Goal: Task Accomplishment & Management: Complete application form

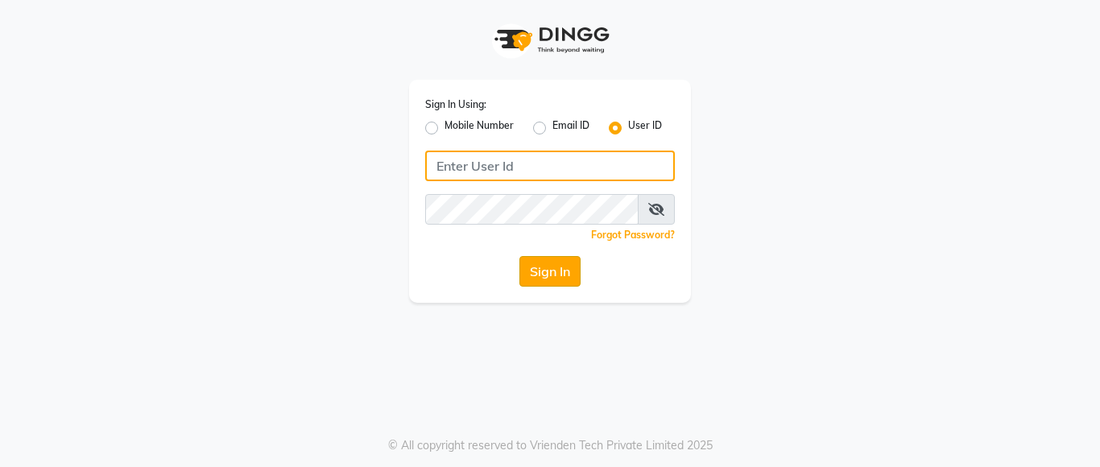
type input "ssalon"
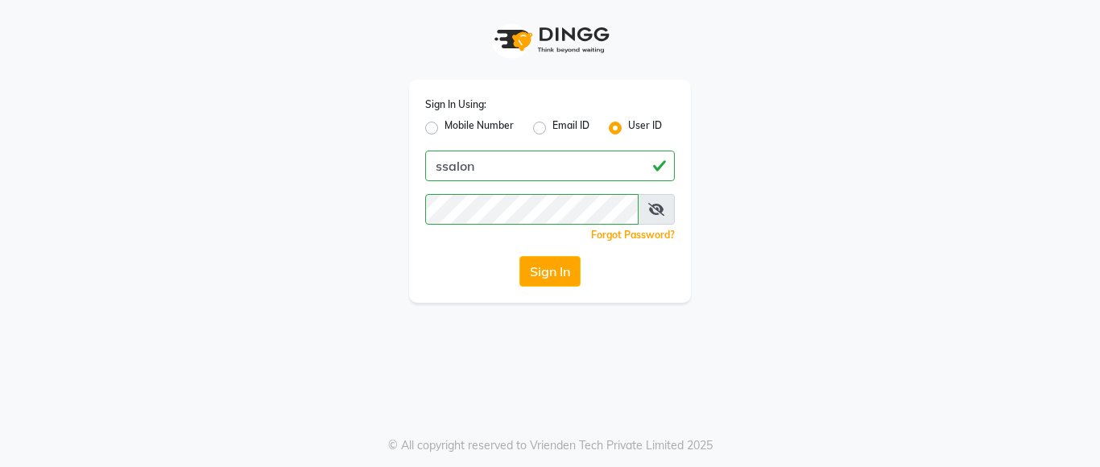
click at [563, 272] on button "Sign In" at bounding box center [550, 271] width 61 height 31
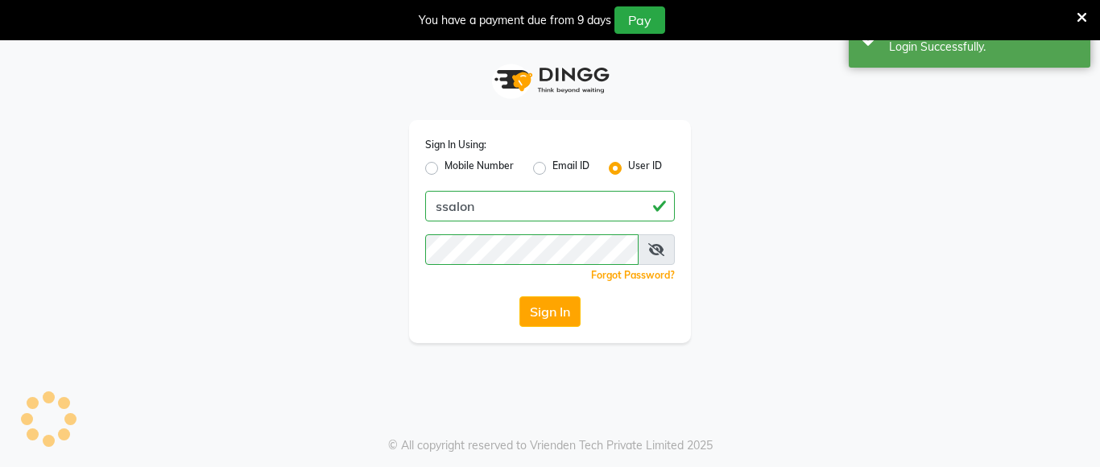
select select "service"
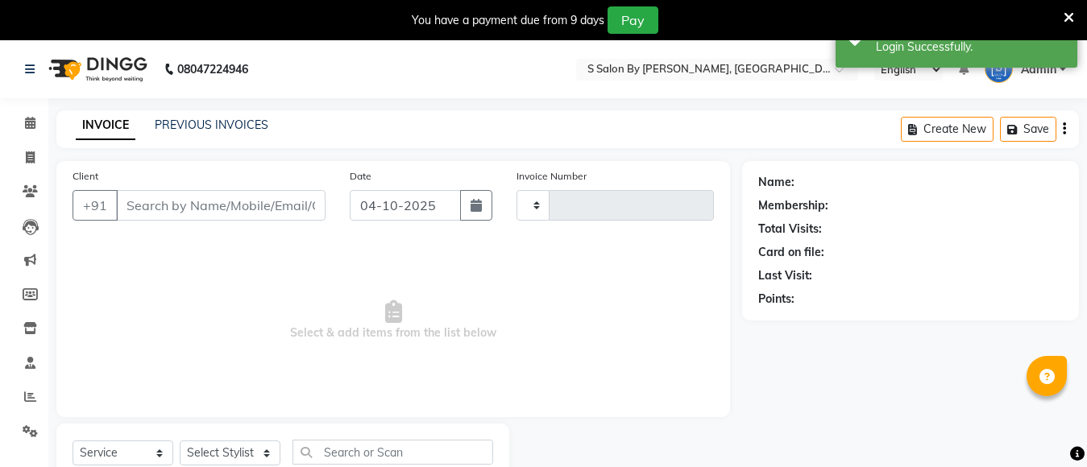
select select "en"
select select "45"
type input "1526"
type input "9545051032"
type input "[DATE]"
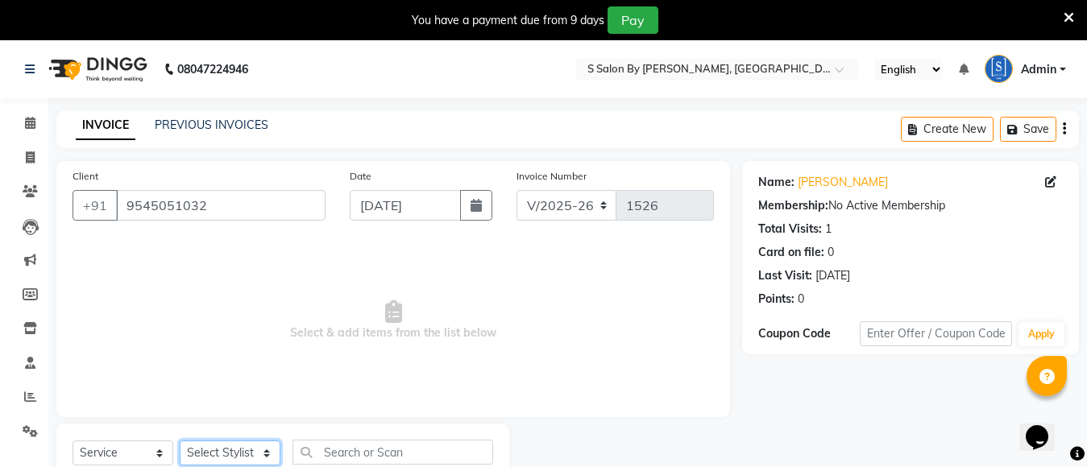
click at [247, 452] on select "Select Stylist Demnao [PERSON_NAME] [PERSON_NAME] [PERSON_NAME]" at bounding box center [230, 453] width 101 height 25
select select "20836"
click at [180, 441] on select "Select Stylist Demnao [PERSON_NAME] [PERSON_NAME] [PERSON_NAME]" at bounding box center [230, 453] width 101 height 25
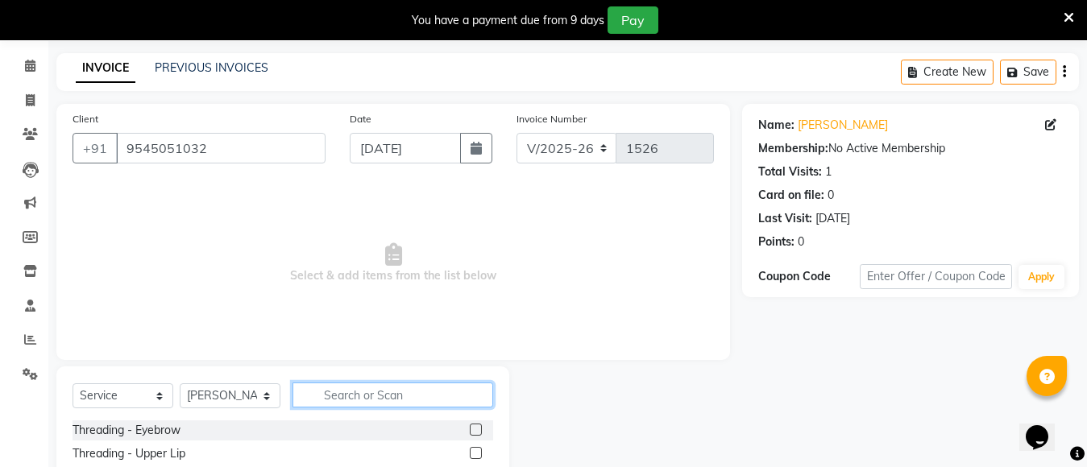
click at [366, 389] on input "text" at bounding box center [392, 395] width 201 height 25
type input "cut"
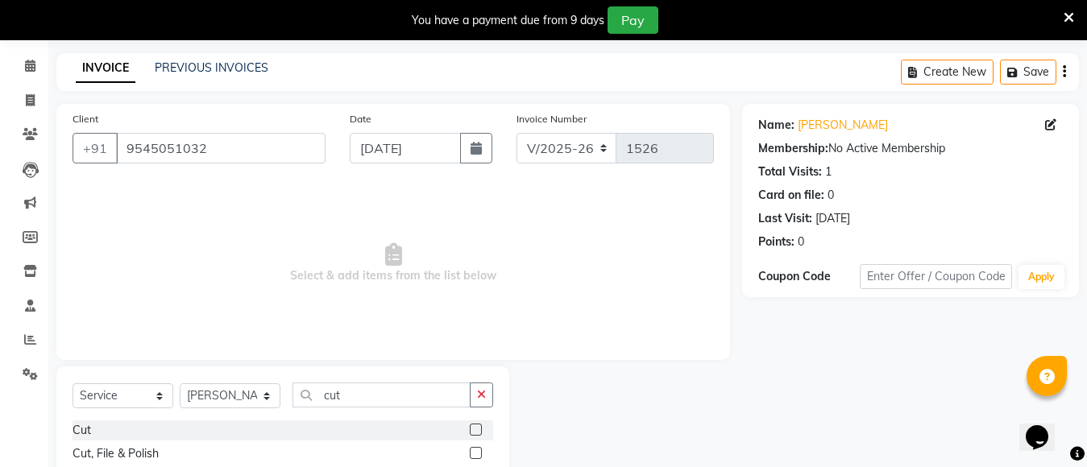
click at [470, 427] on label at bounding box center [476, 430] width 12 height 12
click at [470, 427] on input "checkbox" at bounding box center [475, 430] width 10 height 10
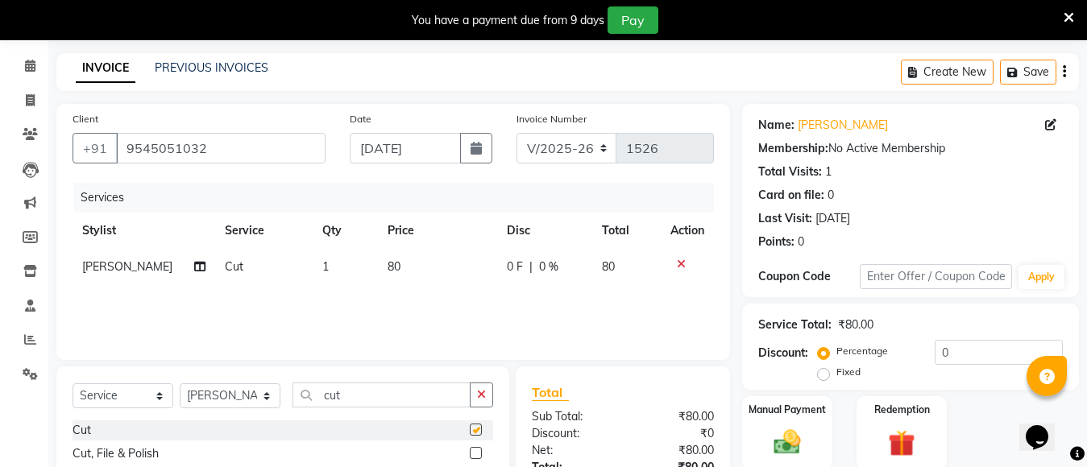
checkbox input "false"
drag, startPoint x: 380, startPoint y: 393, endPoint x: 286, endPoint y: 412, distance: 96.2
click at [290, 407] on div "Select Service Product Membership Package Voucher Prepaid Gift Card Select Styl…" at bounding box center [282, 402] width 420 height 38
type input "file"
click at [478, 429] on label at bounding box center [476, 430] width 12 height 12
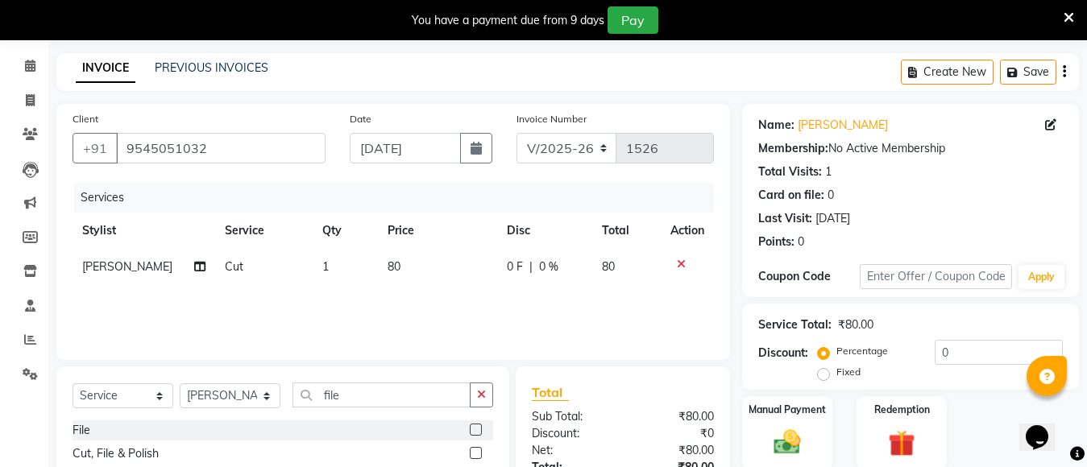
click at [478, 429] on input "checkbox" at bounding box center [475, 430] width 10 height 10
checkbox input "false"
click at [30, 67] on icon at bounding box center [30, 66] width 10 height 12
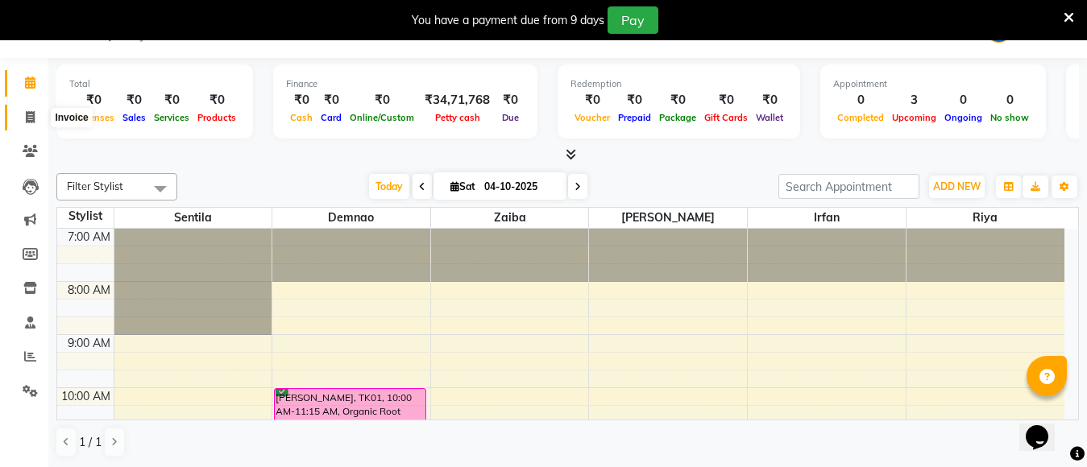
click at [31, 115] on icon at bounding box center [30, 117] width 9 height 12
select select "service"
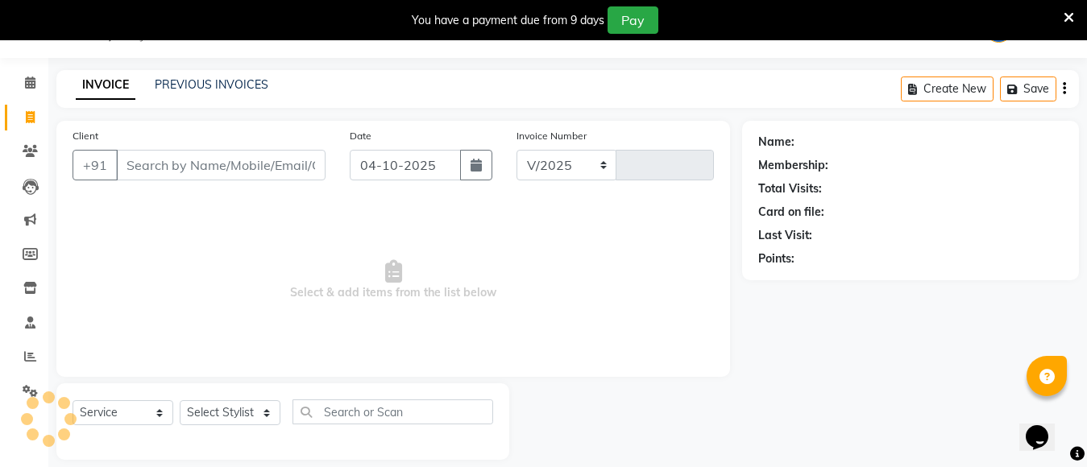
select select "45"
type input "1526"
click at [264, 412] on select "Select Stylist Demnao [PERSON_NAME] [PERSON_NAME] [PERSON_NAME]" at bounding box center [230, 412] width 101 height 25
select select "20836"
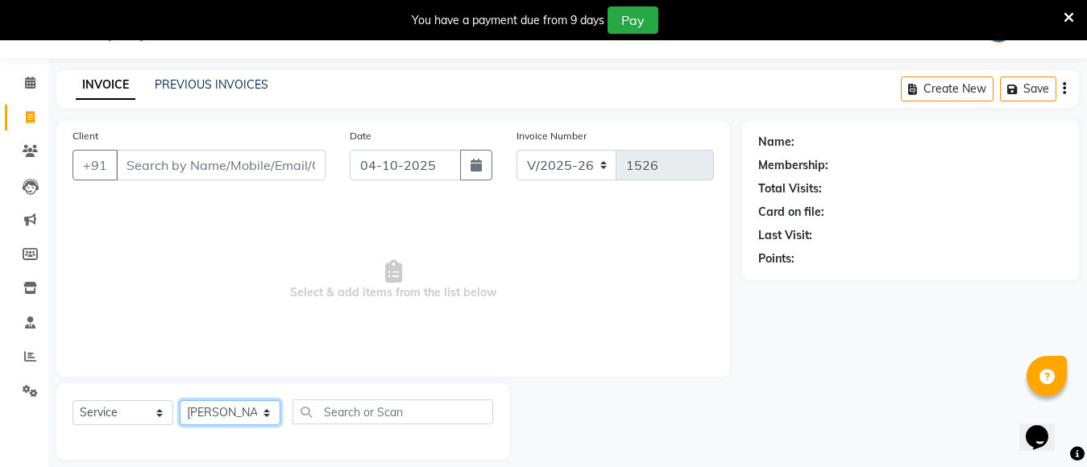
click at [180, 400] on select "Select Stylist Demnao [PERSON_NAME] [PERSON_NAME] [PERSON_NAME]" at bounding box center [230, 412] width 101 height 25
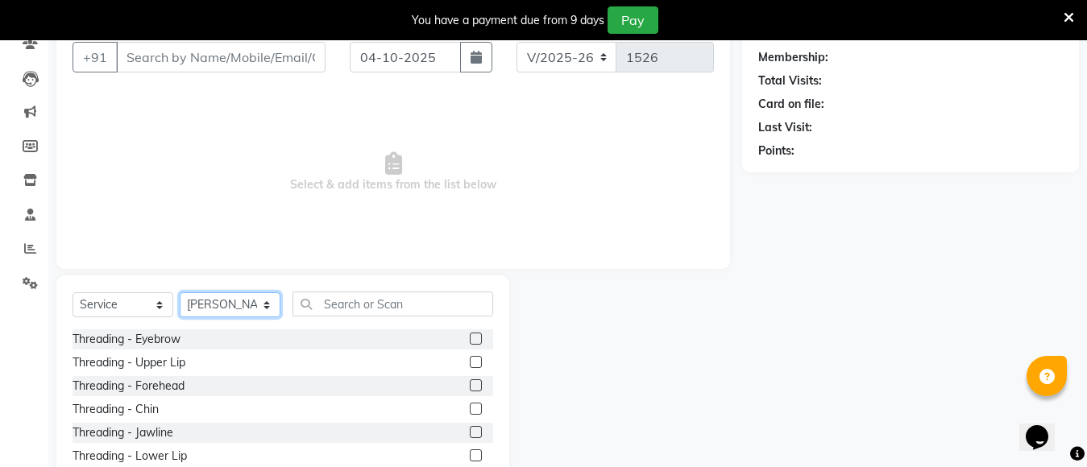
scroll to position [218, 0]
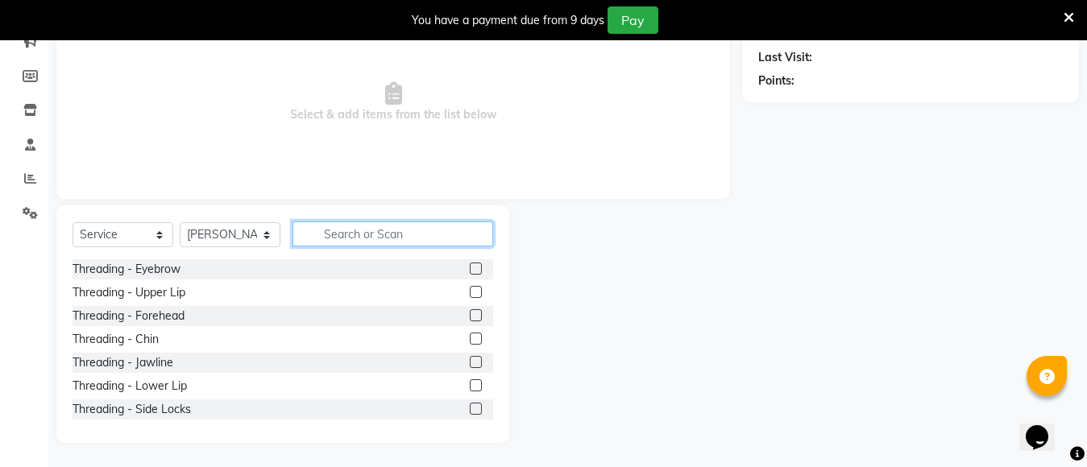
click at [379, 233] on input "text" at bounding box center [392, 234] width 201 height 25
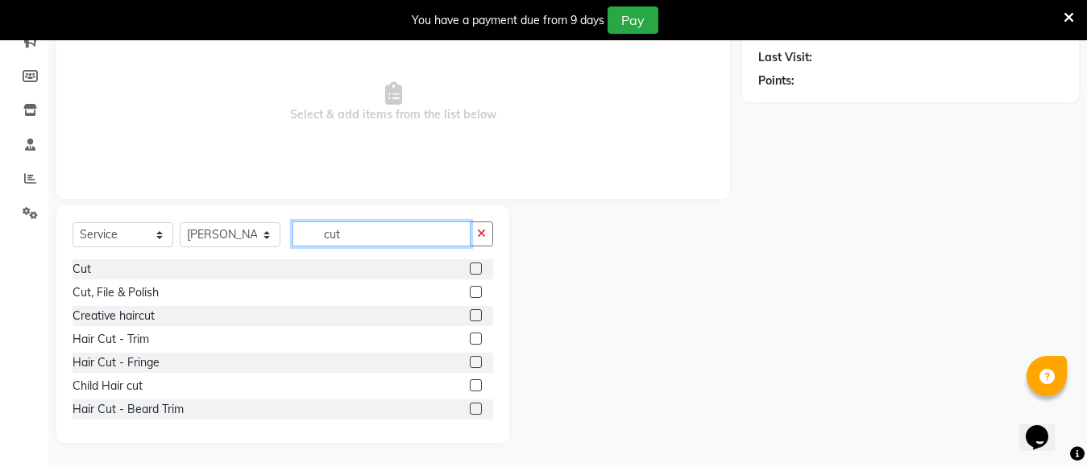
type input "cut"
drag, startPoint x: 463, startPoint y: 264, endPoint x: 449, endPoint y: 253, distance: 17.7
click at [470, 263] on label at bounding box center [476, 269] width 12 height 12
click at [470, 264] on input "checkbox" at bounding box center [475, 269] width 10 height 10
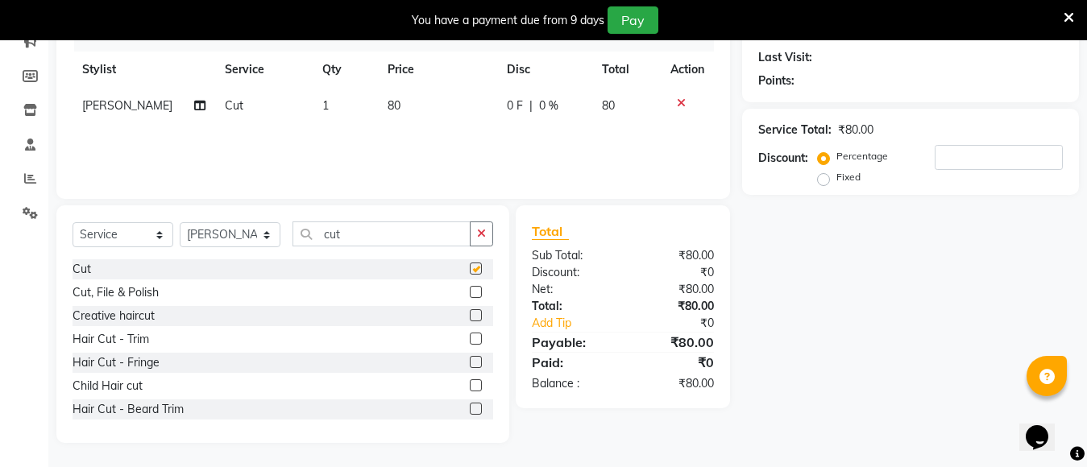
checkbox input "false"
drag, startPoint x: 356, startPoint y: 238, endPoint x: 290, endPoint y: 251, distance: 67.5
click at [289, 238] on div "Select Service Product Membership Package Voucher Prepaid Gift Card Select Styl…" at bounding box center [282, 241] width 420 height 38
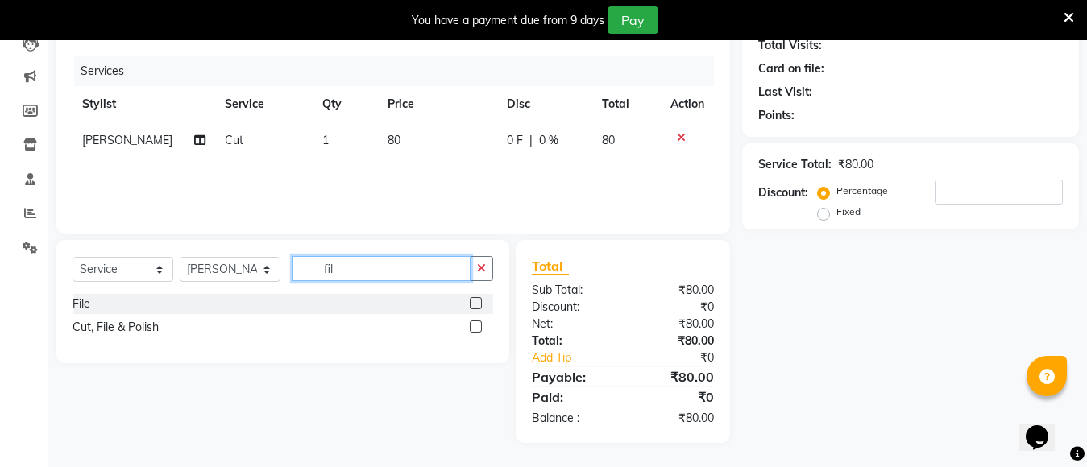
scroll to position [184, 0]
type input "file"
click at [477, 303] on label at bounding box center [476, 303] width 12 height 12
click at [477, 303] on input "checkbox" at bounding box center [475, 304] width 10 height 10
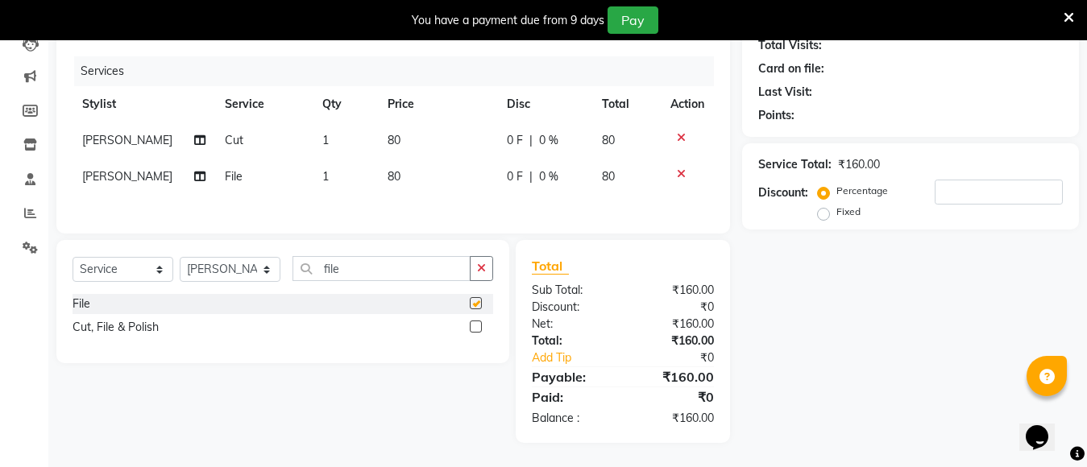
checkbox input "false"
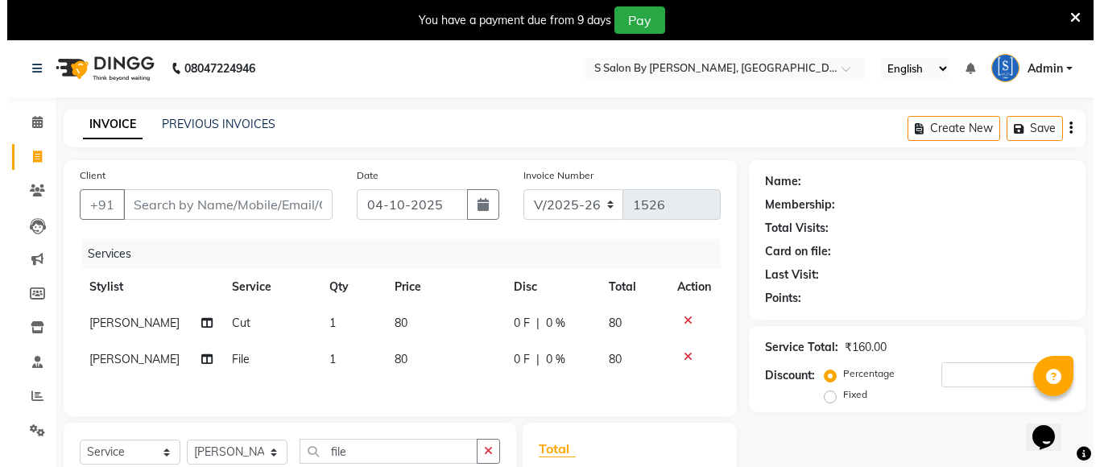
scroll to position [0, 0]
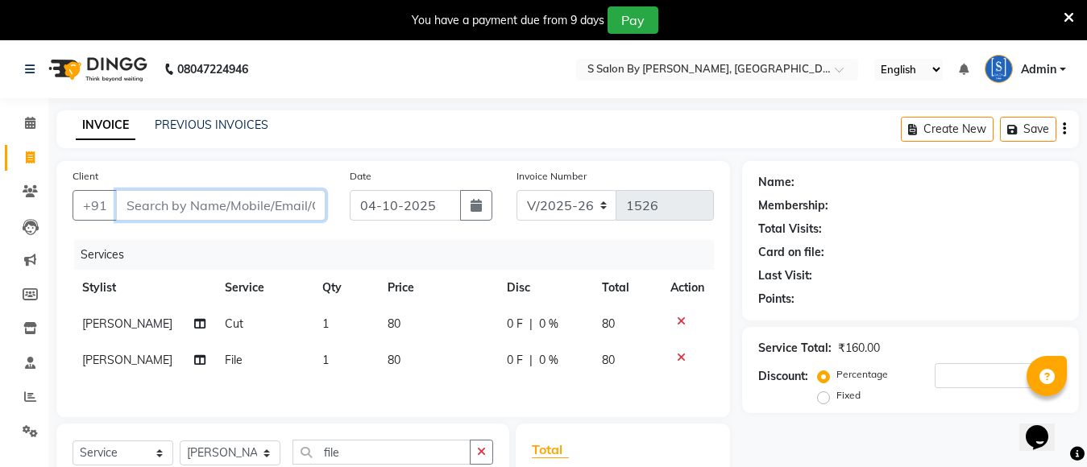
click at [226, 212] on input "Client" at bounding box center [220, 205] width 209 height 31
type input "8"
type input "0"
type input "8408888662"
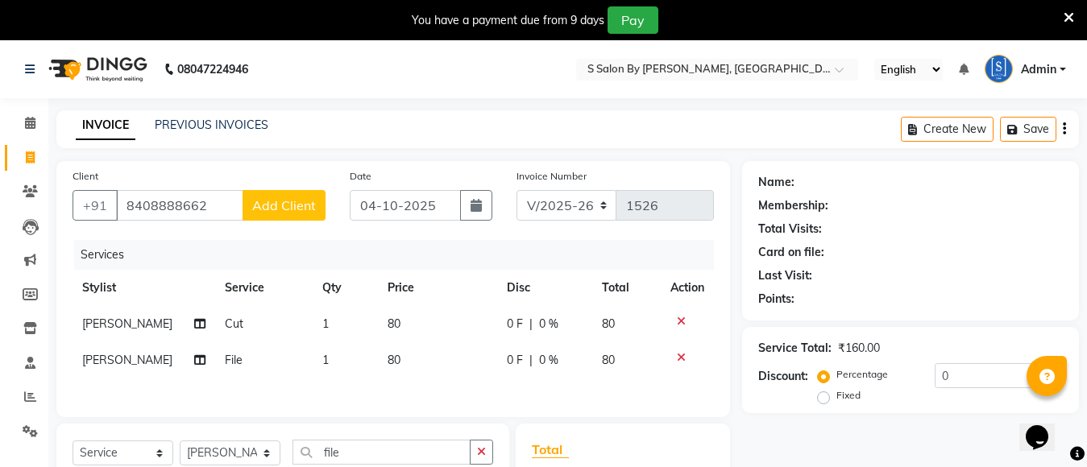
drag, startPoint x: 0, startPoint y: 183, endPoint x: 0, endPoint y: -119, distance: 302.1
drag, startPoint x: 0, startPoint y: -119, endPoint x: 287, endPoint y: 201, distance: 429.5
click at [287, 201] on span "Add Client" at bounding box center [284, 205] width 64 height 16
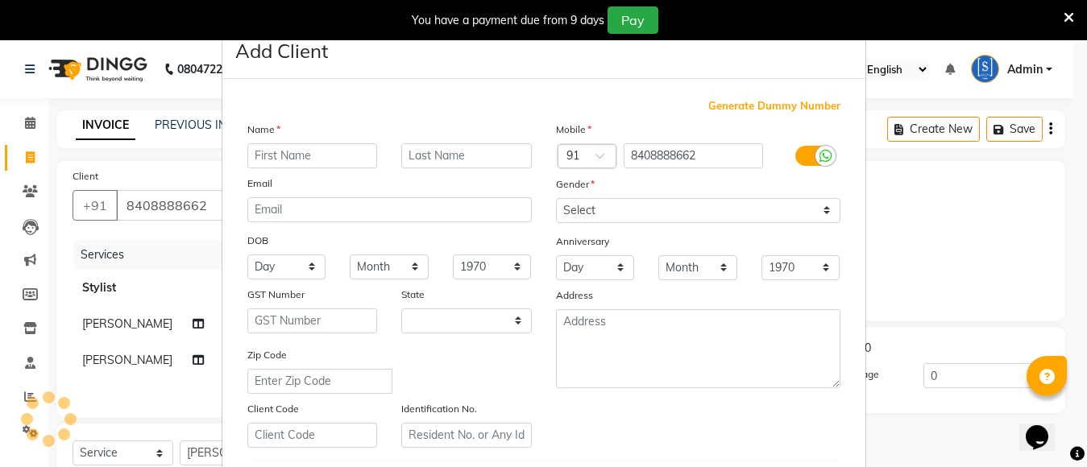
select select "22"
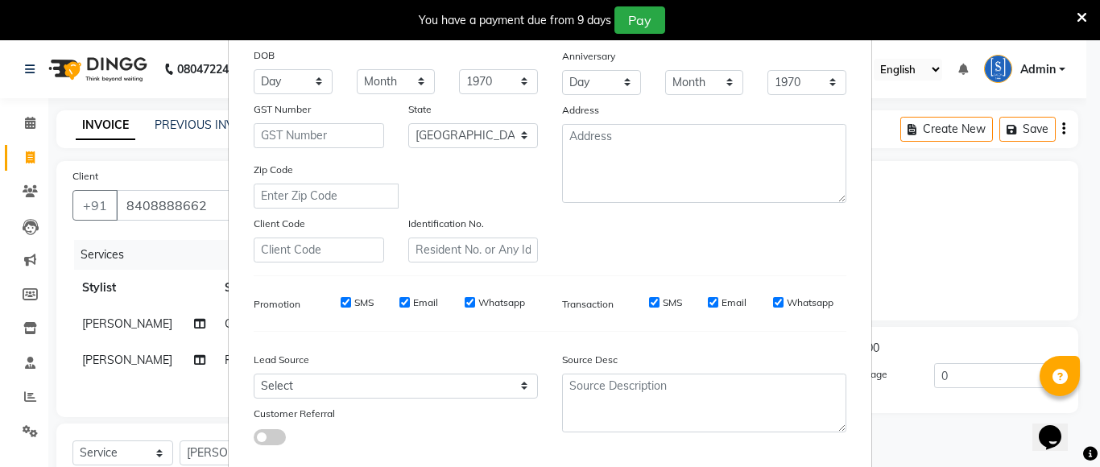
scroll to position [276, 0]
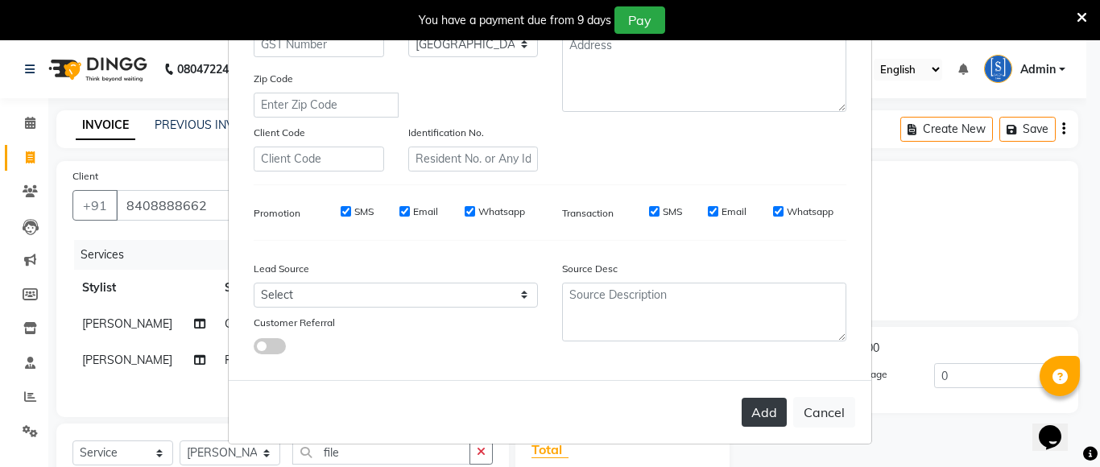
type input "[PERSON_NAME]"
click at [750, 415] on button "Add" at bounding box center [764, 412] width 45 height 29
click at [758, 409] on button "Add" at bounding box center [764, 412] width 45 height 29
click at [763, 418] on button "Add" at bounding box center [764, 412] width 45 height 29
click at [762, 412] on button "Add" at bounding box center [764, 412] width 45 height 29
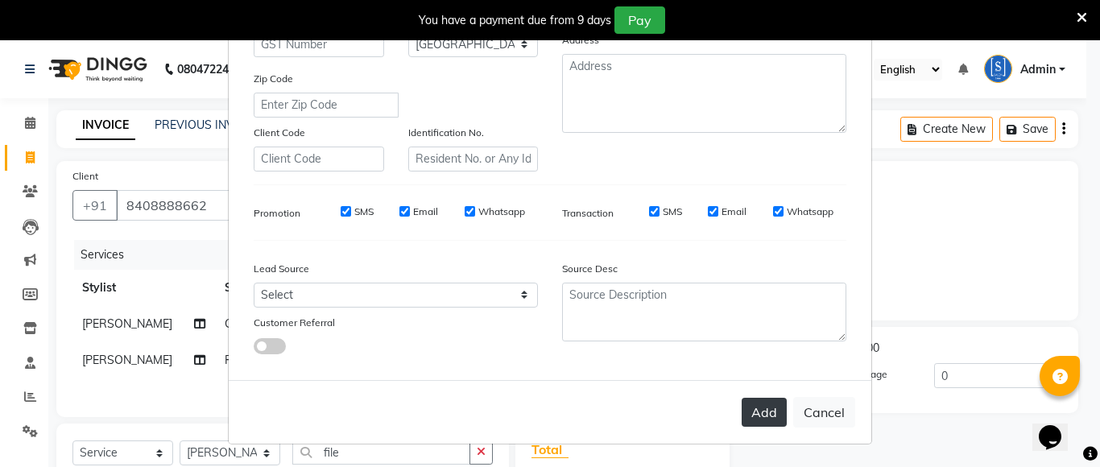
click at [762, 411] on button "Add" at bounding box center [764, 412] width 45 height 29
click at [750, 422] on button "Add" at bounding box center [764, 412] width 45 height 29
click at [831, 416] on button "Cancel" at bounding box center [824, 412] width 62 height 31
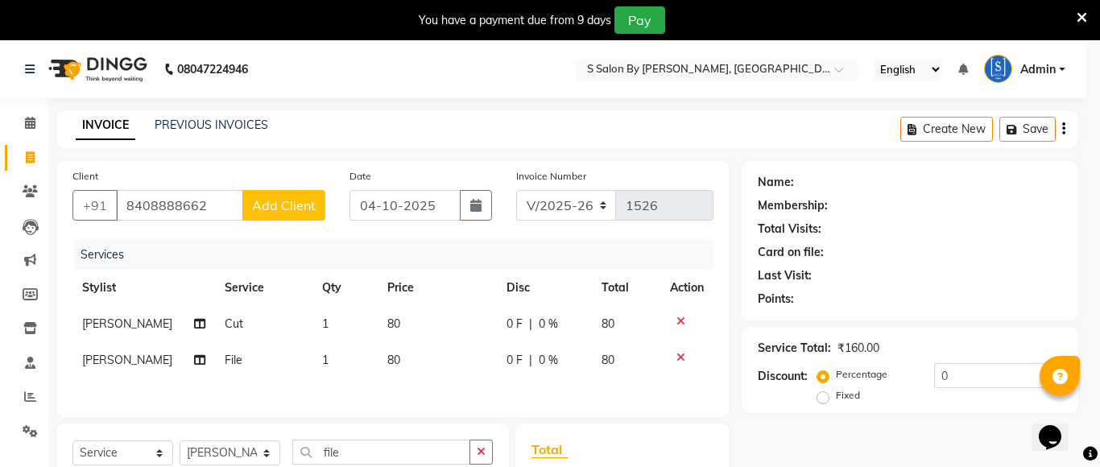
select select
select select "null"
select select
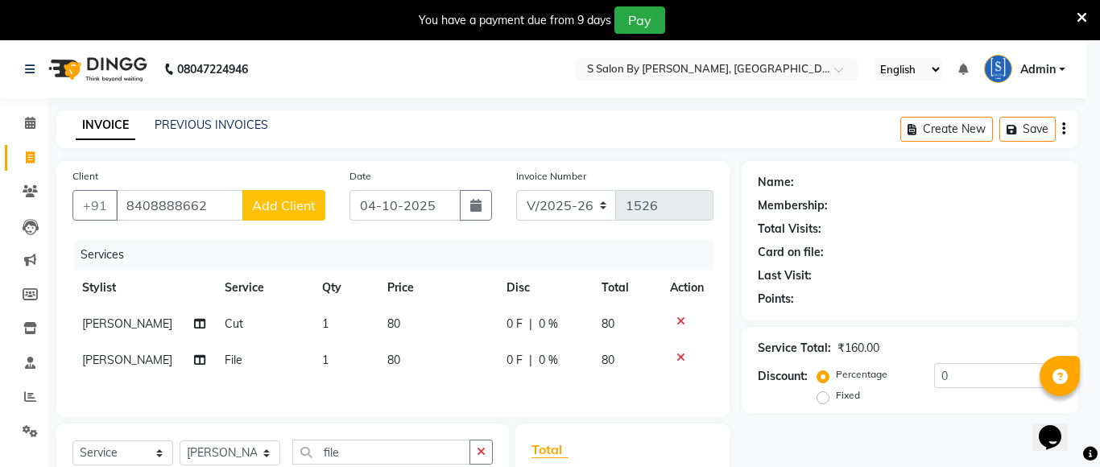
select select
checkbox input "false"
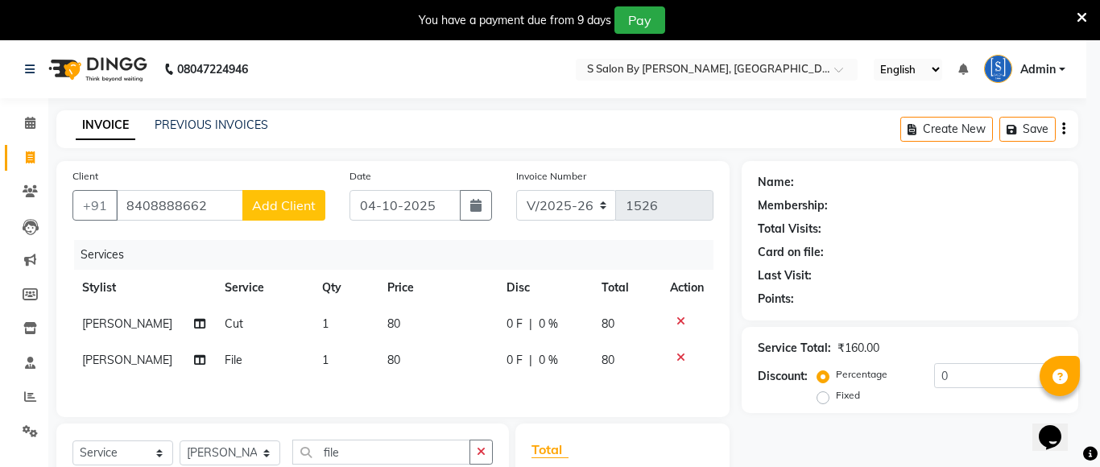
checkbox input "false"
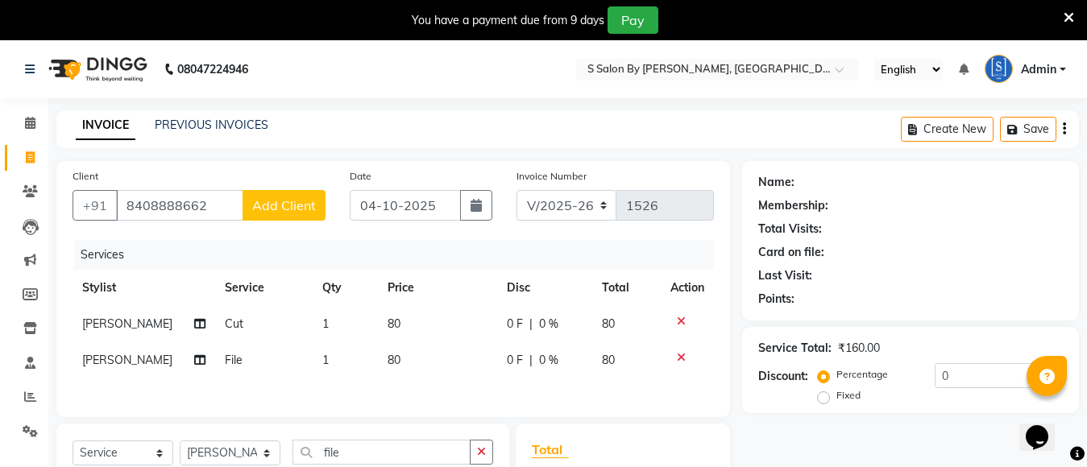
click at [289, 210] on span "Add Client" at bounding box center [284, 205] width 64 height 16
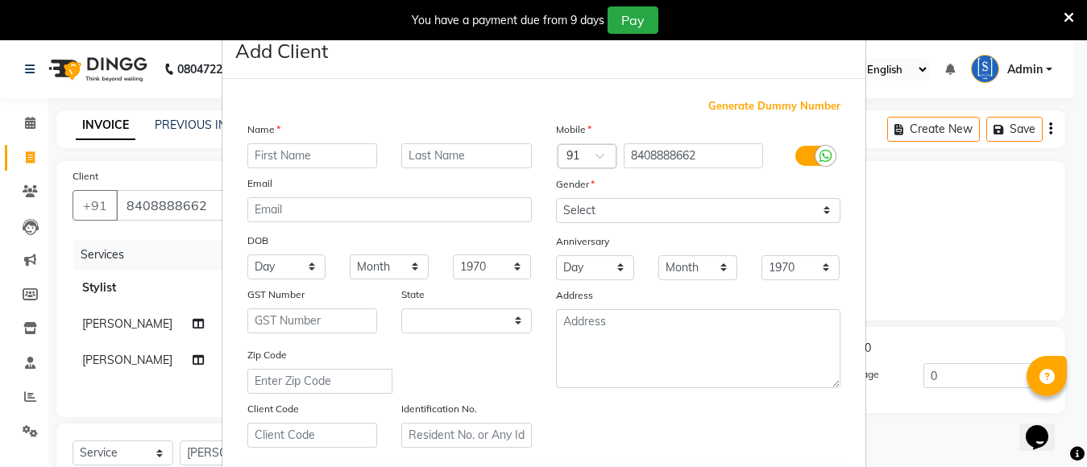
select select "22"
click at [361, 161] on input "text" at bounding box center [319, 155] width 130 height 25
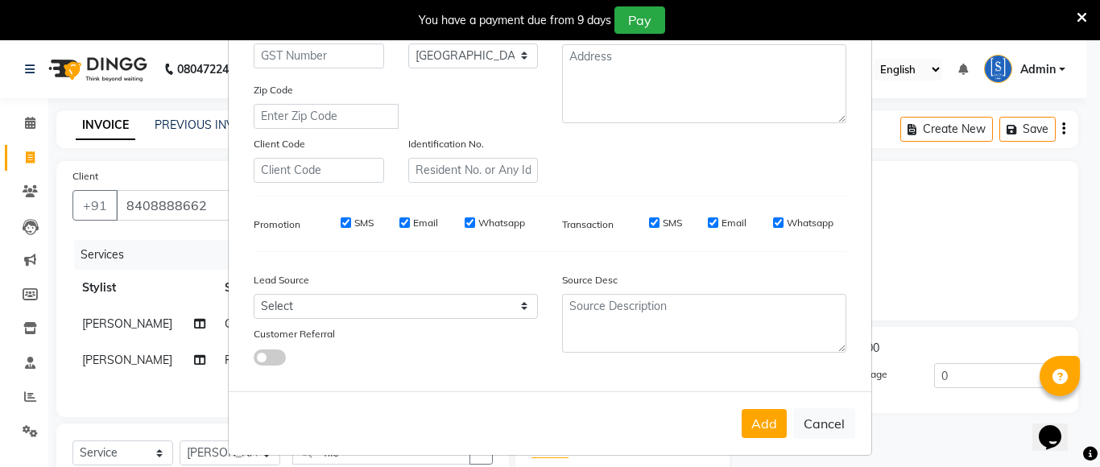
scroll to position [81, 0]
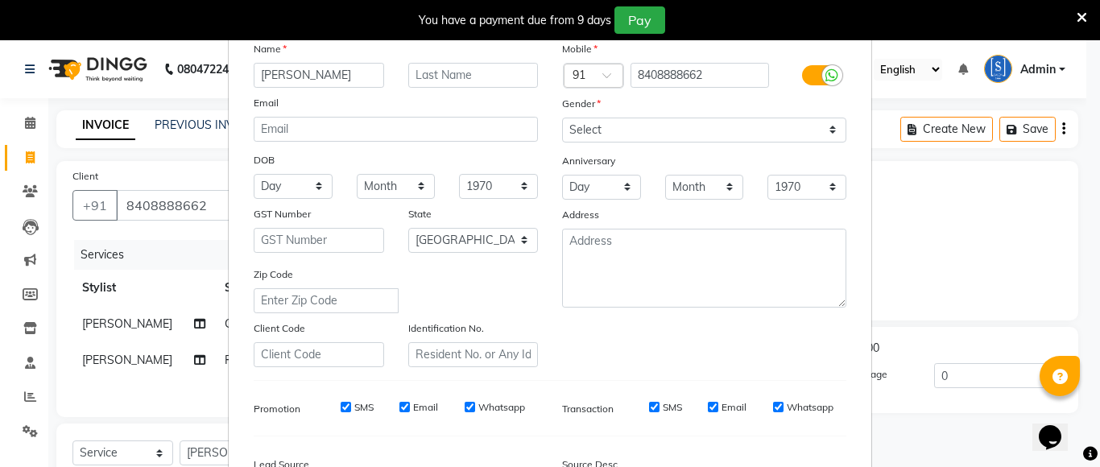
type input "[PERSON_NAME]"
click at [667, 127] on select "Select [DEMOGRAPHIC_DATA] [DEMOGRAPHIC_DATA] Other Prefer Not To Say" at bounding box center [704, 130] width 284 height 25
select select "[DEMOGRAPHIC_DATA]"
click at [562, 118] on select "Select [DEMOGRAPHIC_DATA] [DEMOGRAPHIC_DATA] Other Prefer Not To Say" at bounding box center [704, 130] width 284 height 25
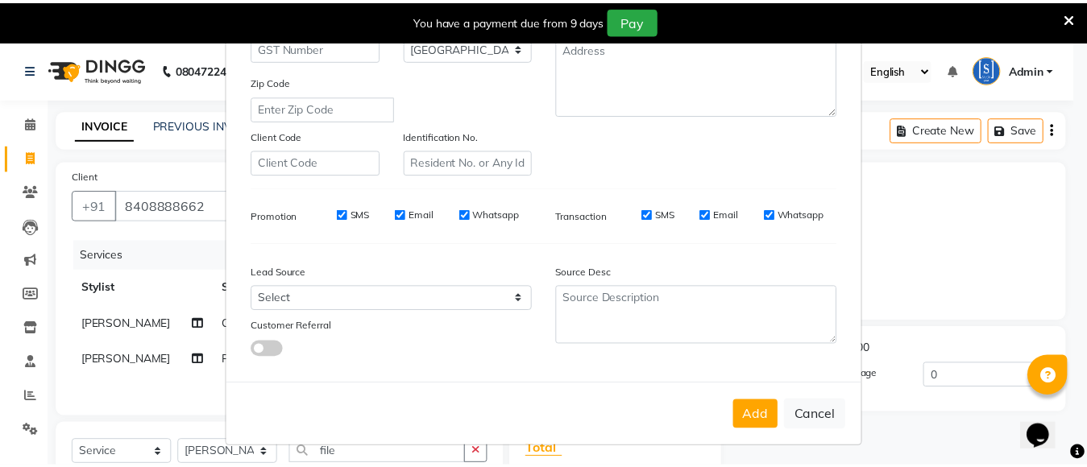
scroll to position [276, 0]
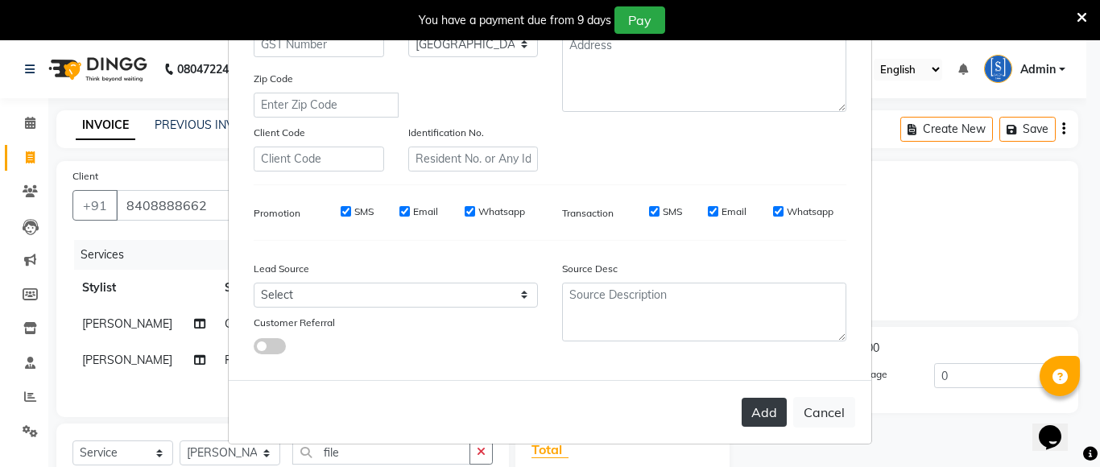
click at [743, 404] on button "Add" at bounding box center [764, 412] width 45 height 29
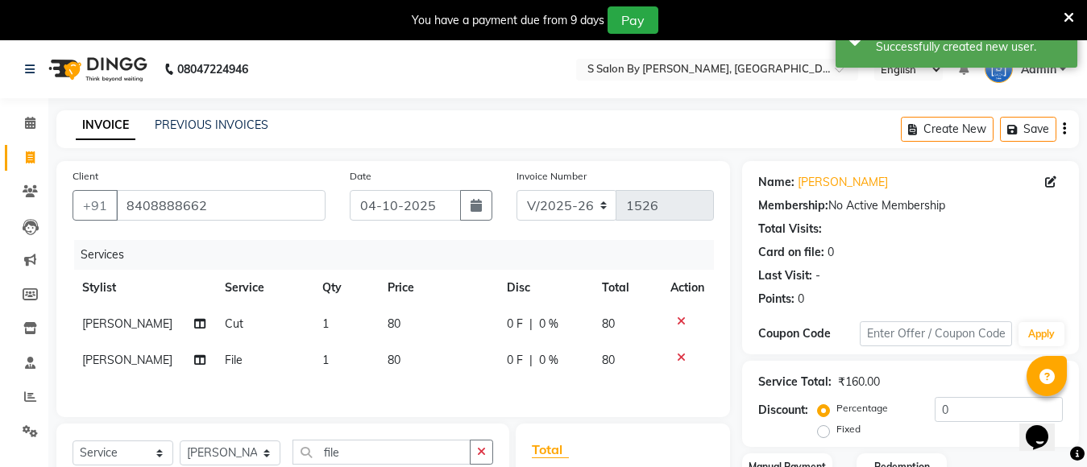
scroll to position [188, 0]
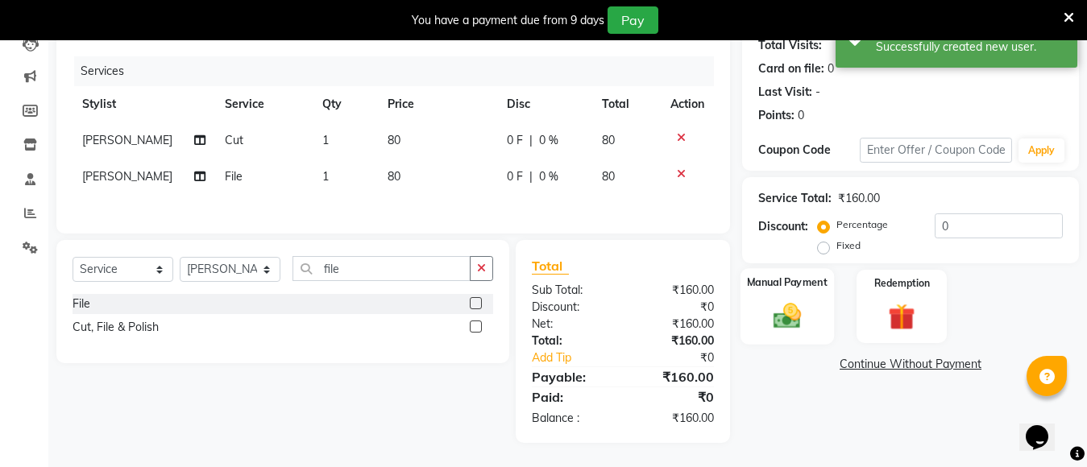
click at [780, 317] on img at bounding box center [786, 316] width 45 height 32
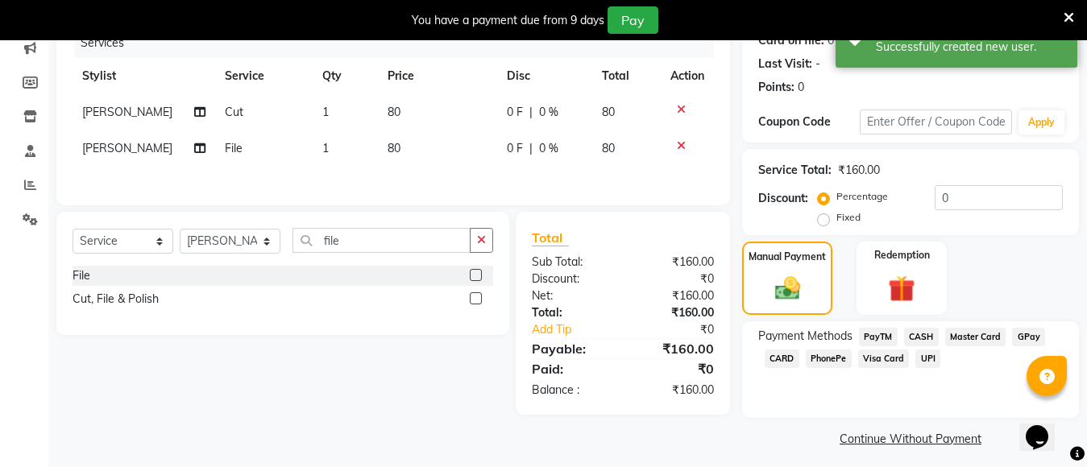
scroll to position [220, 0]
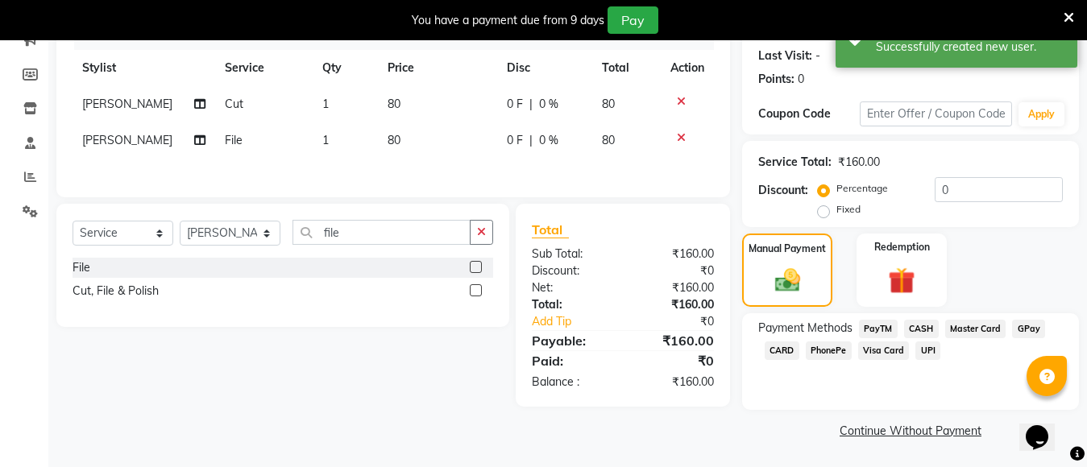
click at [1024, 329] on span "GPay" at bounding box center [1028, 329] width 33 height 19
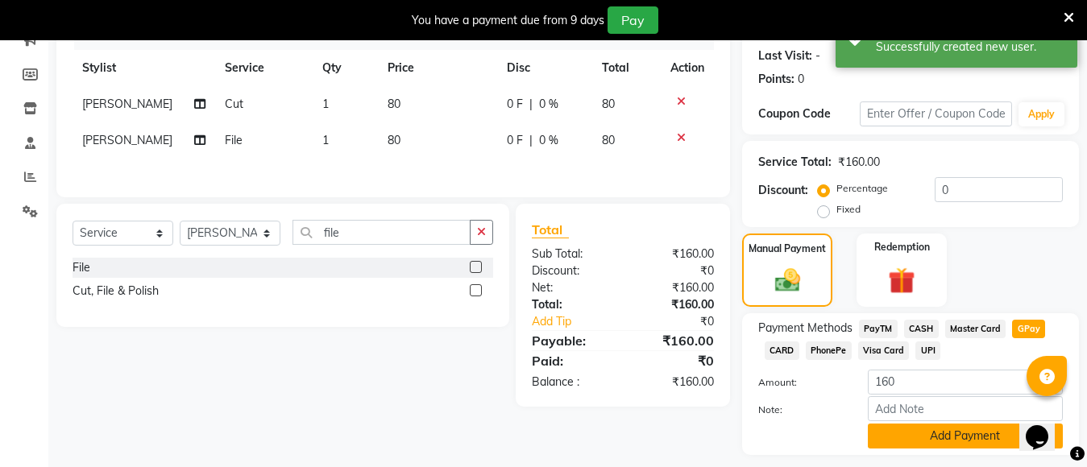
click at [981, 436] on button "Add Payment" at bounding box center [965, 436] width 195 height 25
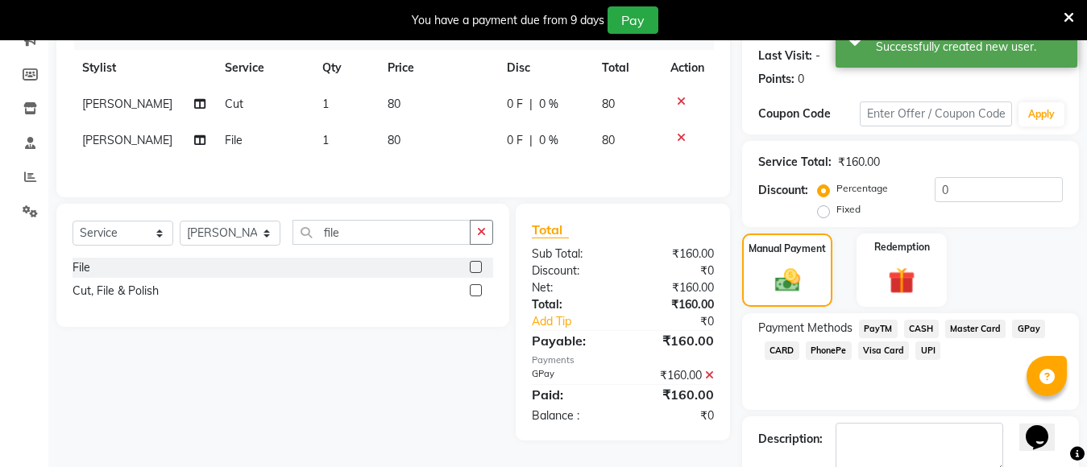
scroll to position [311, 0]
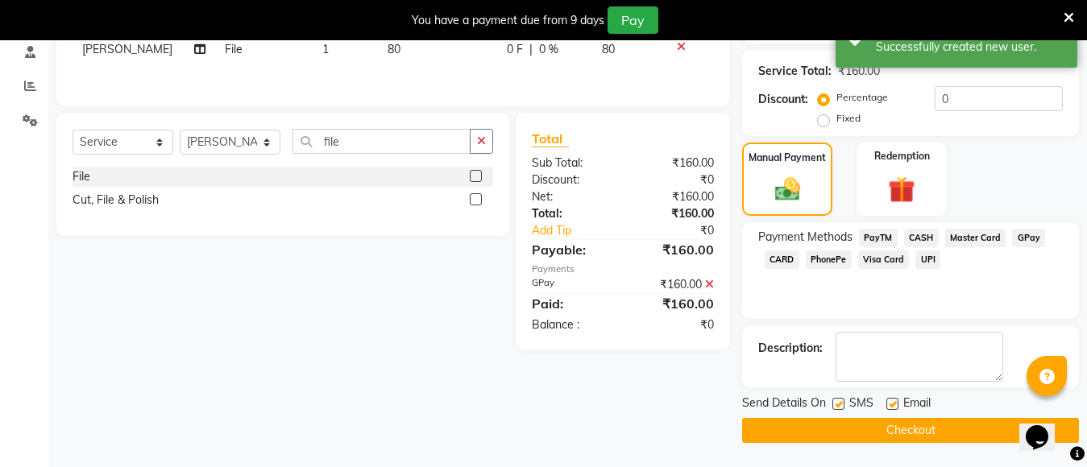
click at [974, 423] on button "Checkout" at bounding box center [910, 430] width 337 height 25
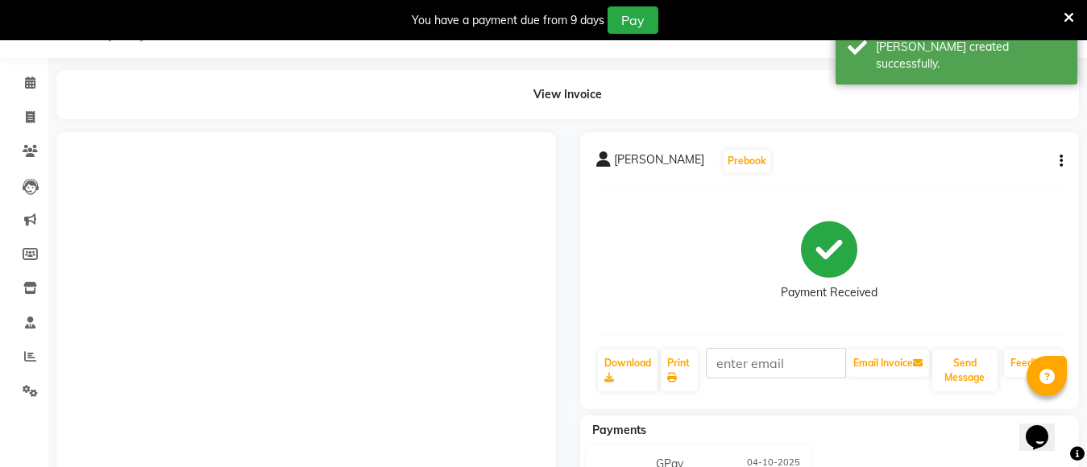
scroll to position [182, 0]
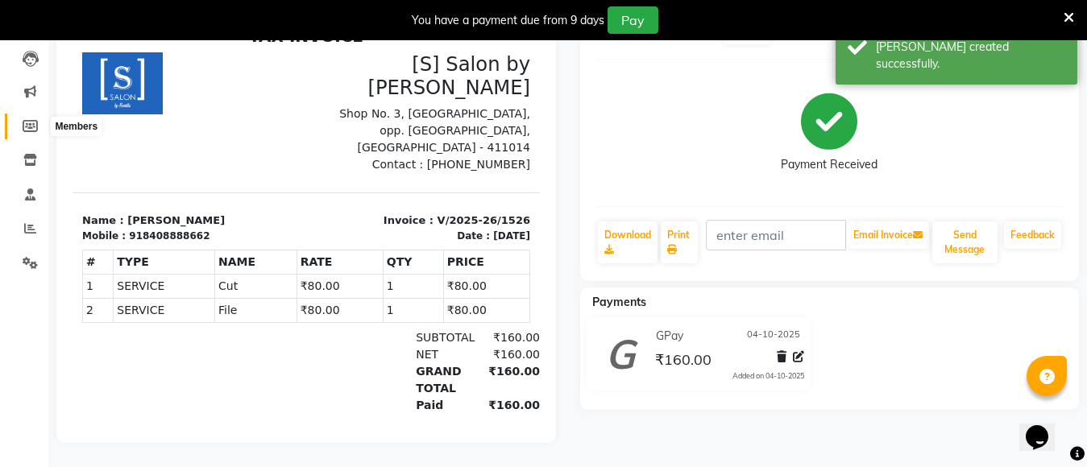
click at [28, 122] on link "Members" at bounding box center [24, 127] width 39 height 27
select select
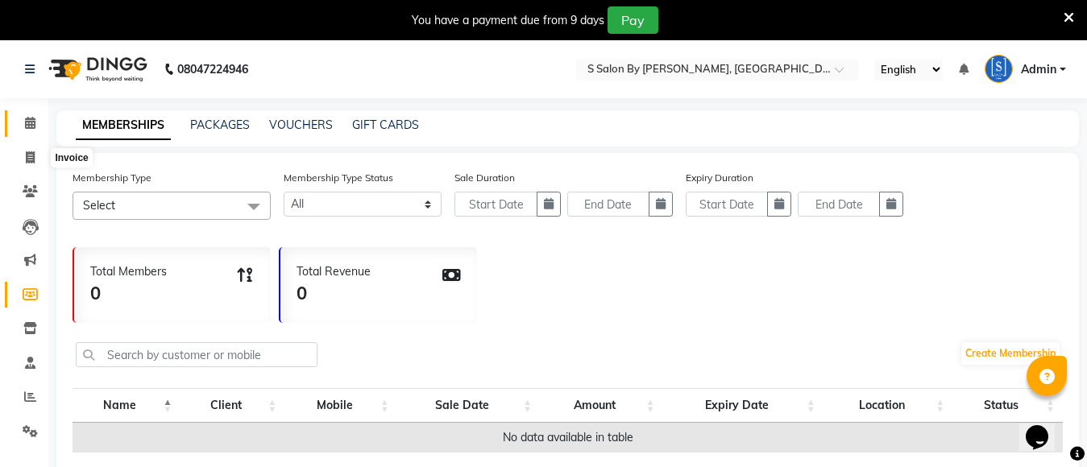
click at [27, 122] on icon at bounding box center [30, 123] width 10 height 12
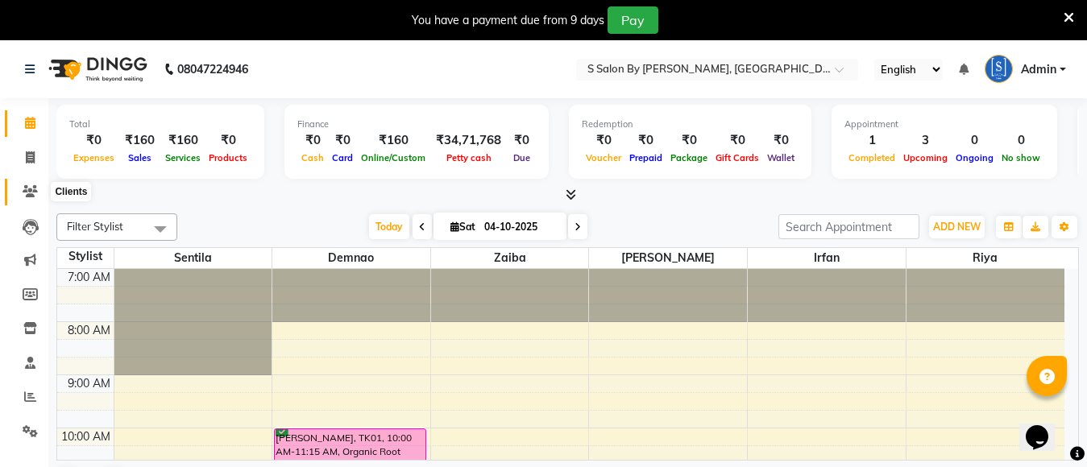
click at [30, 190] on icon at bounding box center [30, 191] width 15 height 12
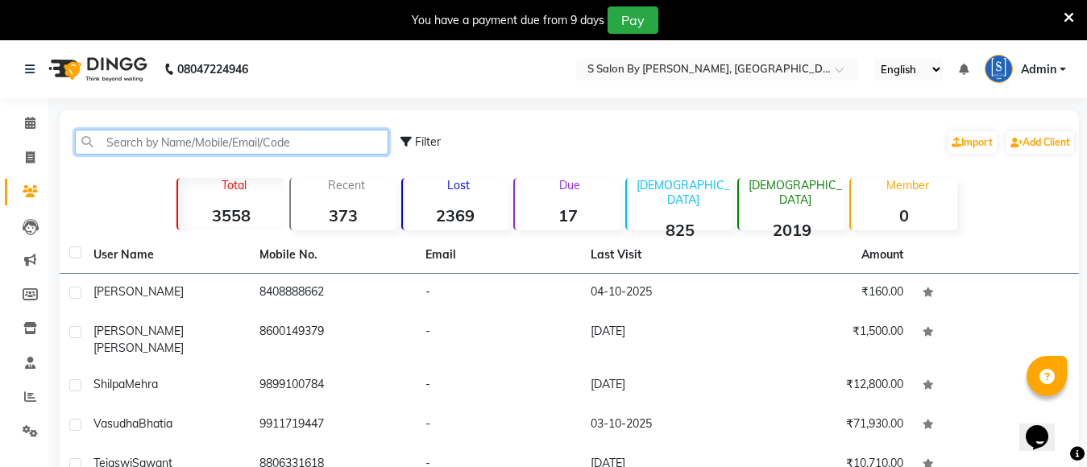
click at [218, 140] on input "text" at bounding box center [231, 142] width 313 height 25
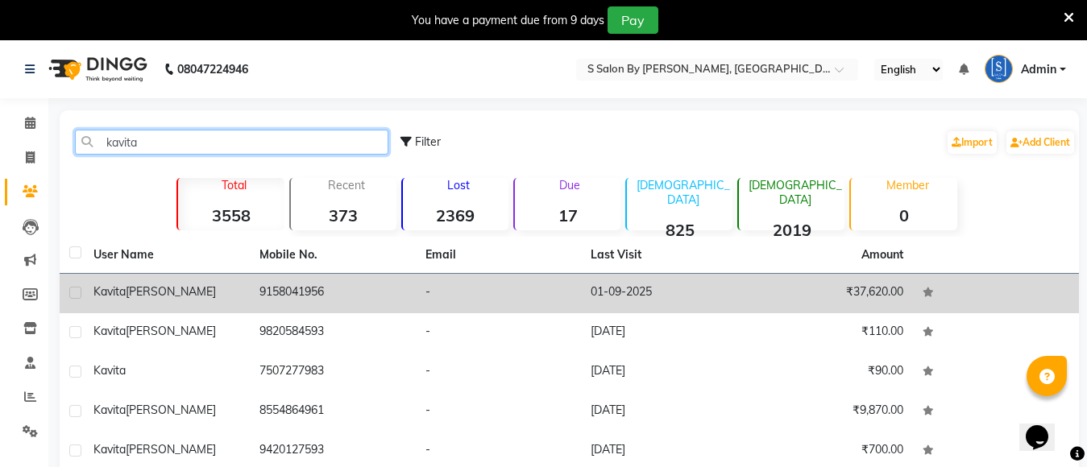
type input "kavita"
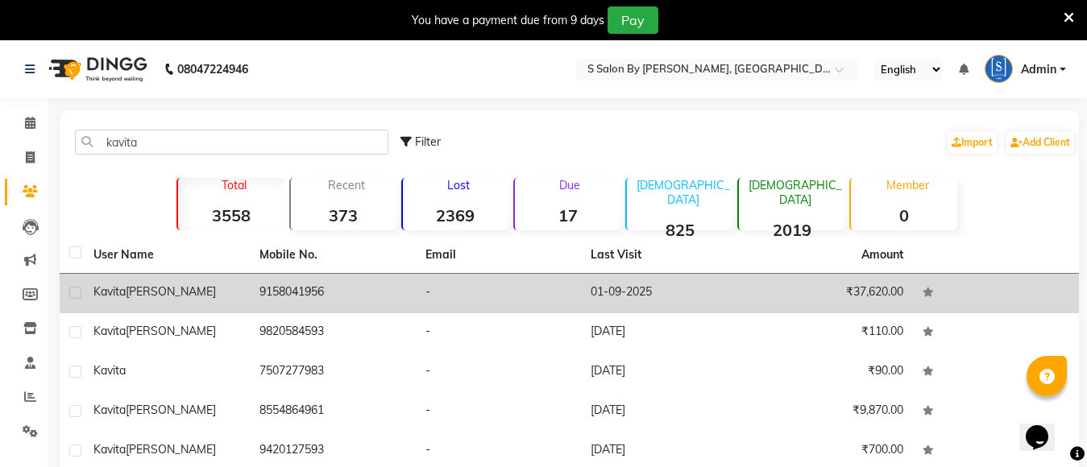
click at [258, 303] on td "9158041956" at bounding box center [333, 293] width 166 height 39
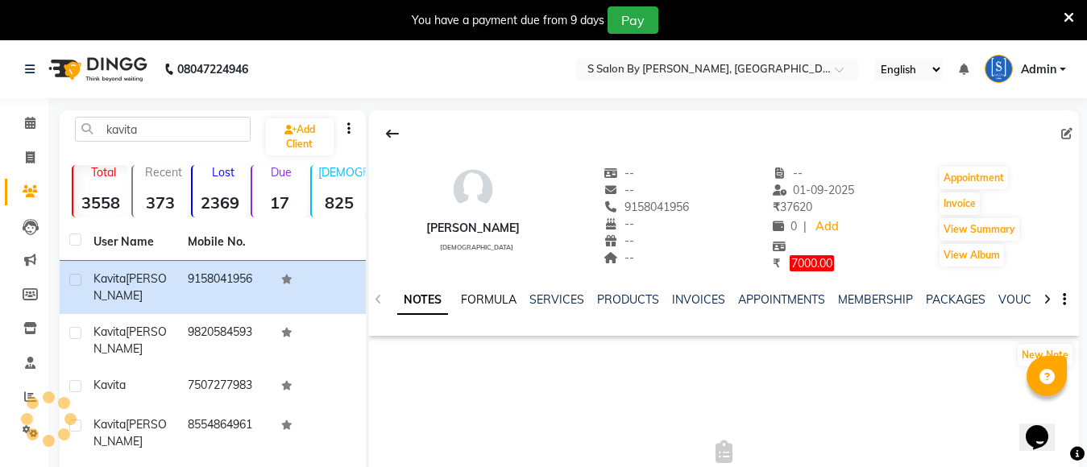
click at [494, 292] on link "FORMULA" at bounding box center [489, 299] width 56 height 14
click at [555, 299] on link "SERVICES" at bounding box center [555, 299] width 55 height 14
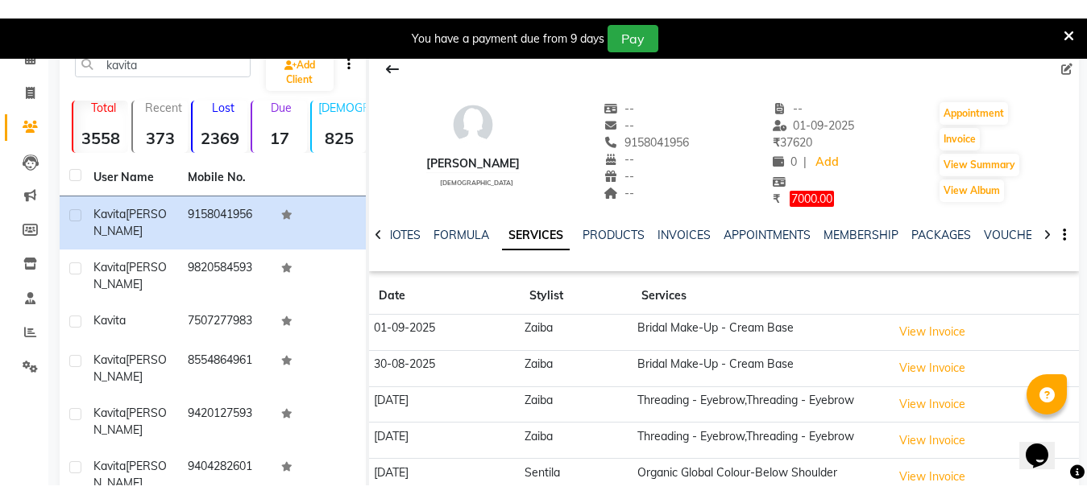
scroll to position [81, 0]
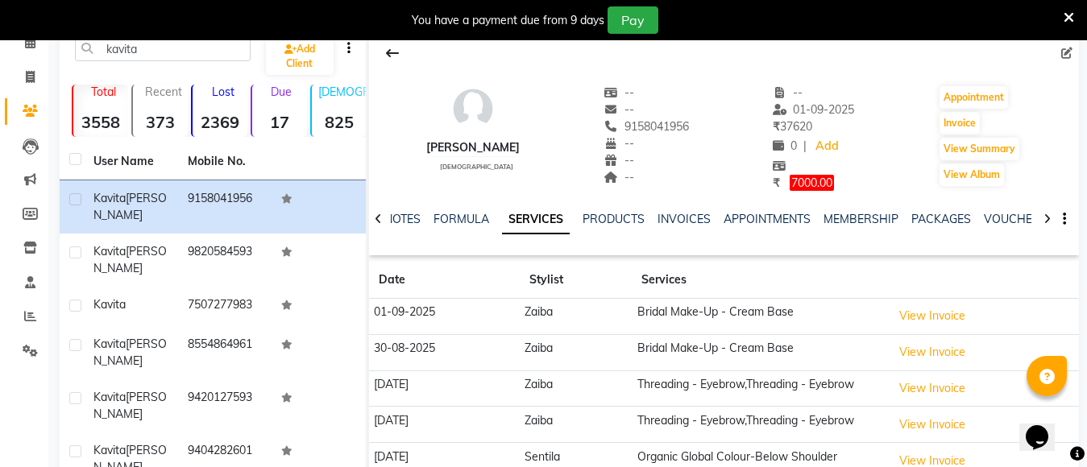
click at [1068, 14] on icon at bounding box center [1068, 17] width 10 height 14
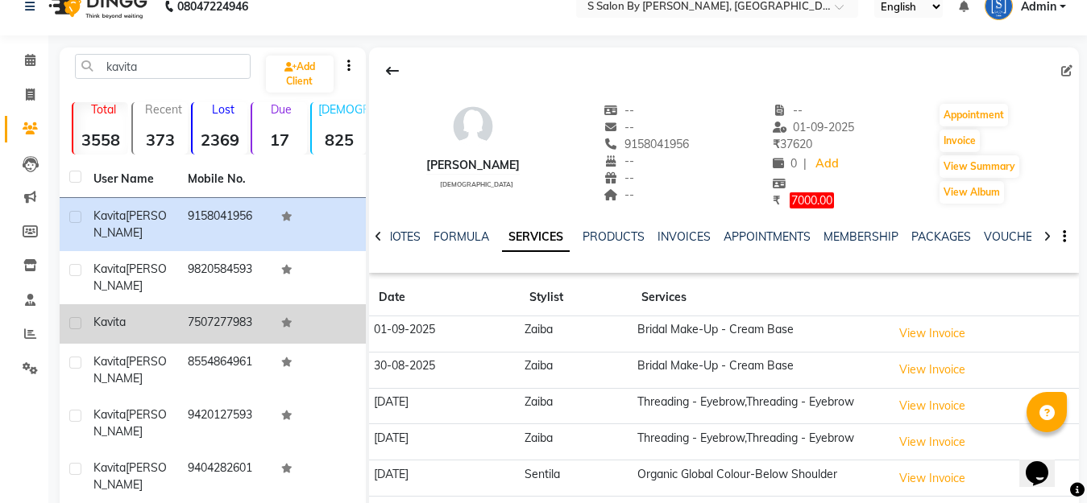
scroll to position [0, 0]
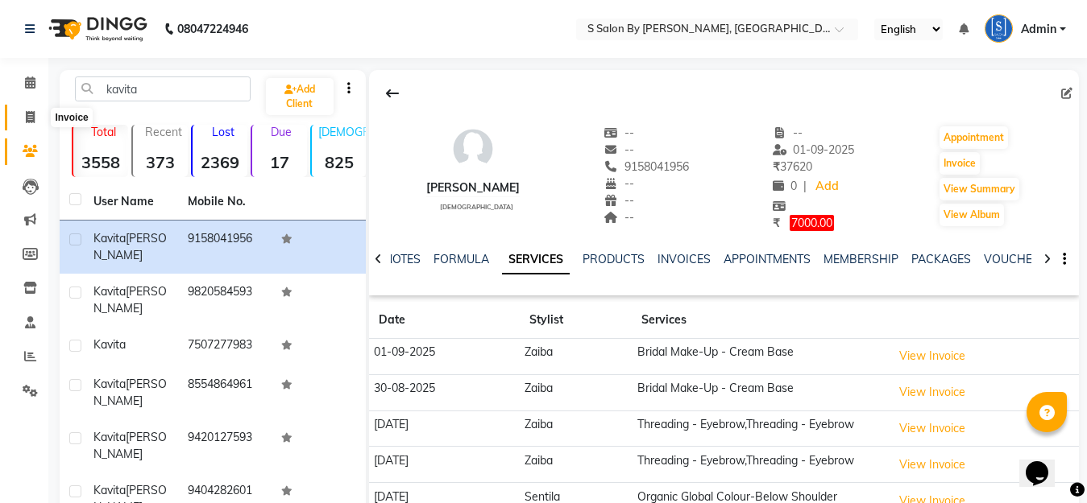
click at [31, 121] on icon at bounding box center [30, 117] width 9 height 12
select select "service"
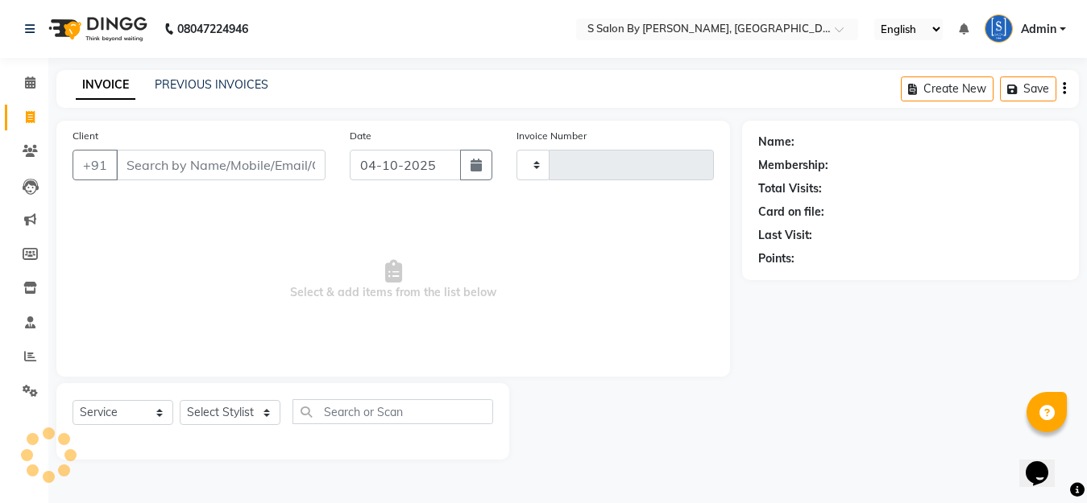
type input "1527"
select select "45"
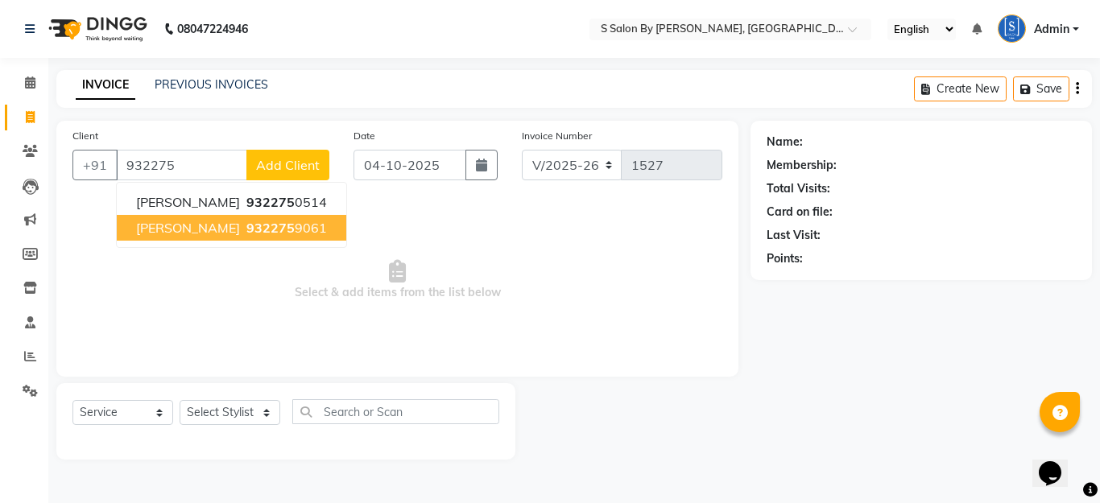
click at [287, 223] on ngb-highlight "932275 9061" at bounding box center [285, 228] width 84 height 16
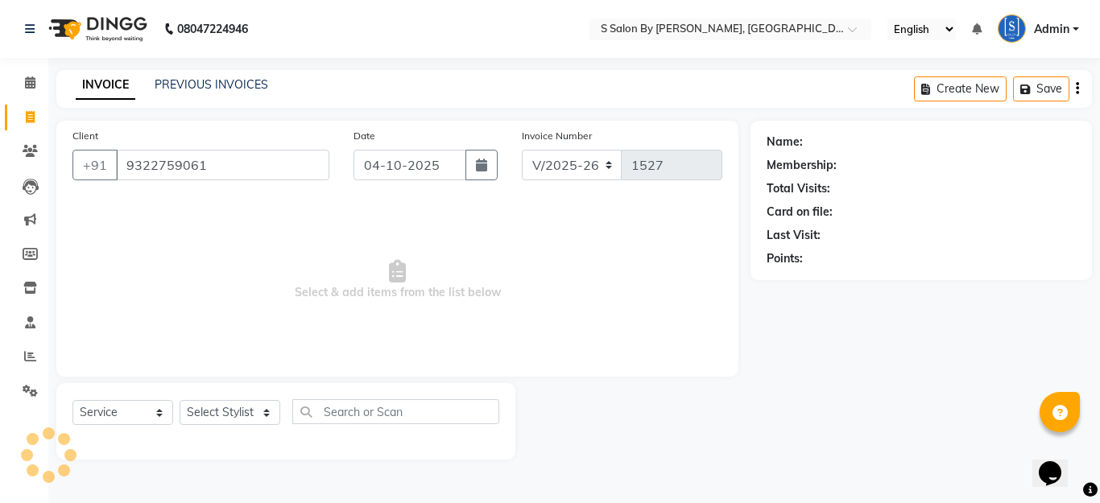
type input "9322759061"
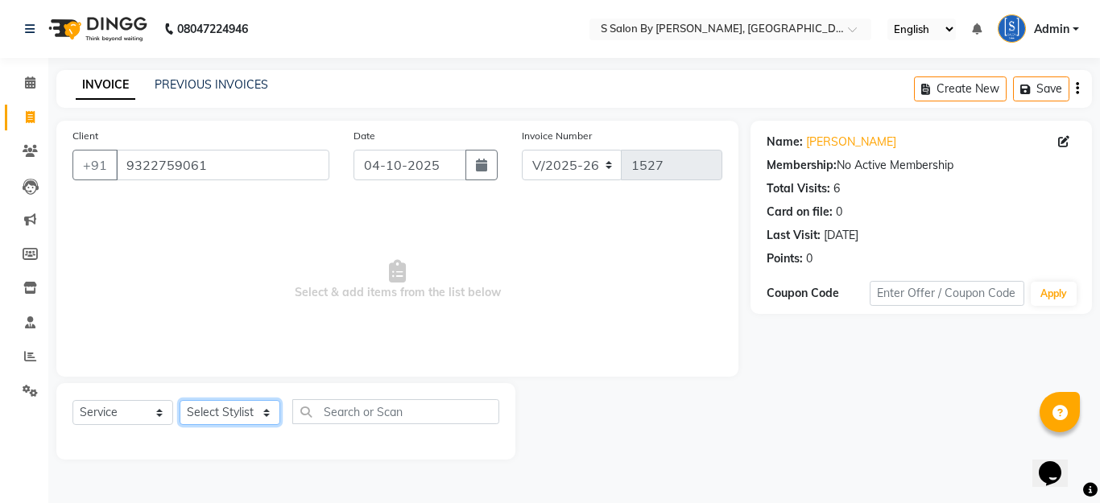
click at [272, 416] on select "Select Stylist Demnao [PERSON_NAME] [PERSON_NAME] [PERSON_NAME]" at bounding box center [230, 412] width 101 height 25
select select "92765"
click at [180, 400] on select "Select Stylist Demnao [PERSON_NAME] [PERSON_NAME] [PERSON_NAME]" at bounding box center [230, 412] width 101 height 25
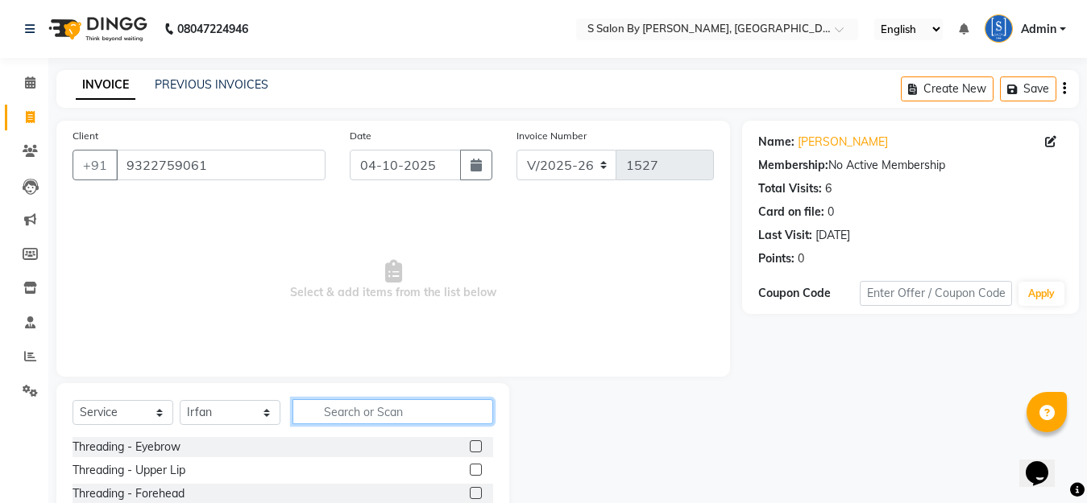
drag, startPoint x: 358, startPoint y: 415, endPoint x: 701, endPoint y: 467, distance: 347.1
click at [385, 416] on input "text" at bounding box center [392, 412] width 201 height 25
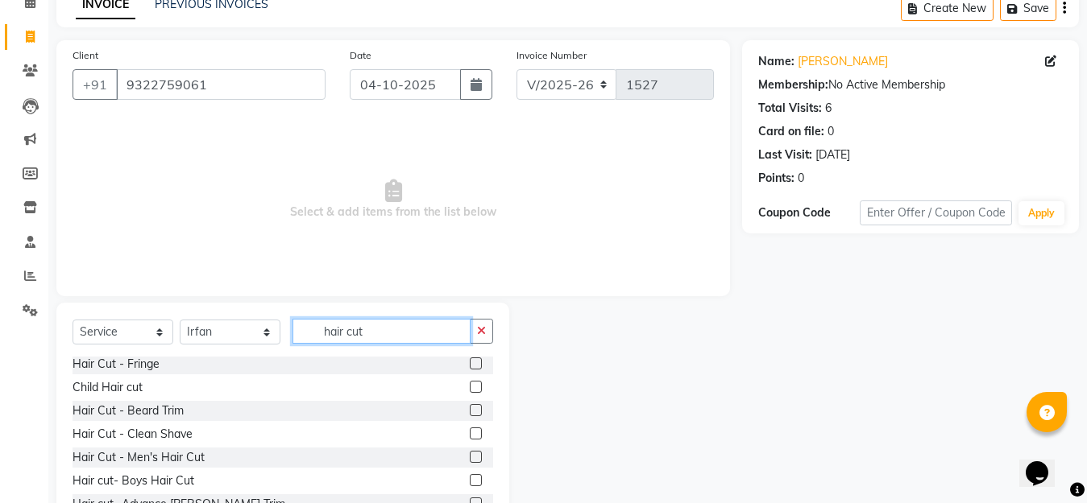
scroll to position [142, 0]
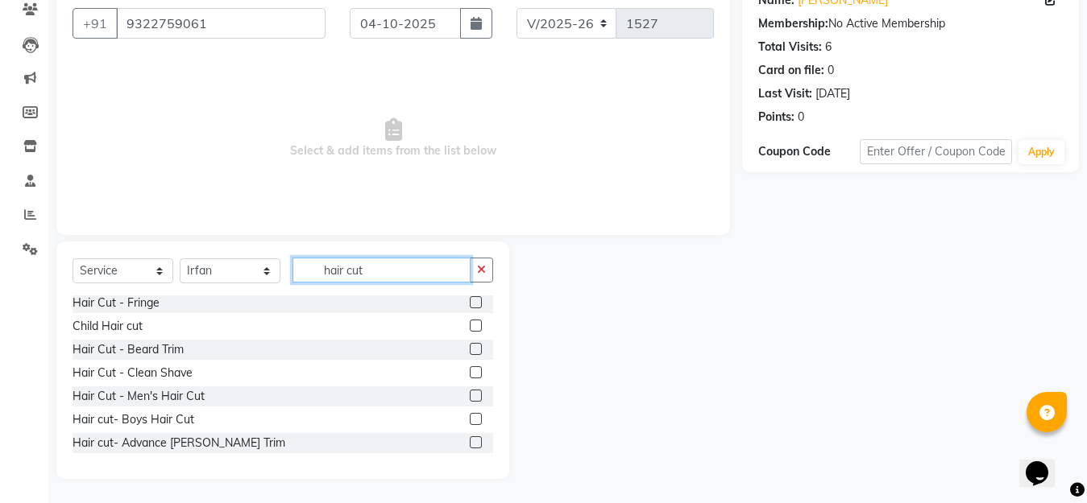
type input "hair cut"
click at [470, 394] on label at bounding box center [476, 396] width 12 height 12
click at [470, 394] on input "checkbox" at bounding box center [475, 396] width 10 height 10
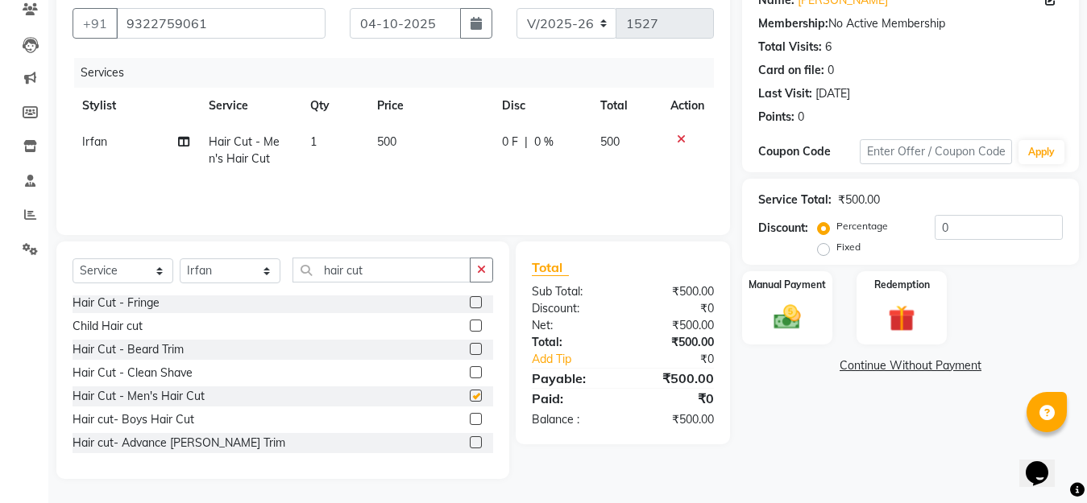
checkbox input "false"
click at [793, 322] on img at bounding box center [786, 317] width 45 height 32
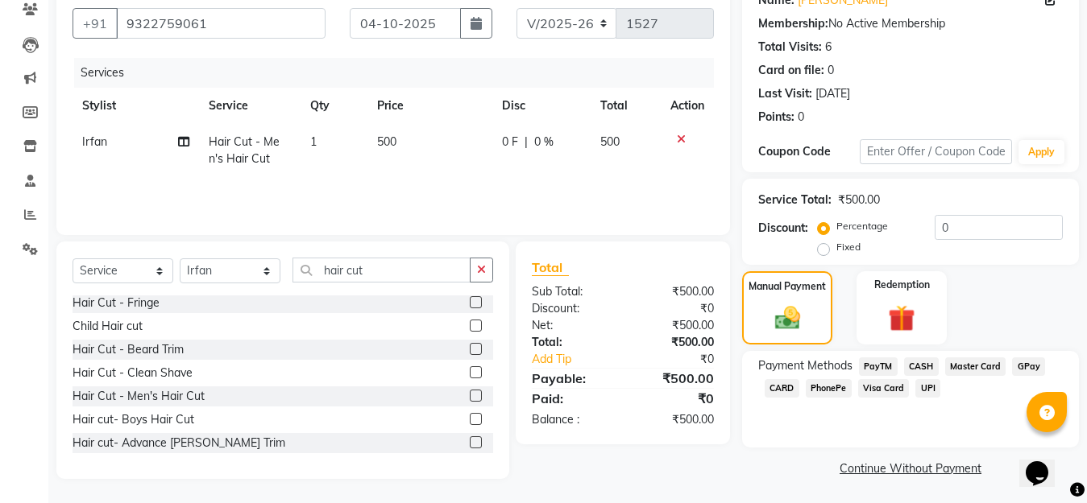
click at [1013, 363] on span "GPay" at bounding box center [1028, 367] width 33 height 19
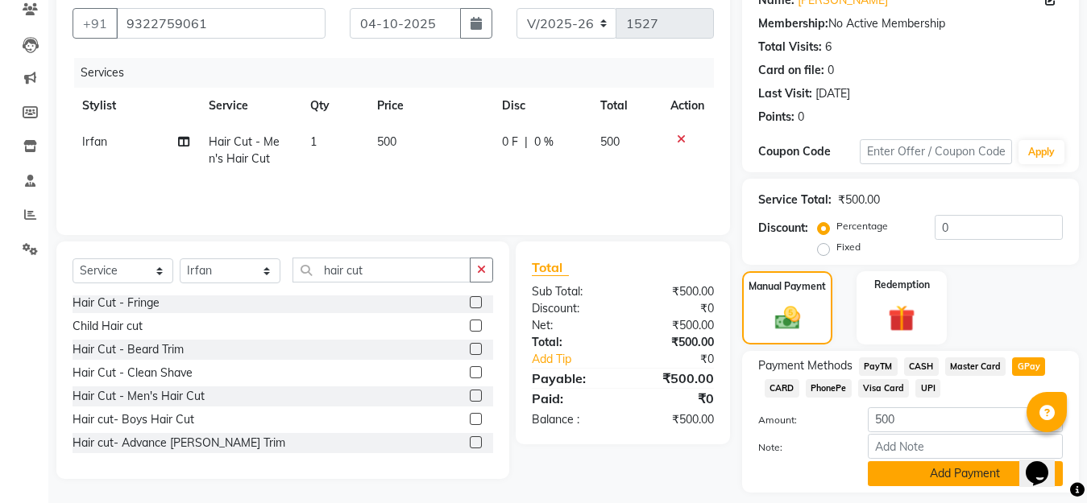
click at [979, 466] on button "Add Payment" at bounding box center [965, 474] width 195 height 25
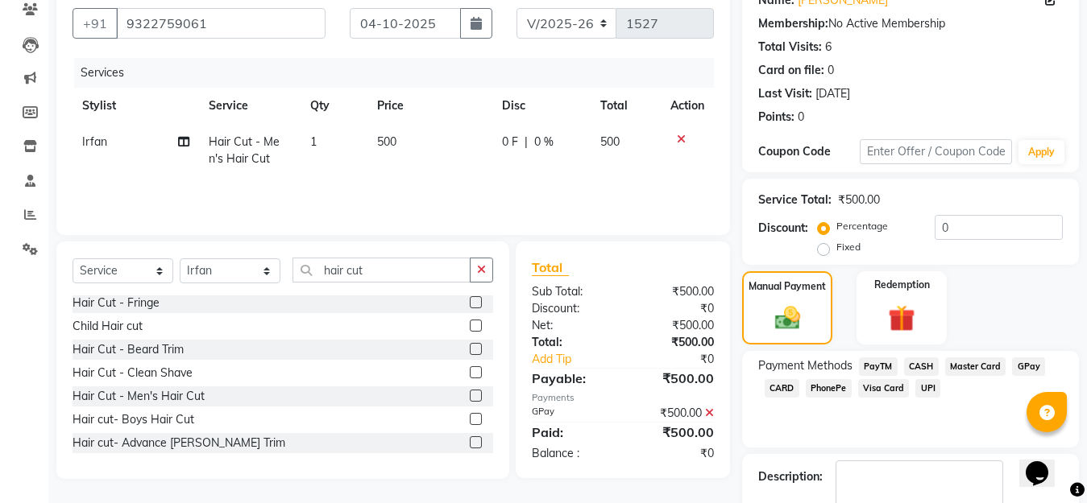
scroll to position [234, 0]
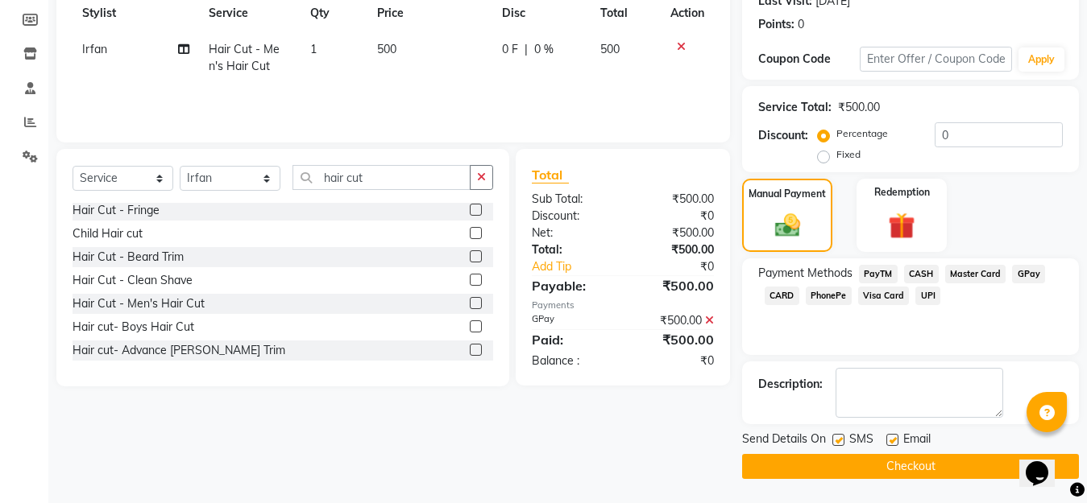
click at [980, 466] on button "Checkout" at bounding box center [910, 466] width 337 height 25
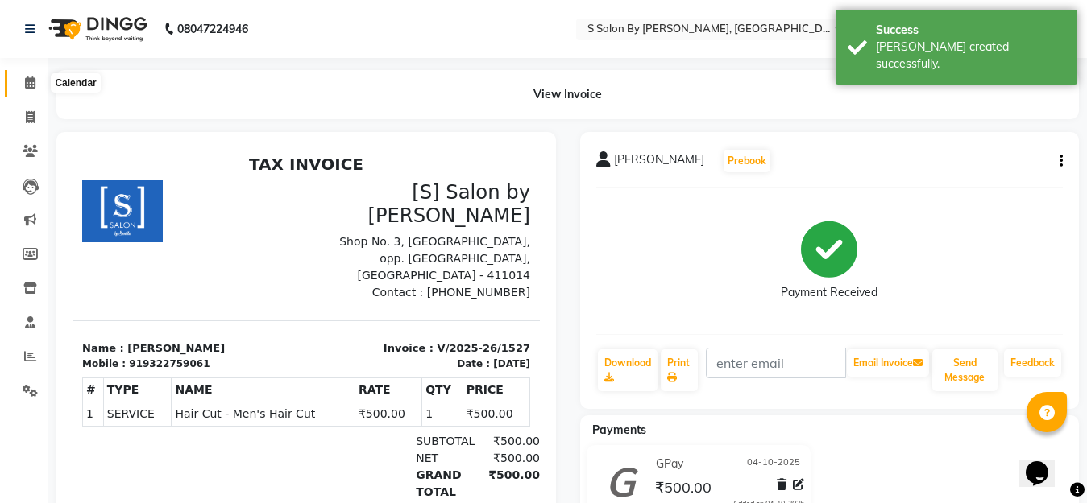
click at [27, 83] on icon at bounding box center [30, 83] width 10 height 12
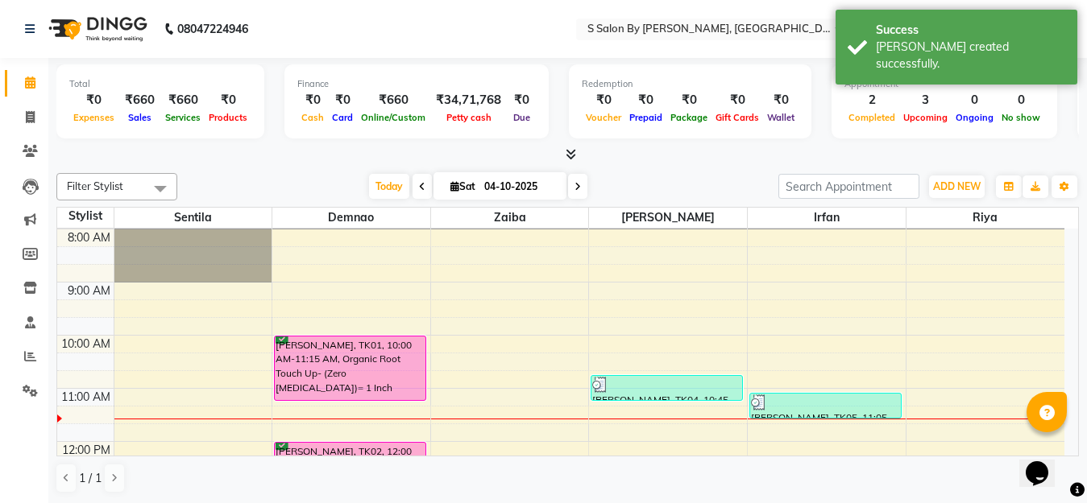
scroll to position [81, 0]
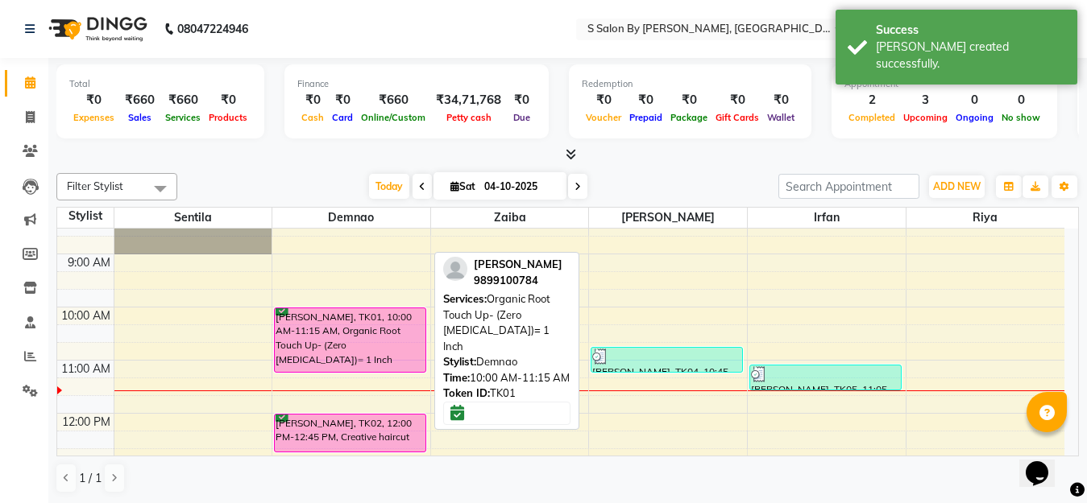
click at [343, 343] on div "[PERSON_NAME], TK01, 10:00 AM-11:15 AM, Organic Root Touch Up- (Zero [MEDICAL_D…" at bounding box center [350, 341] width 151 height 64
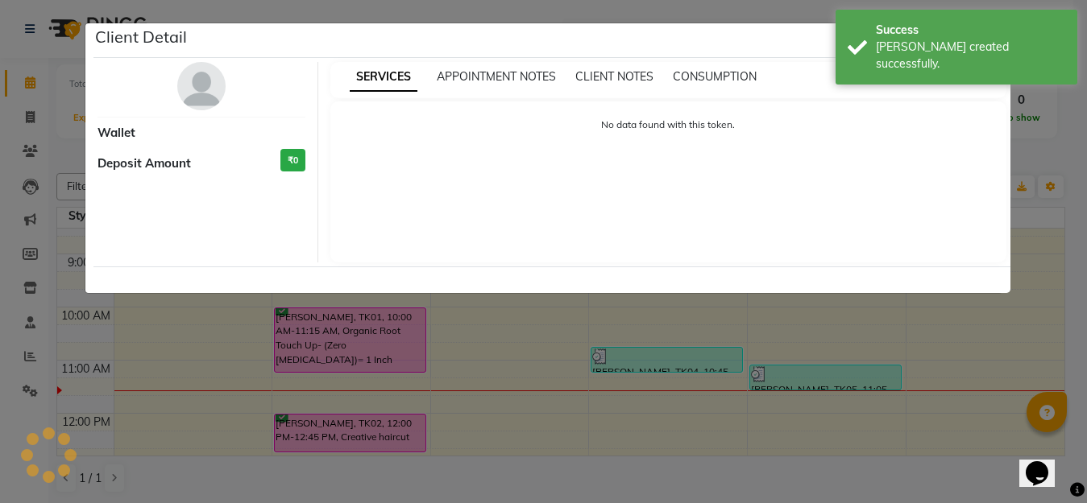
select select "6"
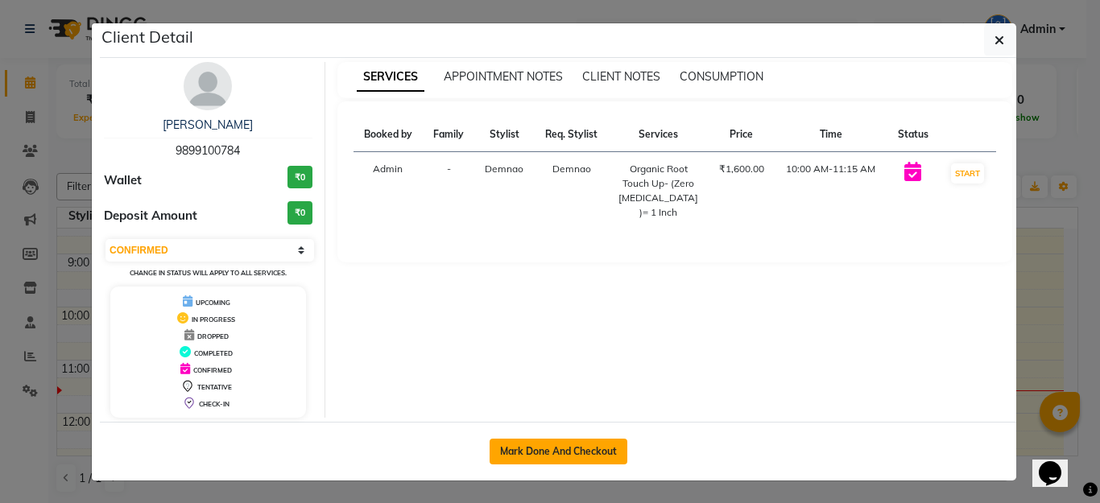
click at [585, 452] on button "Mark Done And Checkout" at bounding box center [559, 452] width 138 height 26
select select "service"
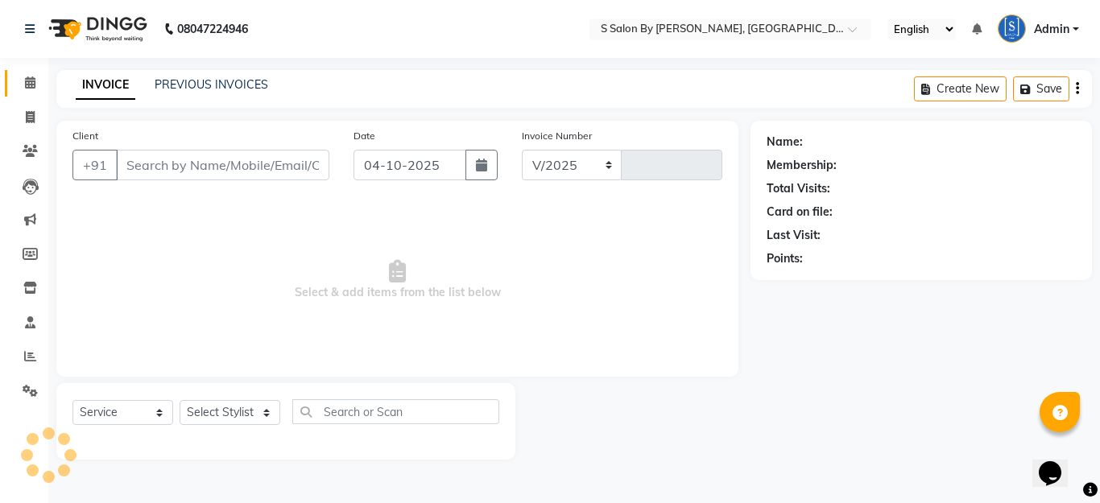
select select "45"
type input "1528"
type input "9899100784"
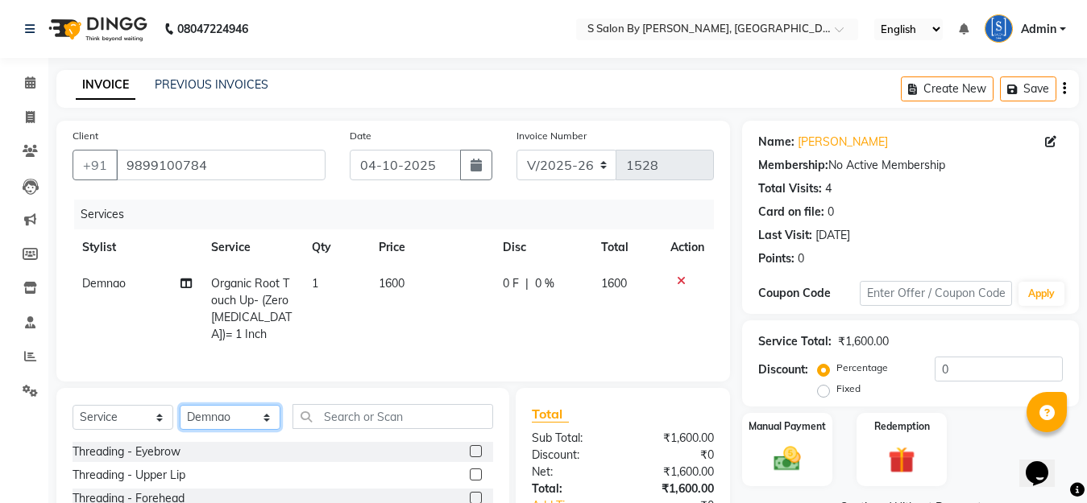
click at [259, 430] on select "Select Stylist Demnao [PERSON_NAME] [PERSON_NAME] [PERSON_NAME]" at bounding box center [230, 417] width 101 height 25
select select "20836"
click at [180, 419] on select "Select Stylist Demnao [PERSON_NAME] [PERSON_NAME] [PERSON_NAME]" at bounding box center [230, 417] width 101 height 25
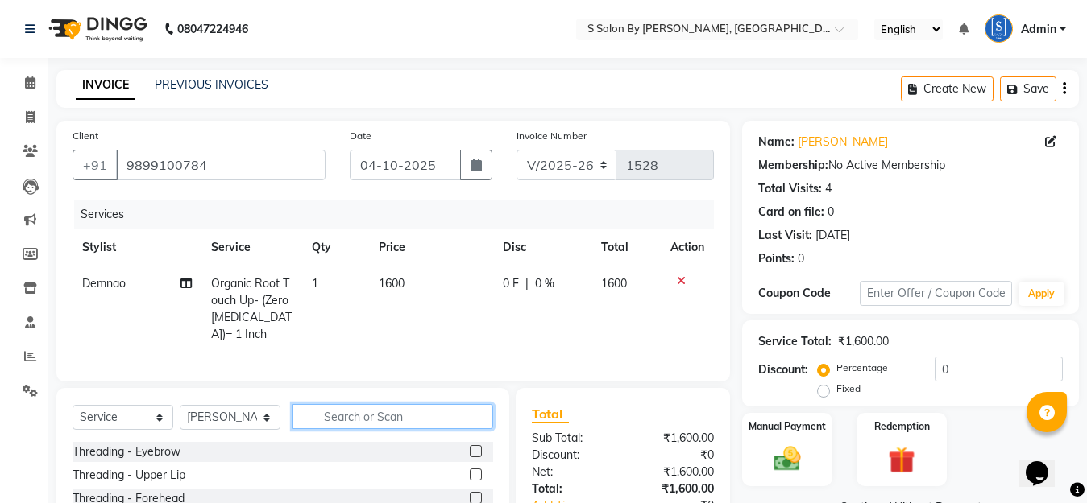
click at [376, 428] on input "text" at bounding box center [392, 416] width 201 height 25
type input "change"
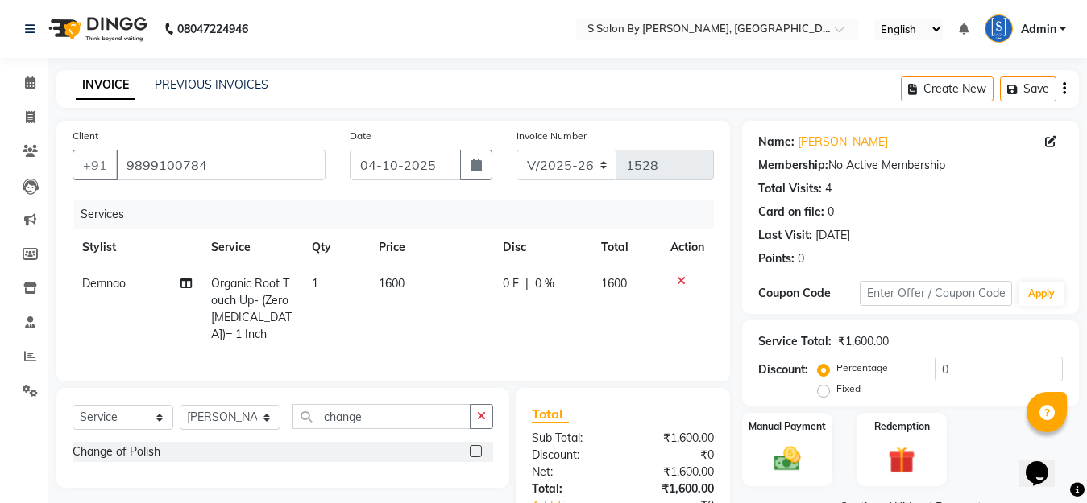
click at [473, 458] on label at bounding box center [476, 451] width 12 height 12
click at [473, 458] on input "checkbox" at bounding box center [475, 452] width 10 height 10
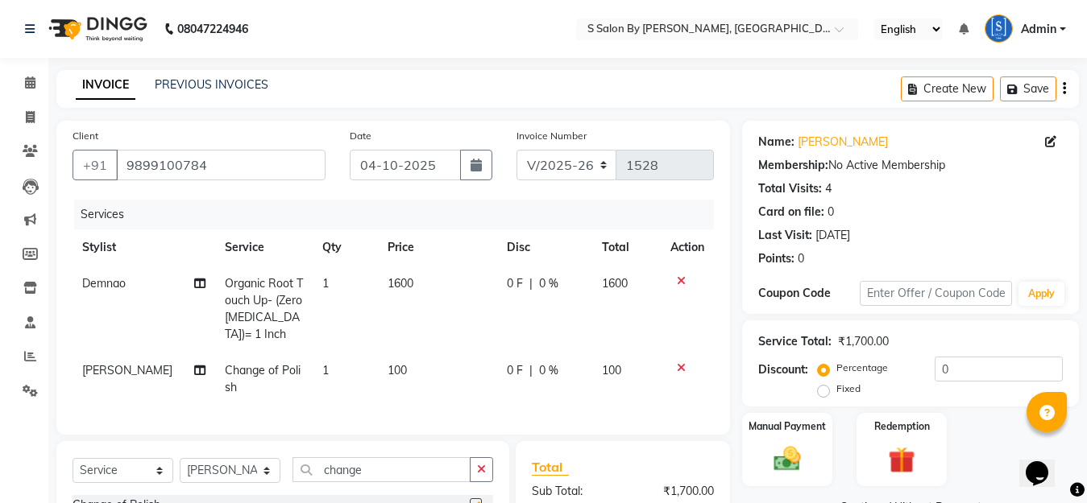
checkbox input "false"
click at [30, 82] on icon at bounding box center [30, 83] width 10 height 12
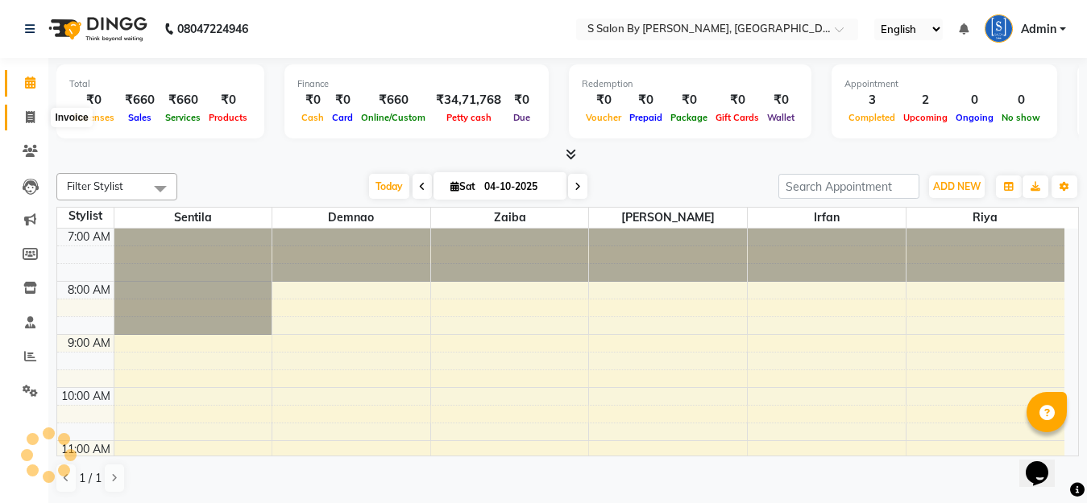
click at [31, 119] on icon at bounding box center [30, 117] width 9 height 12
select select "service"
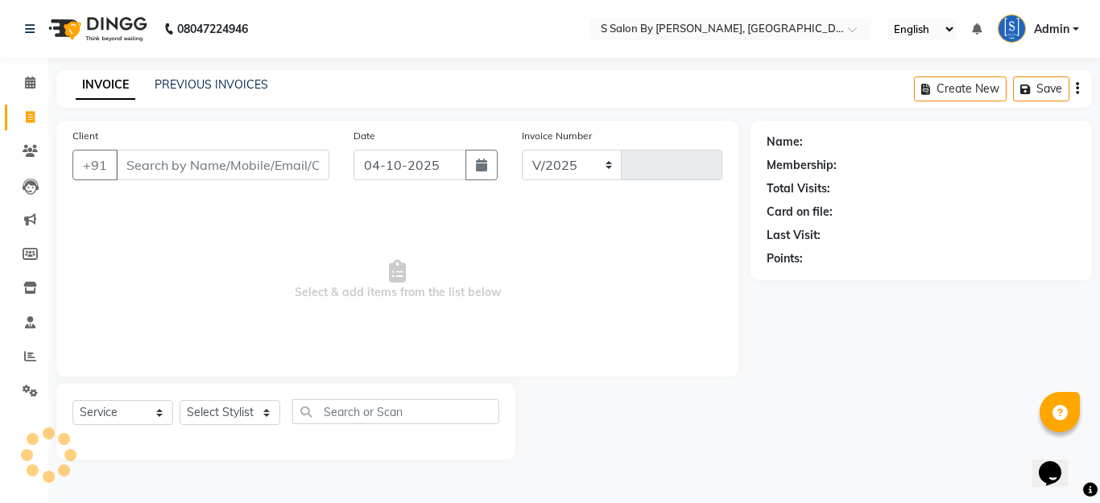
select select "45"
type input "1528"
click at [484, 169] on icon "button" at bounding box center [481, 165] width 11 height 13
select select "10"
select select "2025"
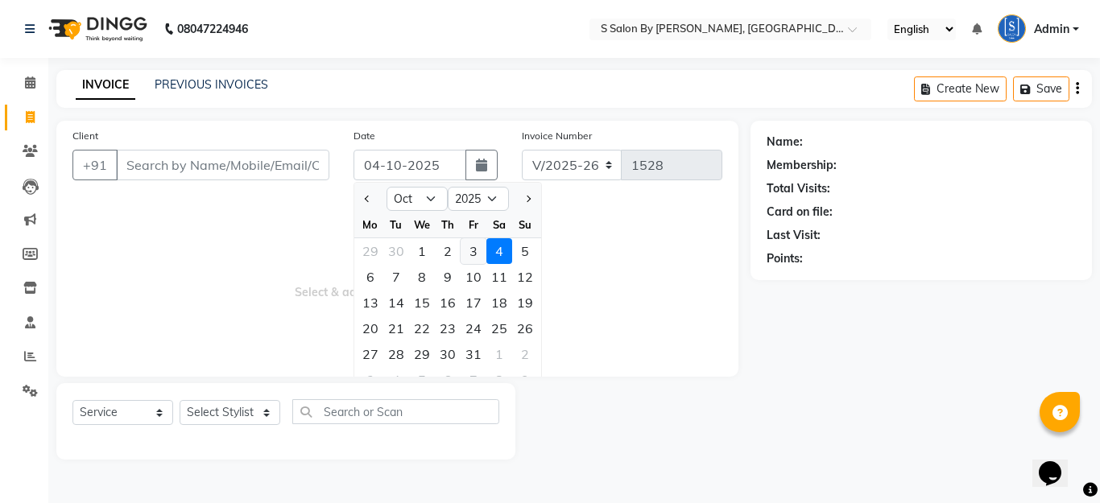
click at [475, 251] on div "3" at bounding box center [474, 251] width 26 height 26
type input "03-10-2025"
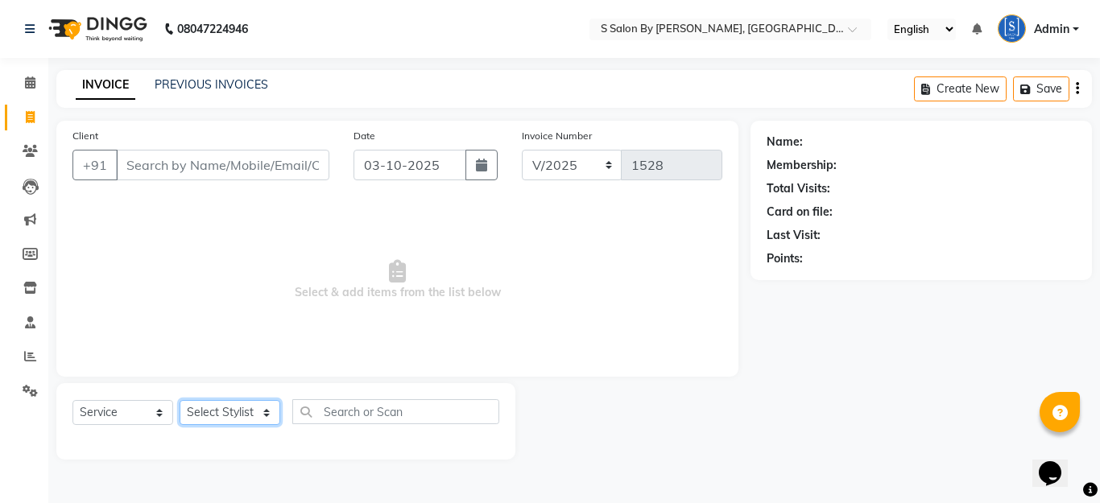
click at [246, 405] on select "Select Stylist Demnao [PERSON_NAME] [PERSON_NAME] [PERSON_NAME]" at bounding box center [230, 412] width 101 height 25
select select "4280"
click at [180, 400] on select "Select Stylist Demnao [PERSON_NAME] [PERSON_NAME] [PERSON_NAME]" at bounding box center [230, 412] width 101 height 25
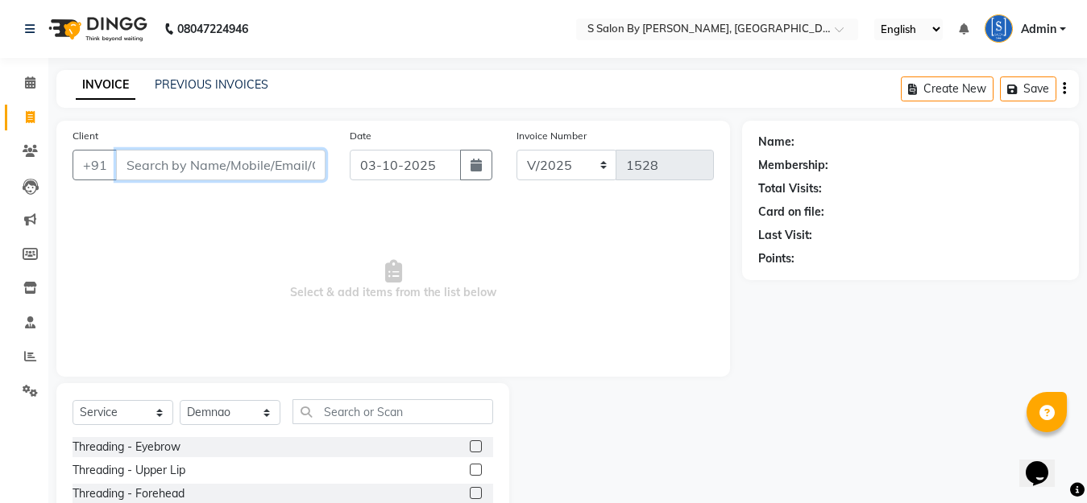
click at [231, 161] on input "Client" at bounding box center [220, 165] width 209 height 31
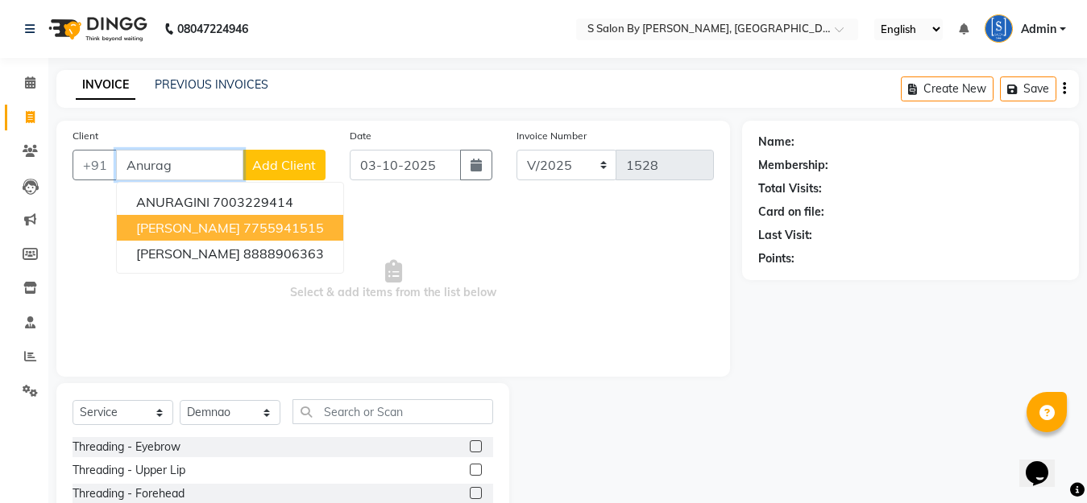
click at [251, 223] on ngb-highlight "7755941515" at bounding box center [283, 228] width 81 height 16
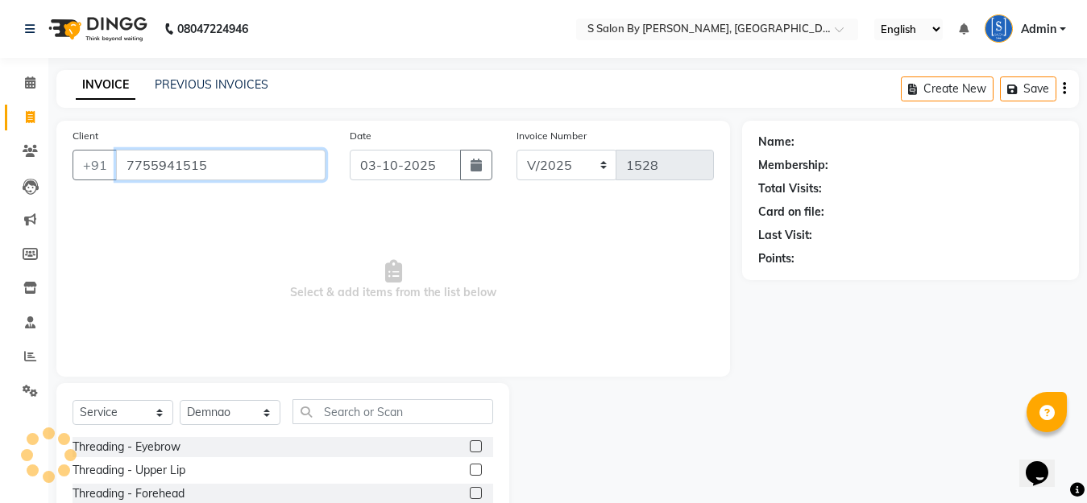
type input "7755941515"
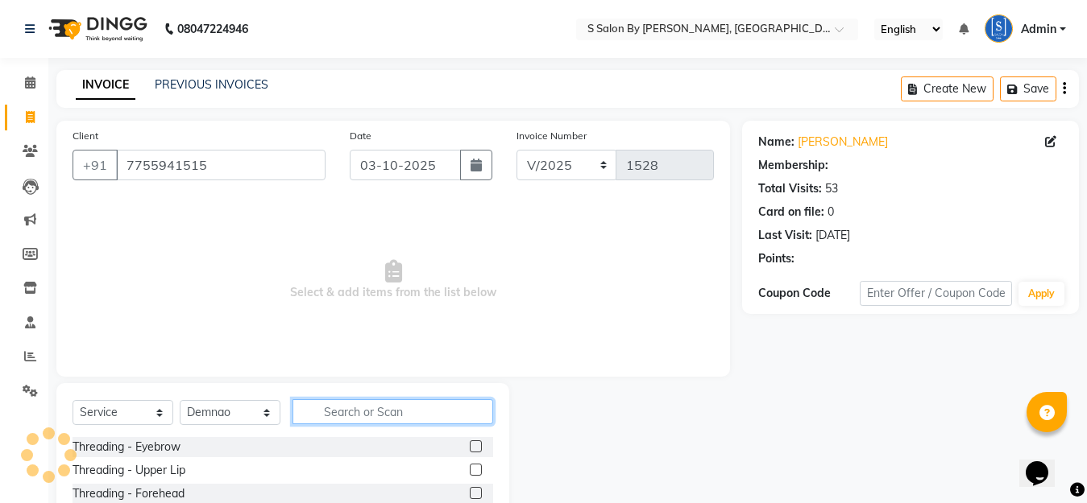
click at [332, 411] on input "text" at bounding box center [392, 412] width 201 height 25
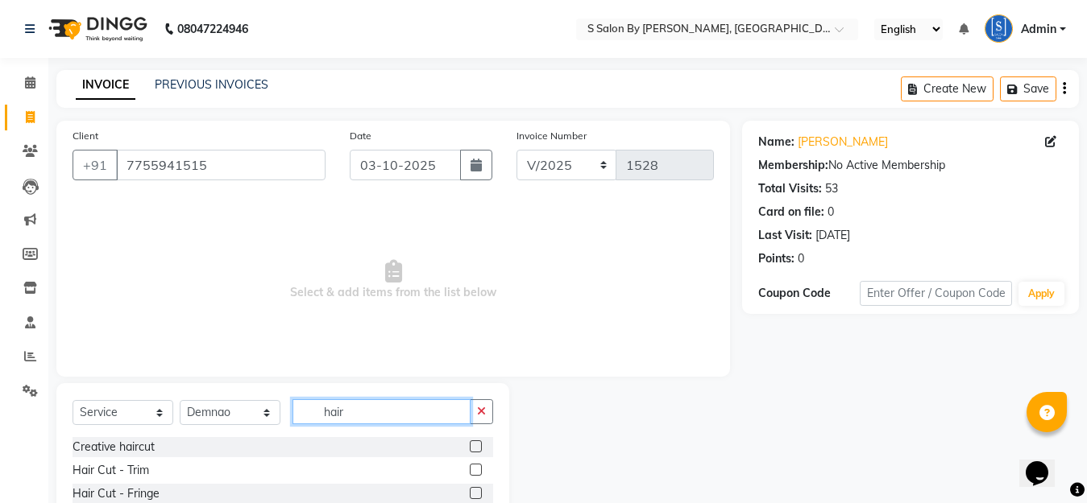
scroll to position [142, 0]
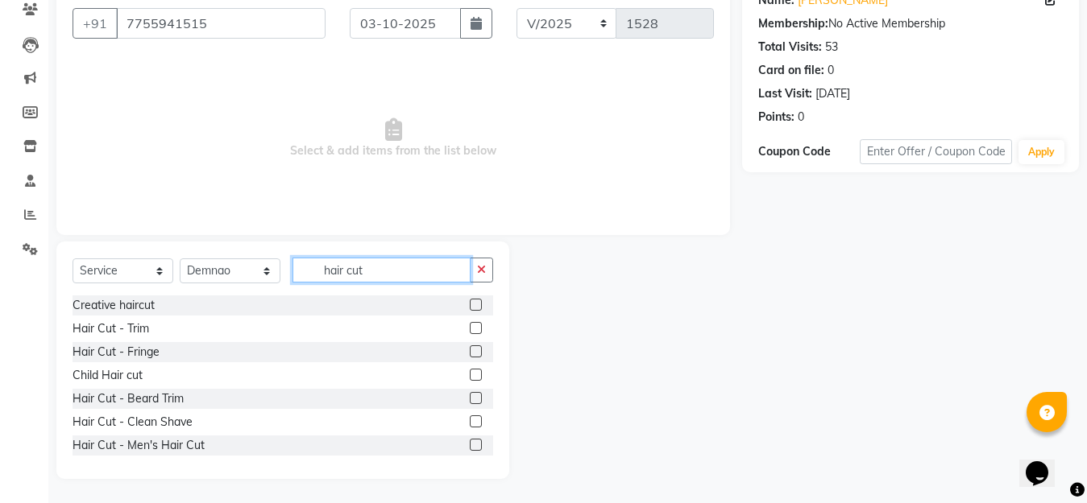
type input "hair cut"
click at [470, 446] on label at bounding box center [476, 445] width 12 height 12
click at [470, 446] on input "checkbox" at bounding box center [475, 446] width 10 height 10
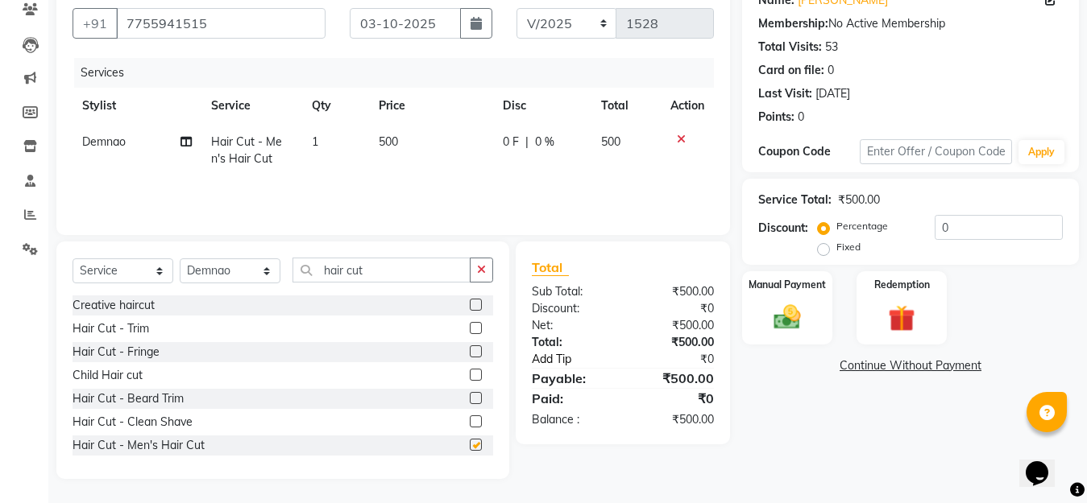
checkbox input "false"
click at [777, 319] on img at bounding box center [786, 317] width 45 height 32
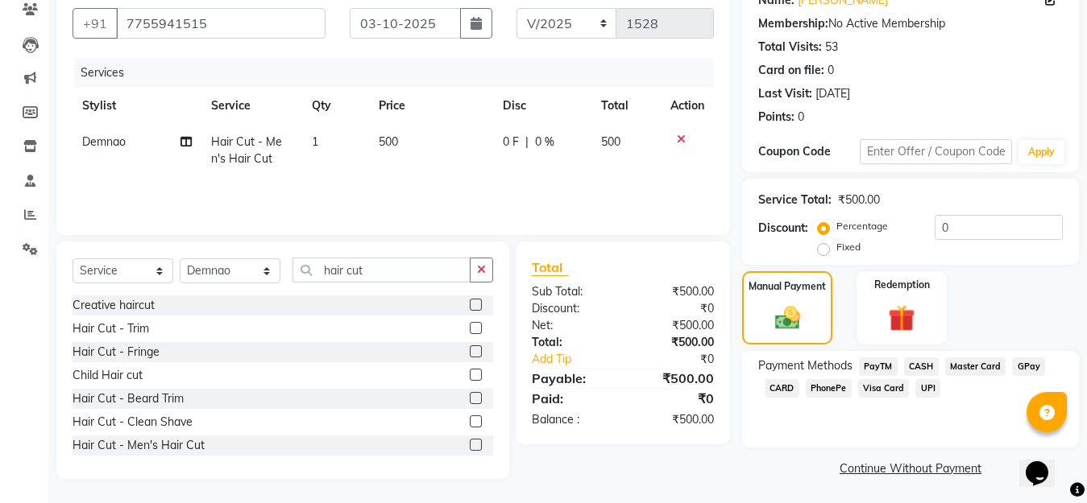
click at [923, 367] on span "CASH" at bounding box center [921, 367] width 35 height 19
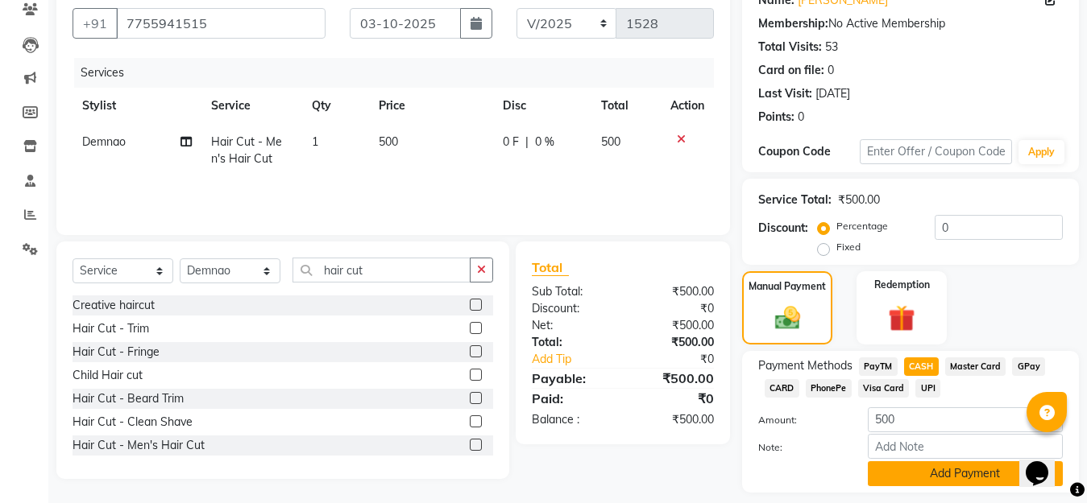
click at [962, 466] on button "Add Payment" at bounding box center [965, 474] width 195 height 25
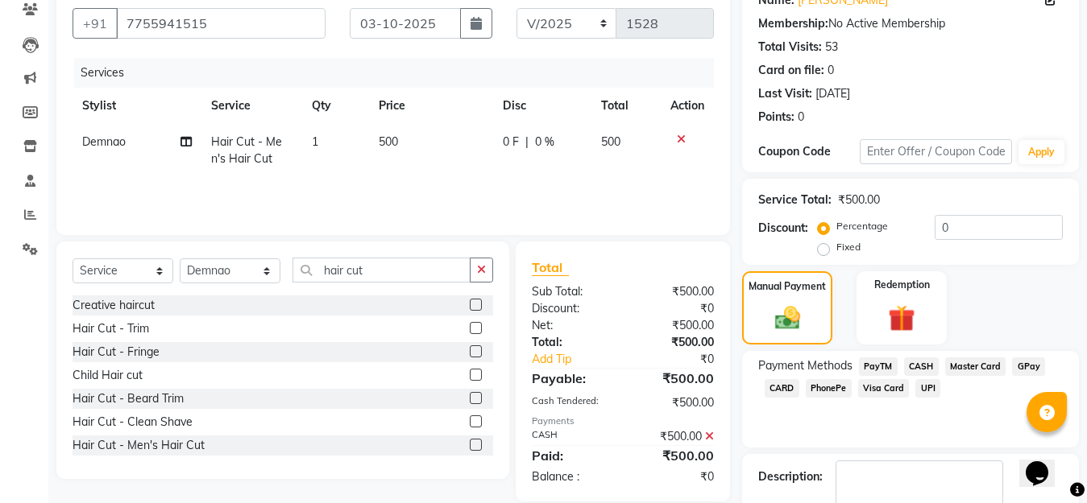
scroll to position [234, 0]
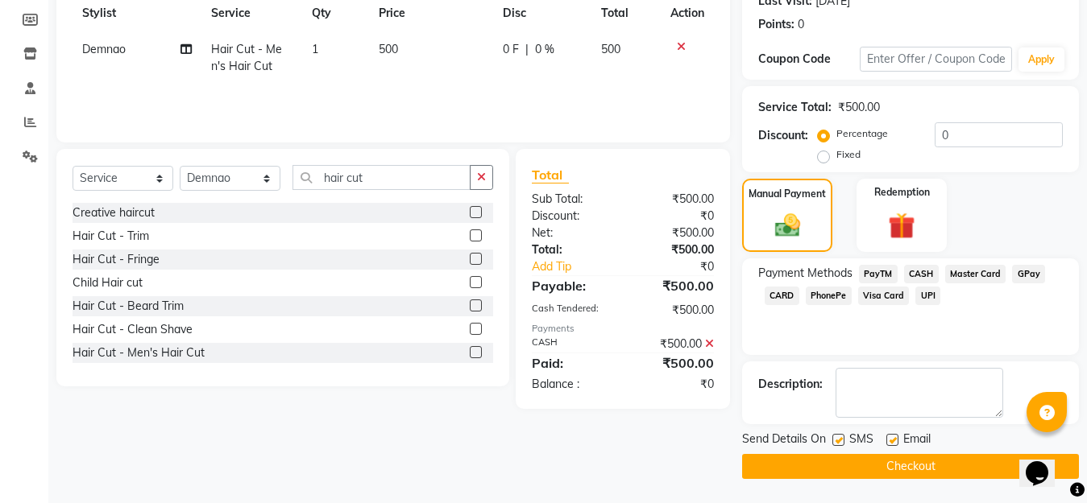
click at [976, 466] on button "Checkout" at bounding box center [910, 466] width 337 height 25
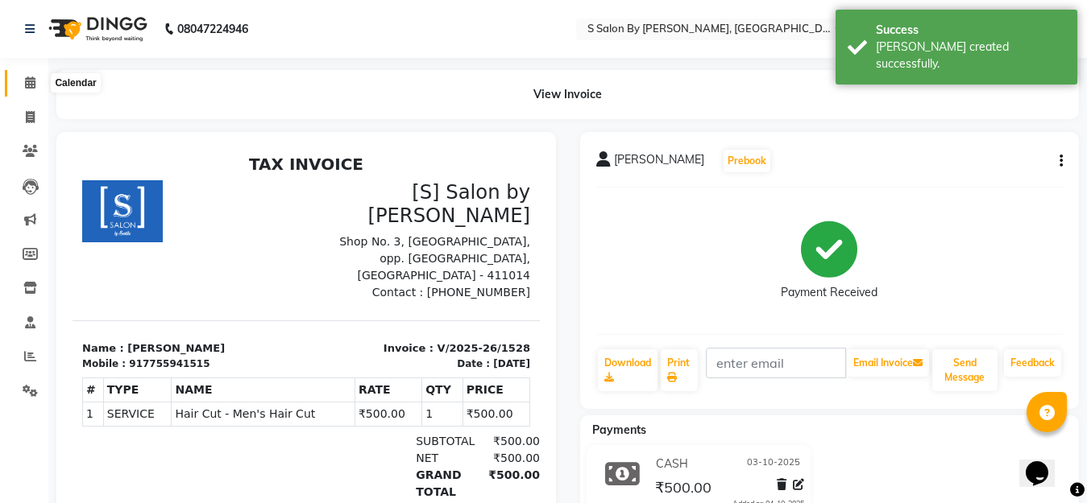
click at [27, 80] on icon at bounding box center [30, 83] width 10 height 12
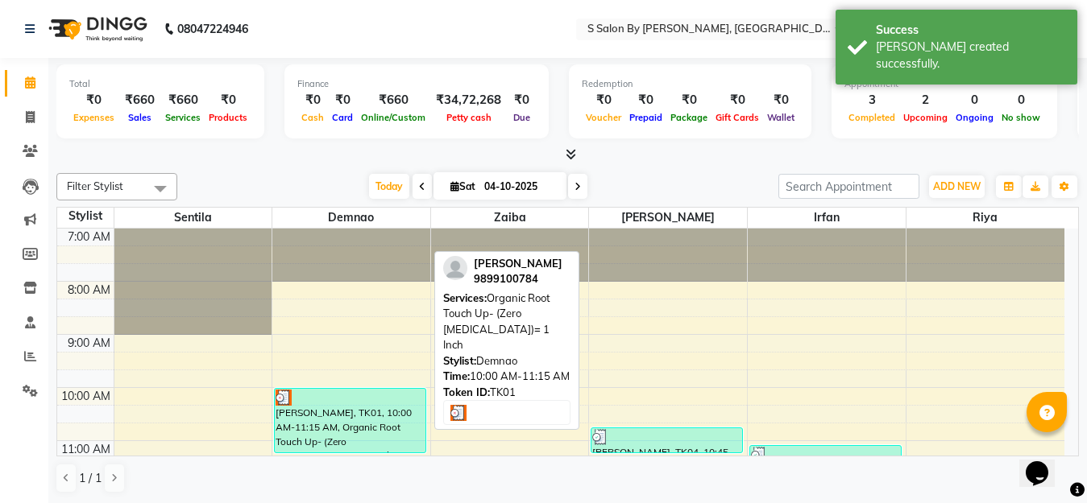
click at [346, 439] on div "[PERSON_NAME], TK01, 10:00 AM-11:15 AM, Organic Root Touch Up- (Zero [MEDICAL_D…" at bounding box center [350, 421] width 151 height 64
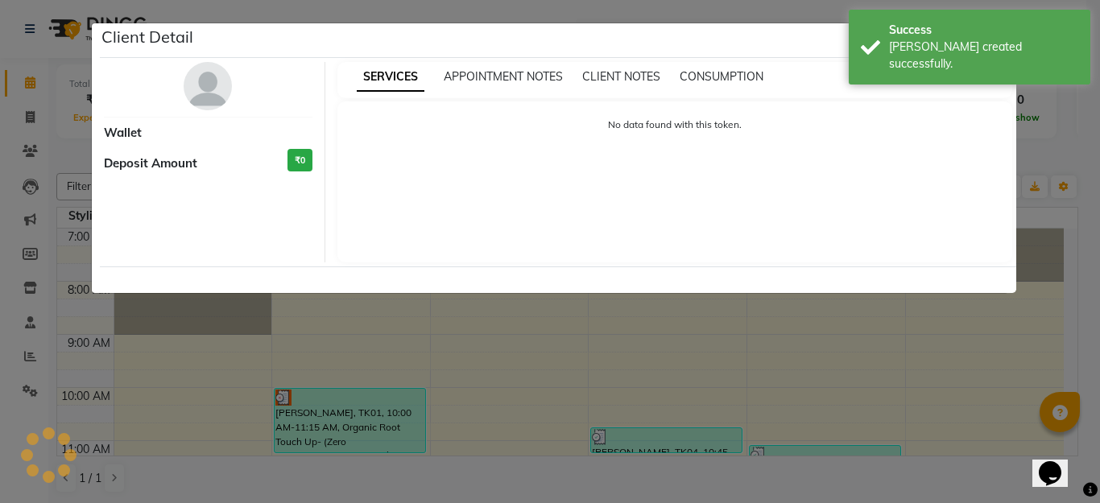
select select "3"
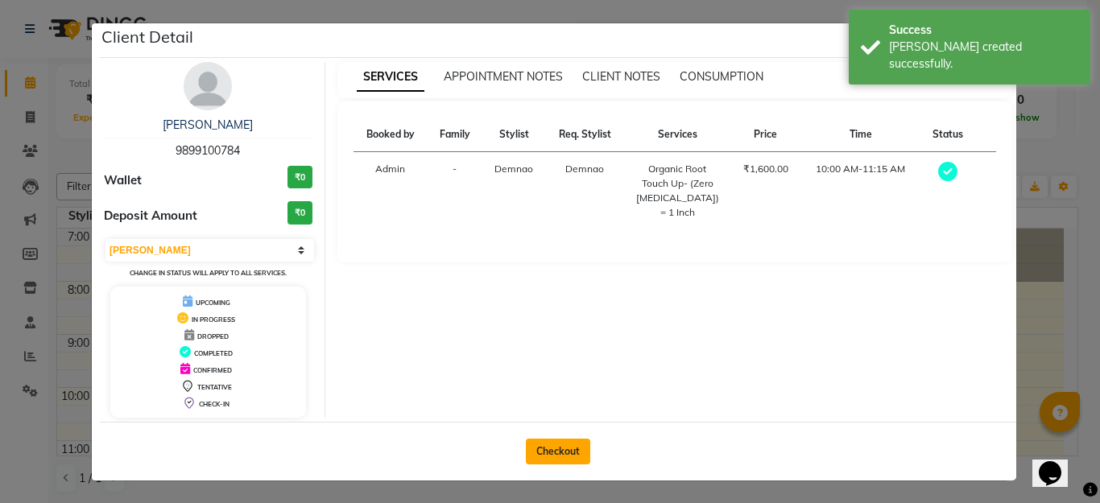
click at [549, 454] on button "Checkout" at bounding box center [558, 452] width 64 height 26
select select "service"
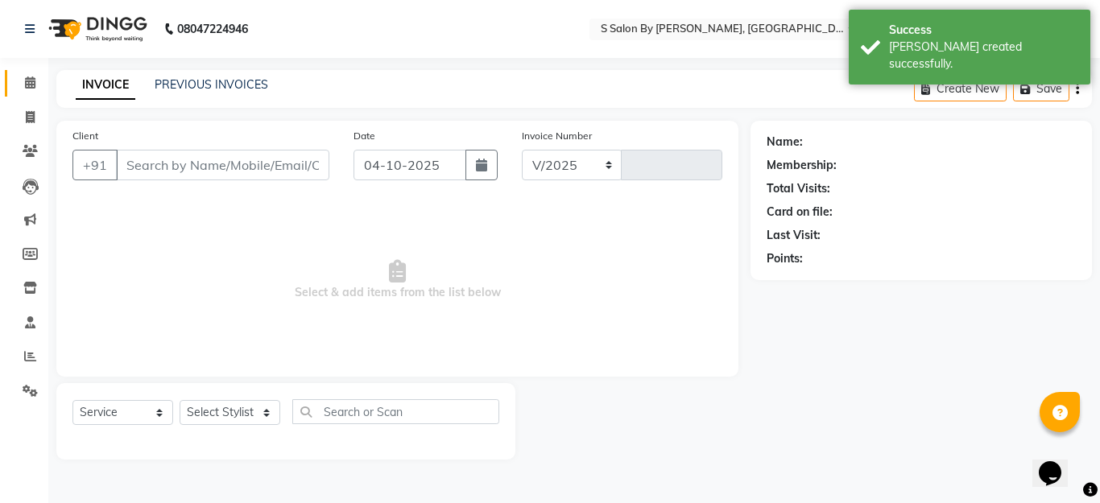
select select "45"
type input "1529"
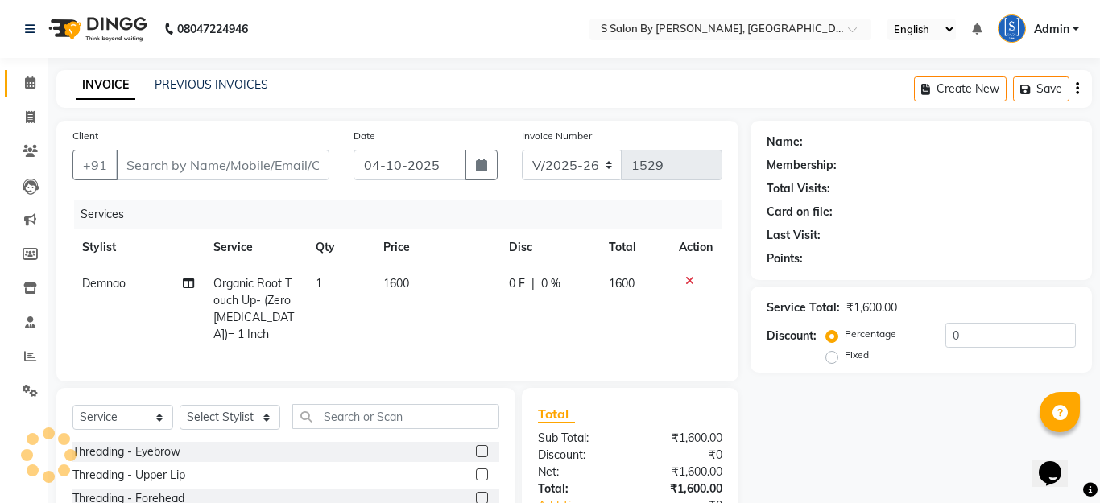
type input "9899100784"
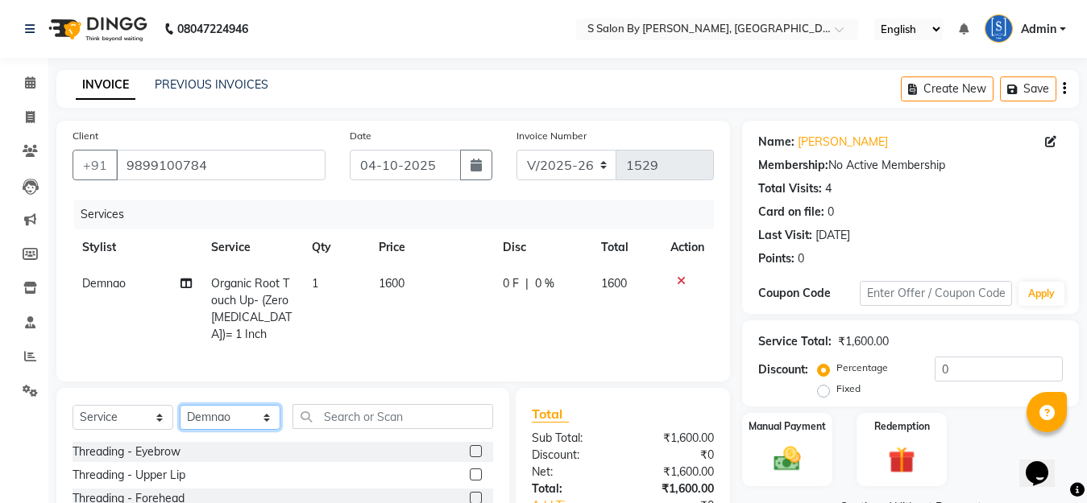
click at [265, 430] on select "Select Stylist Demnao [PERSON_NAME] [PERSON_NAME] [PERSON_NAME]" at bounding box center [230, 417] width 101 height 25
click at [180, 419] on select "Select Stylist Demnao [PERSON_NAME] [PERSON_NAME] [PERSON_NAME]" at bounding box center [230, 417] width 101 height 25
click at [265, 430] on select "Select Stylist Demnao [PERSON_NAME] [PERSON_NAME] [PERSON_NAME]" at bounding box center [230, 417] width 101 height 25
select select "20836"
click at [180, 419] on select "Select Stylist Demnao [PERSON_NAME] [PERSON_NAME] [PERSON_NAME]" at bounding box center [230, 417] width 101 height 25
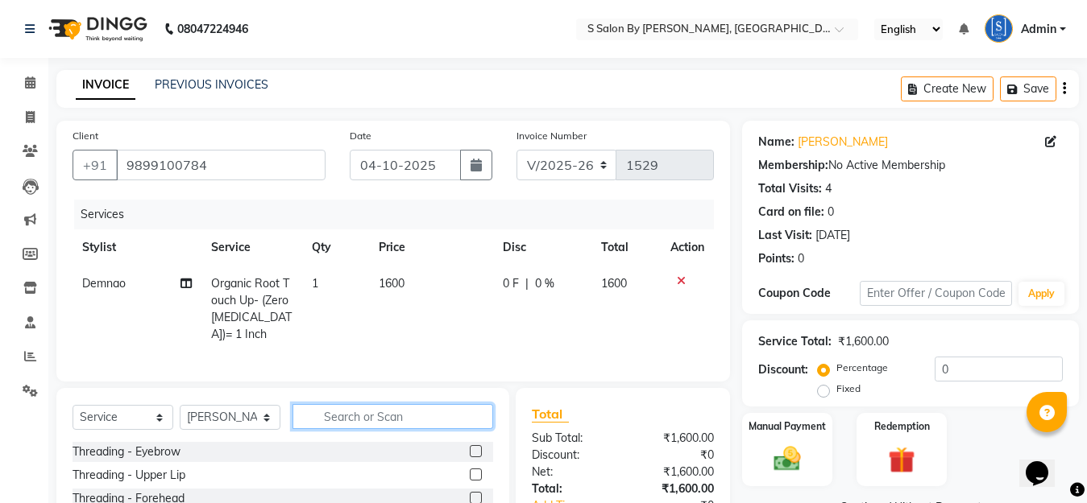
click at [369, 428] on input "text" at bounding box center [392, 416] width 201 height 25
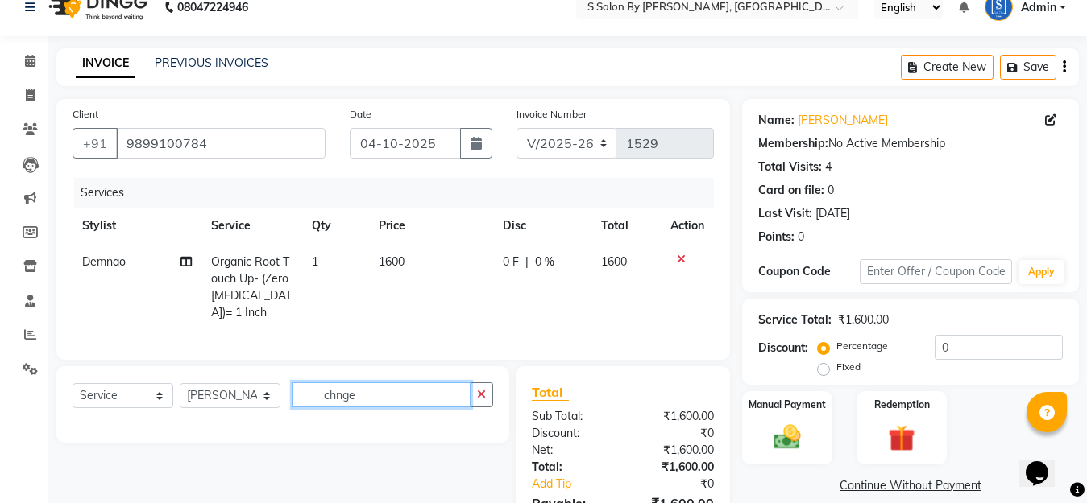
scroll to position [126, 0]
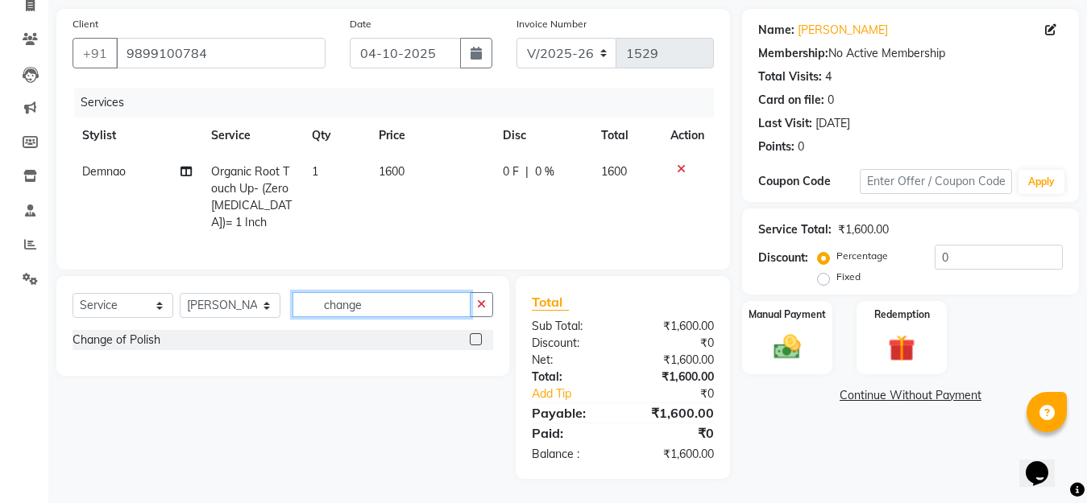
type input "change"
click at [474, 333] on label at bounding box center [476, 339] width 12 height 12
click at [474, 335] on input "checkbox" at bounding box center [475, 340] width 10 height 10
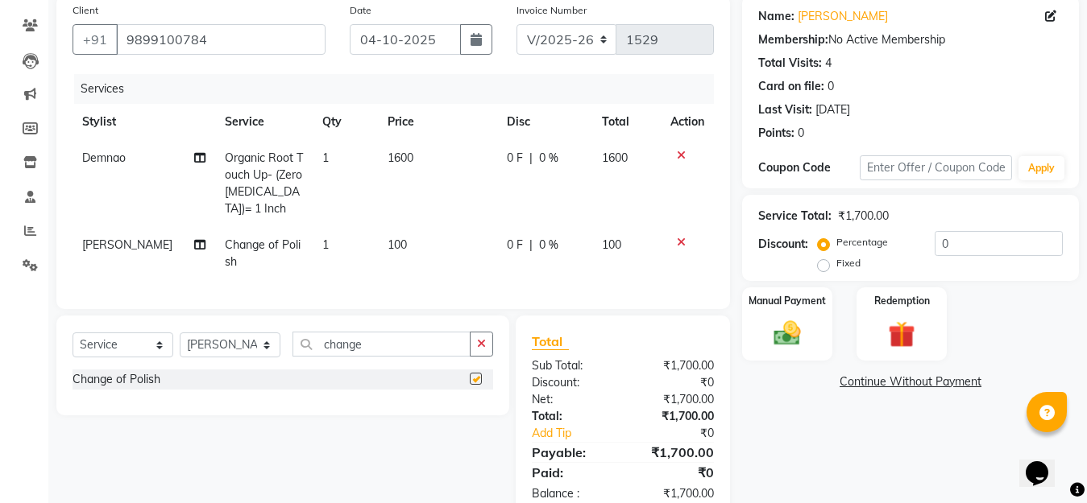
checkbox input "false"
click at [785, 336] on img at bounding box center [786, 333] width 45 height 32
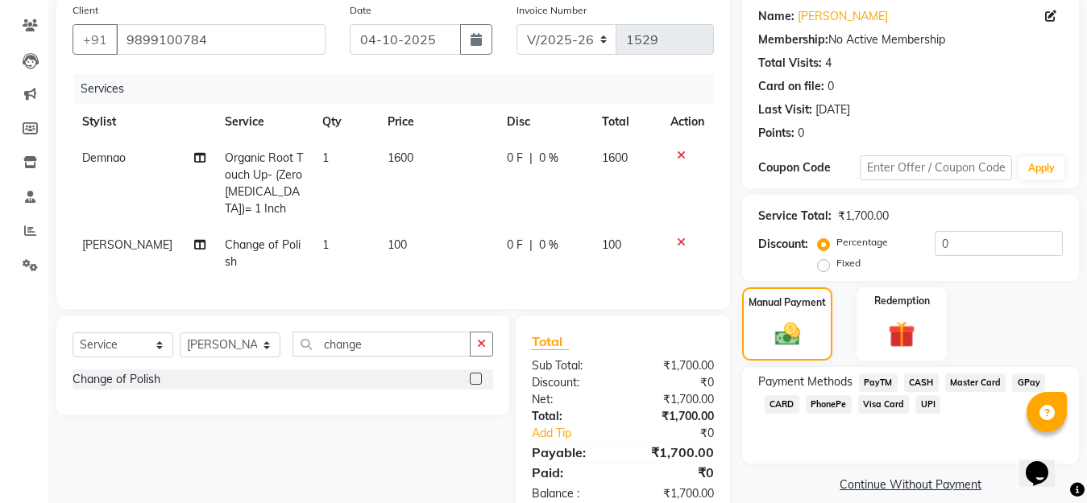
click at [1029, 377] on span "GPay" at bounding box center [1028, 383] width 33 height 19
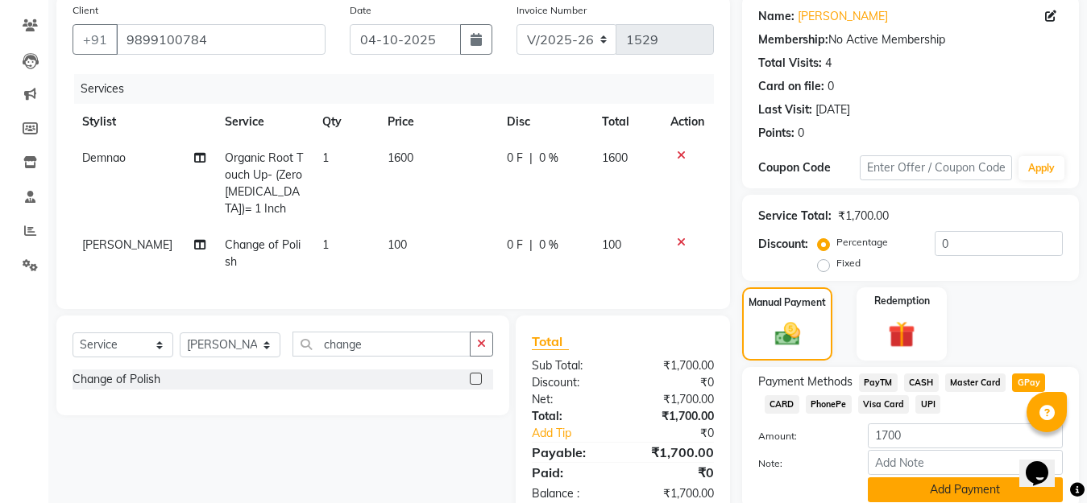
click at [957, 466] on button "Add Payment" at bounding box center [965, 490] width 195 height 25
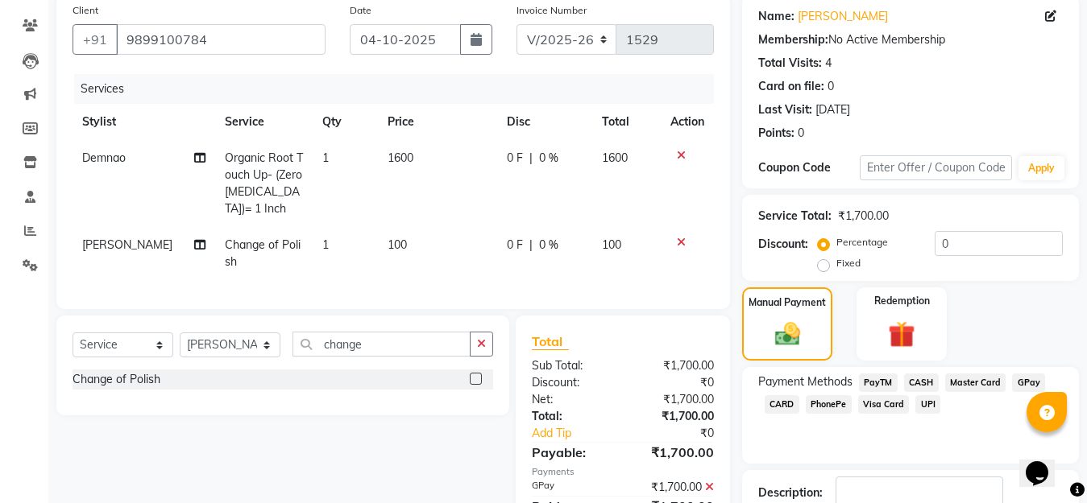
scroll to position [234, 0]
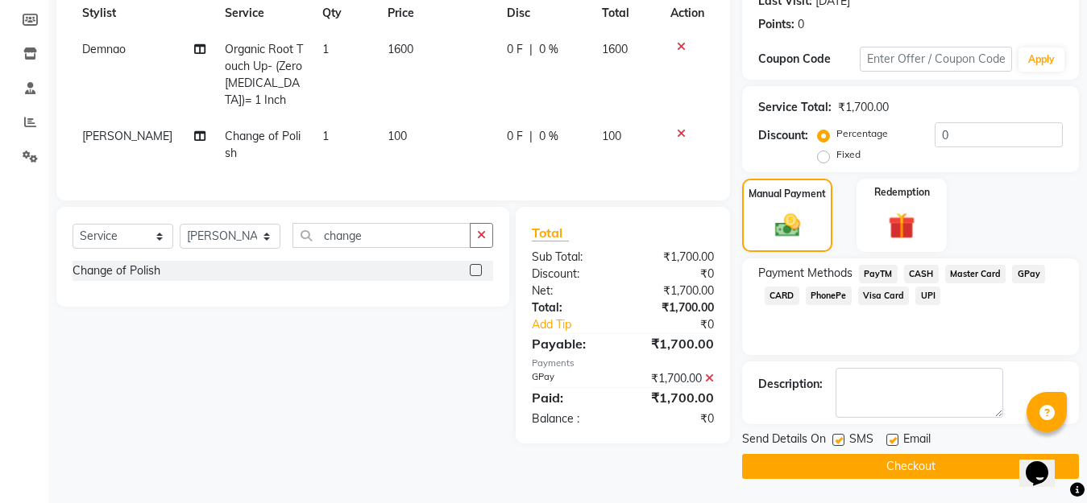
click at [945, 466] on button "Checkout" at bounding box center [910, 466] width 337 height 25
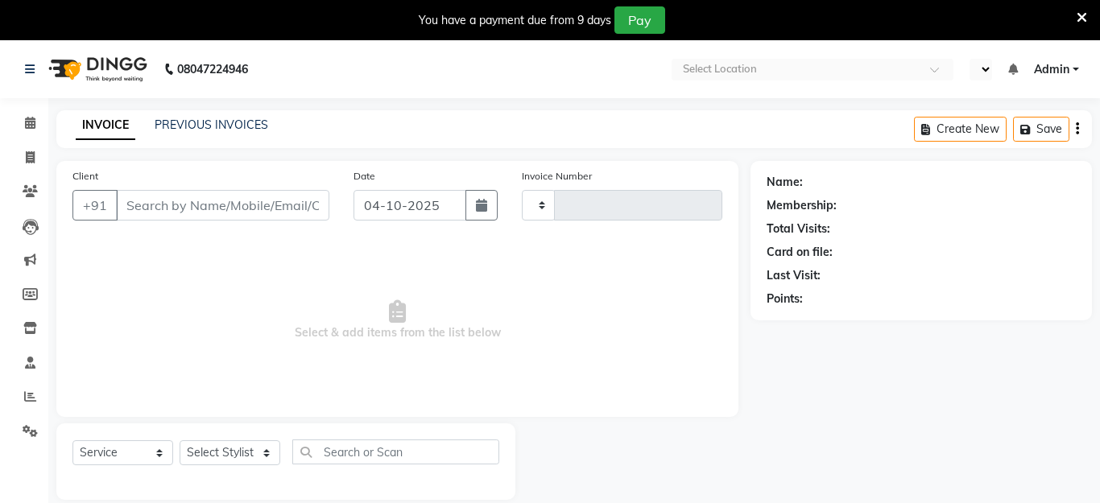
select select "service"
type input "1528"
select select "en"
select select "45"
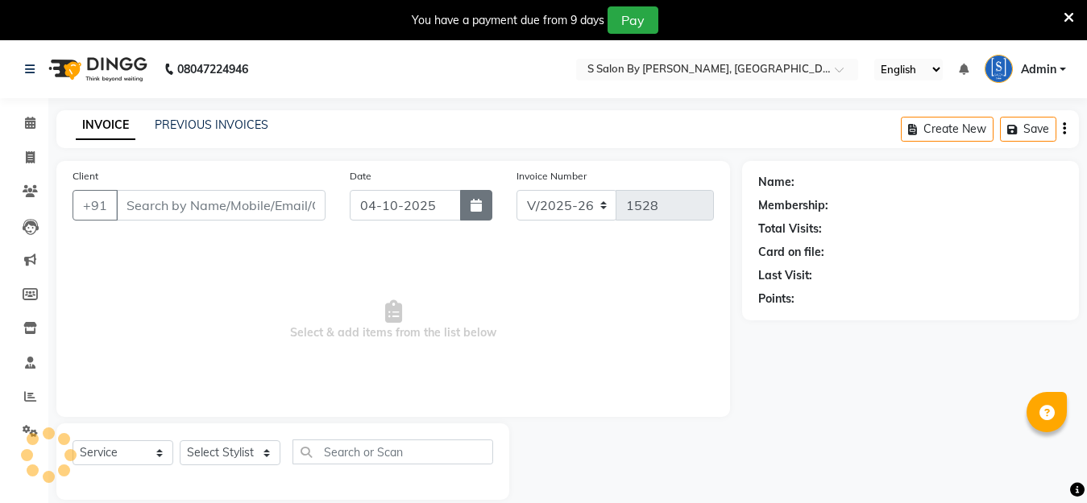
click at [473, 207] on icon "button" at bounding box center [475, 205] width 11 height 13
select select "10"
select select "2025"
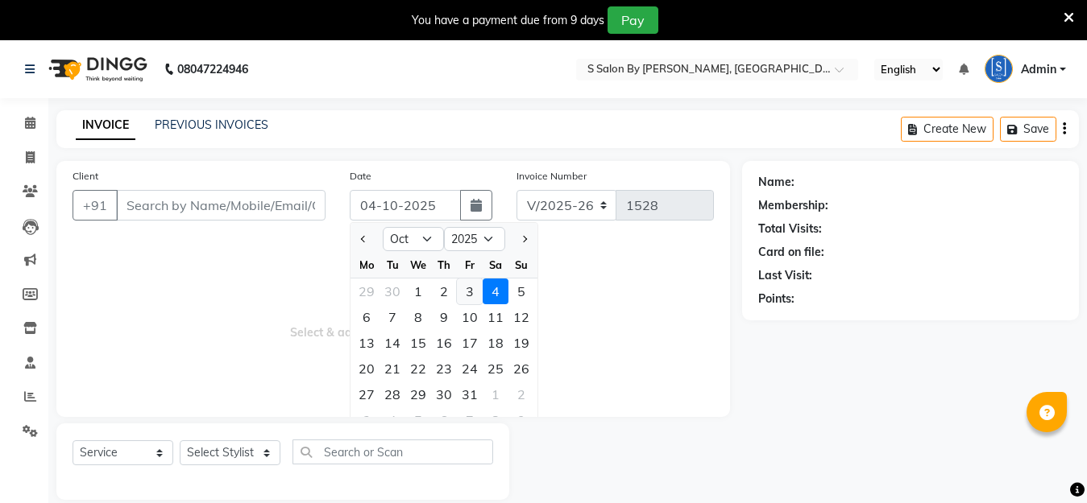
click at [466, 290] on div "3" at bounding box center [470, 292] width 26 height 26
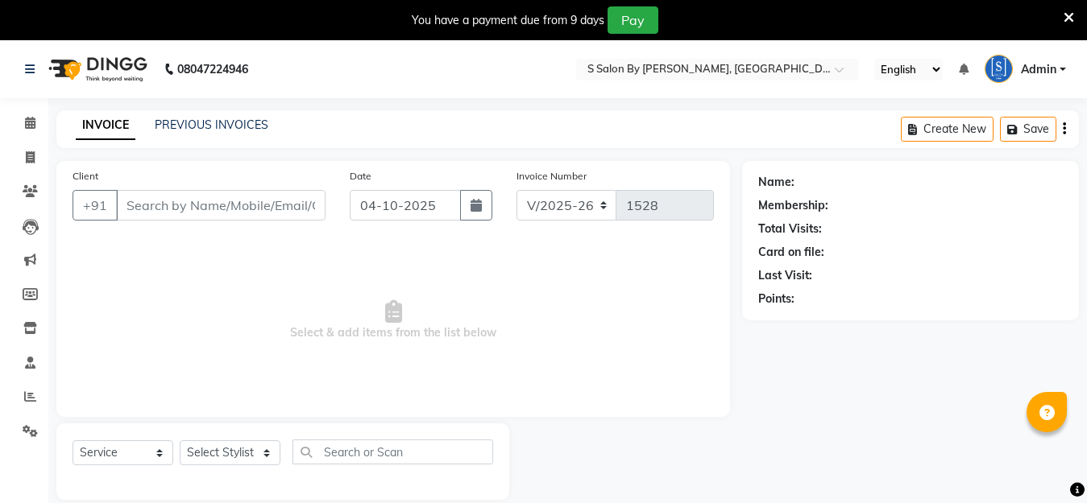
type input "03-10-2025"
type input "9545051032"
type input "[DATE]"
select select
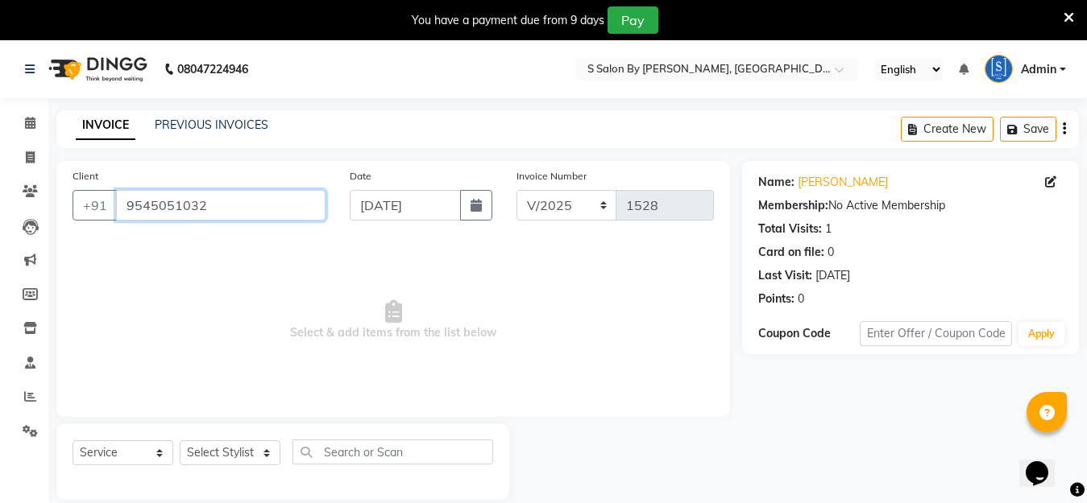
drag, startPoint x: 221, startPoint y: 203, endPoint x: 131, endPoint y: 259, distance: 105.3
click at [87, 234] on div "Client +91 9545051032 Date 30-11-2024 Invoice Number V/2025 V/2025-26 1528 Sele…" at bounding box center [392, 289] width 673 height 256
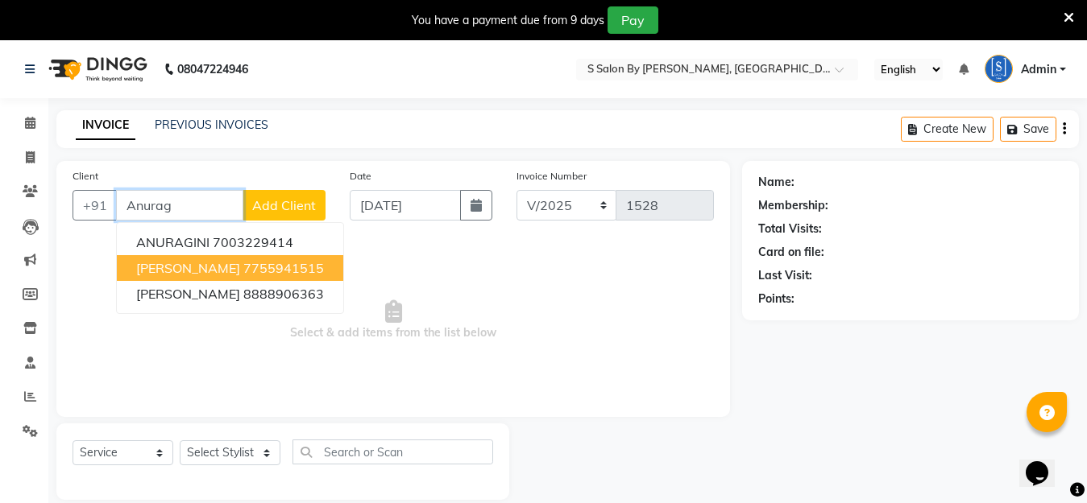
click at [260, 270] on ngb-highlight "7755941515" at bounding box center [283, 268] width 81 height 16
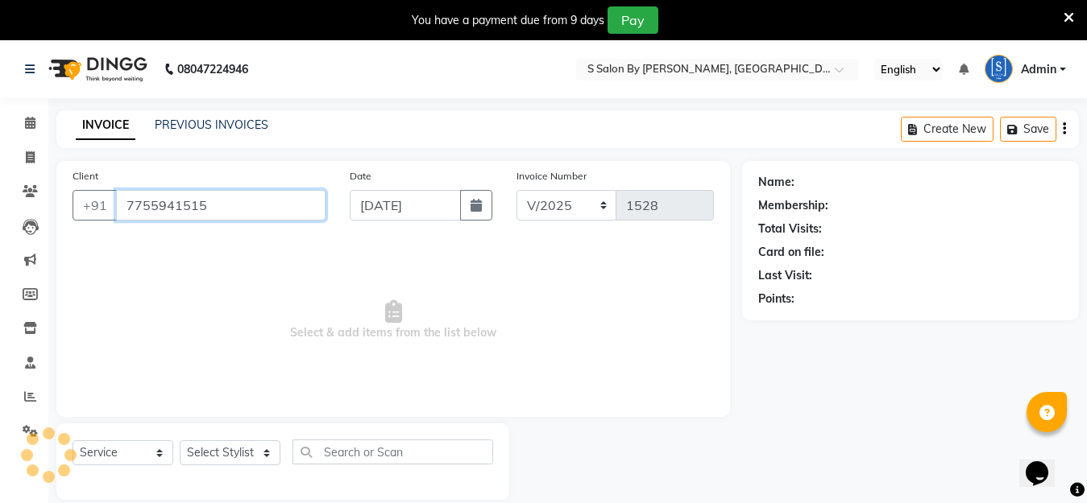
type input "7755941515"
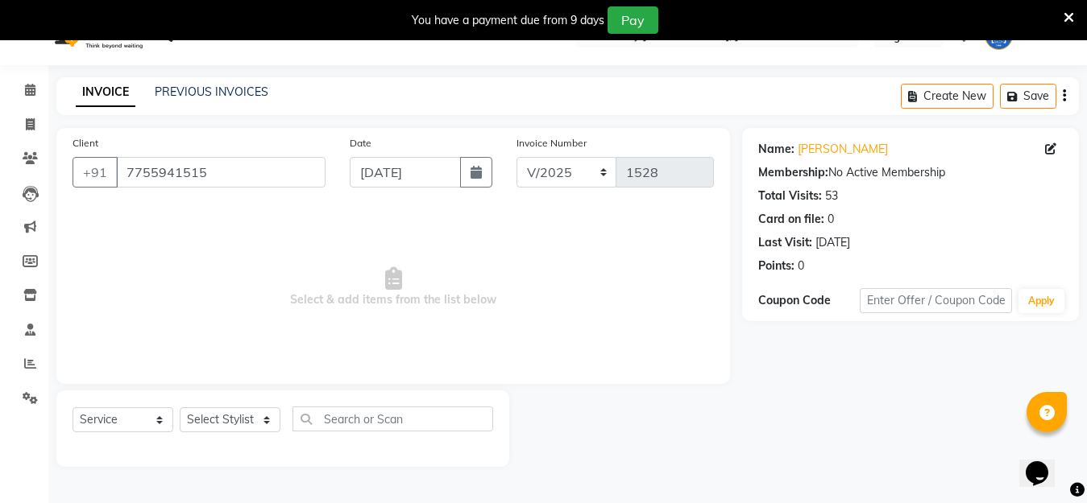
scroll to position [40, 0]
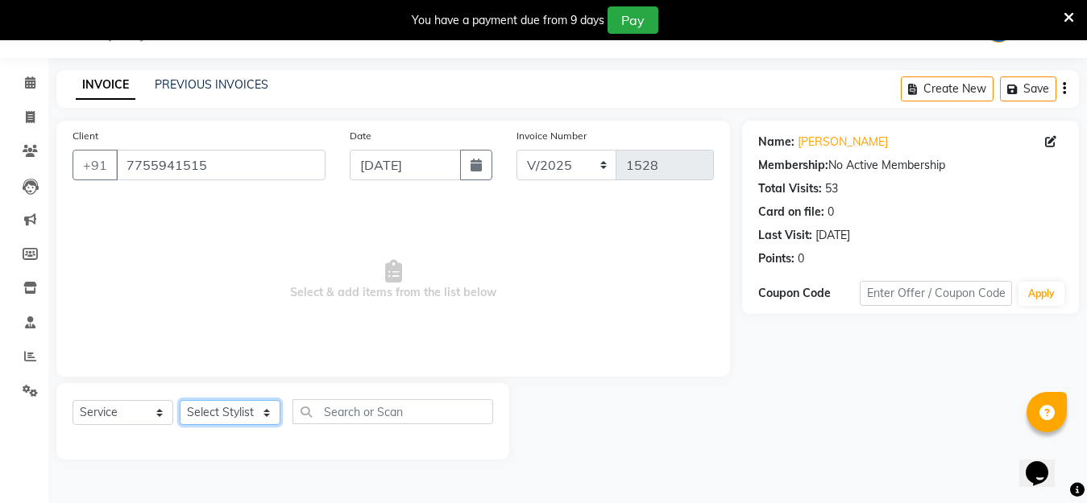
click at [270, 419] on select "Select Stylist Demnao [PERSON_NAME] [PERSON_NAME] [PERSON_NAME]" at bounding box center [230, 412] width 101 height 25
select select "4280"
click at [180, 400] on select "Select Stylist Demnao [PERSON_NAME] [PERSON_NAME] [PERSON_NAME]" at bounding box center [230, 412] width 101 height 25
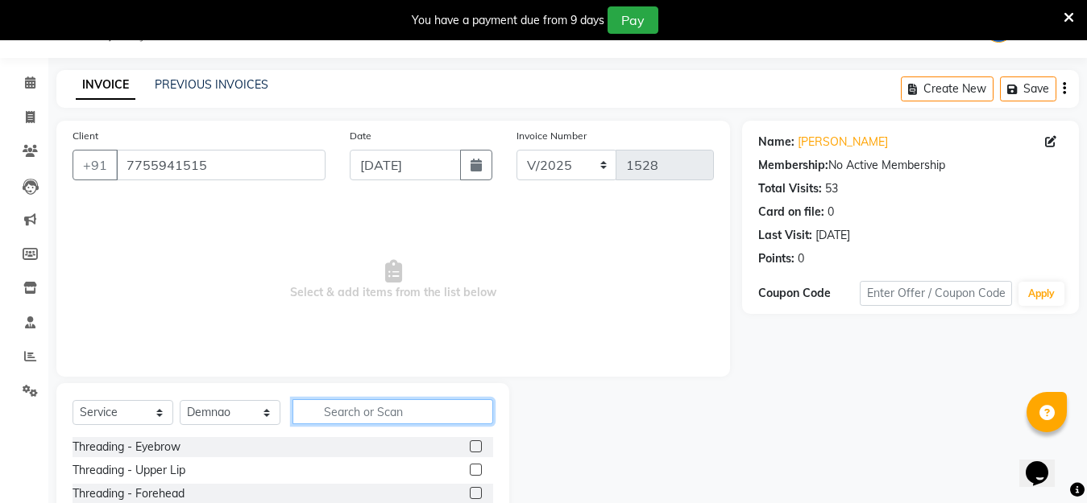
click at [350, 408] on input "text" at bounding box center [392, 412] width 201 height 25
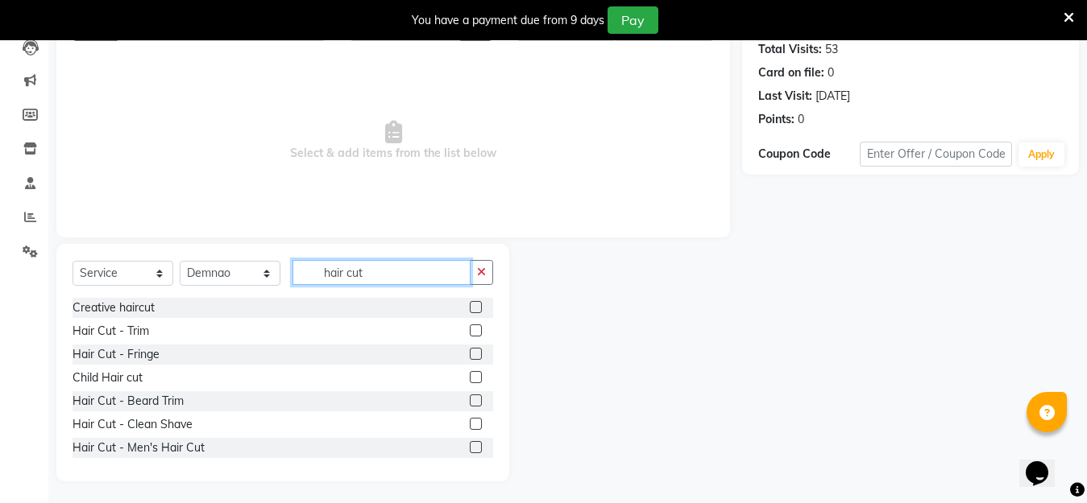
scroll to position [182, 0]
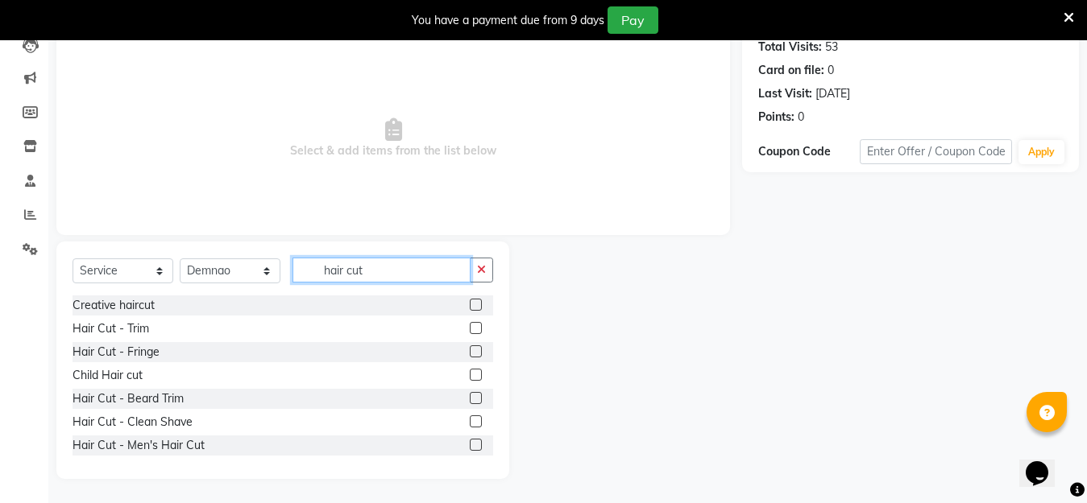
type input "hair cut"
click at [470, 444] on label at bounding box center [476, 445] width 12 height 12
click at [470, 444] on input "checkbox" at bounding box center [475, 446] width 10 height 10
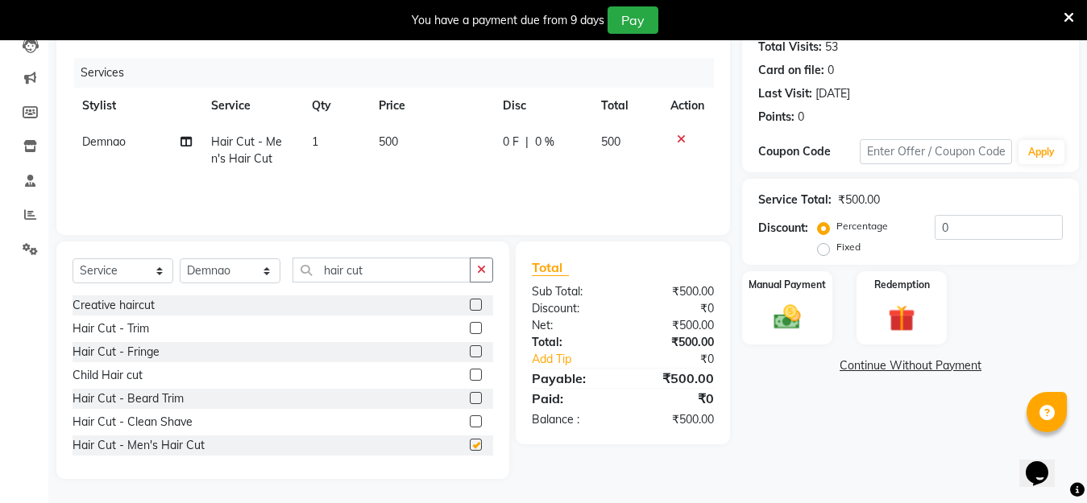
checkbox input "false"
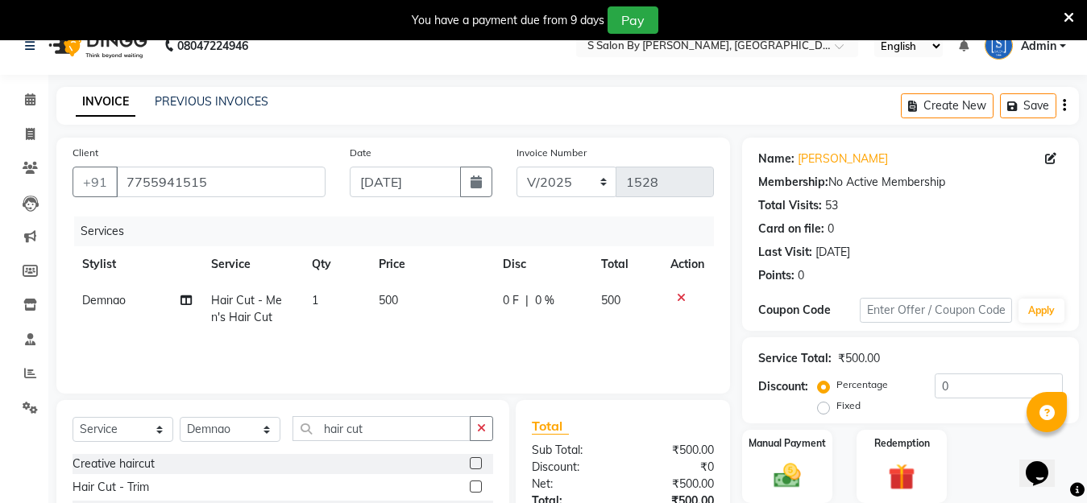
scroll to position [21, 0]
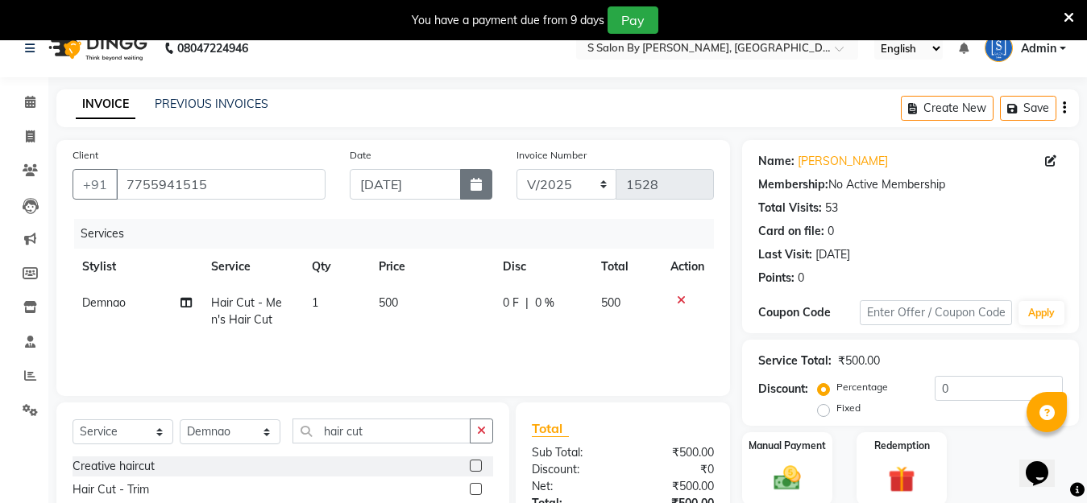
click at [474, 187] on icon "button" at bounding box center [475, 184] width 11 height 13
select select "11"
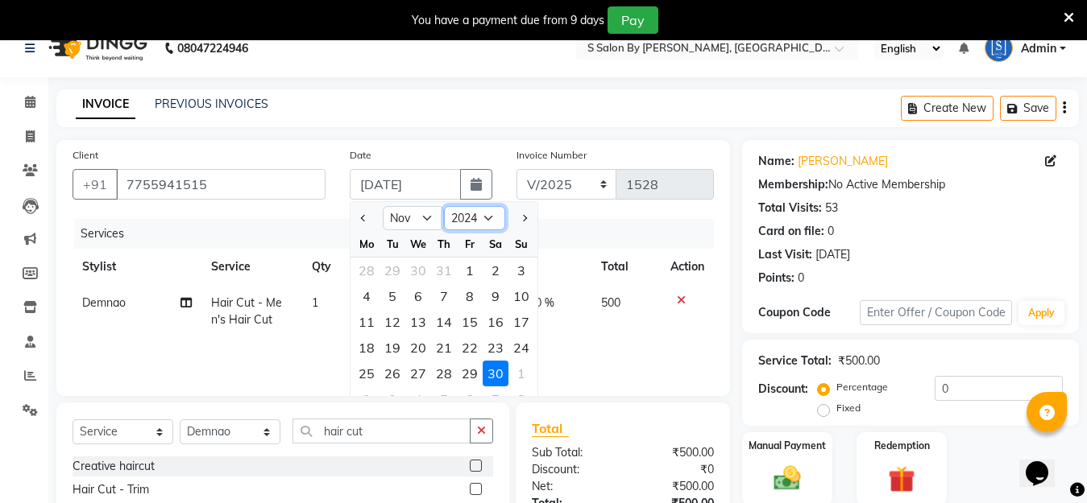
click at [486, 214] on select "2014 2015 2016 2017 2018 2019 2020 2021 2022 2023 2024 2025 2026 2027 2028 2029…" at bounding box center [474, 218] width 61 height 24
select select "2025"
click at [444, 206] on select "2014 2015 2016 2017 2018 2019 2020 2021 2022 2023 2024 2025 2026 2027 2028 2029…" at bounding box center [474, 218] width 61 height 24
click at [425, 215] on select "Jan Feb Mar Apr May Jun Jul Aug Sep Oct Nov Dec" at bounding box center [413, 218] width 61 height 24
select select "10"
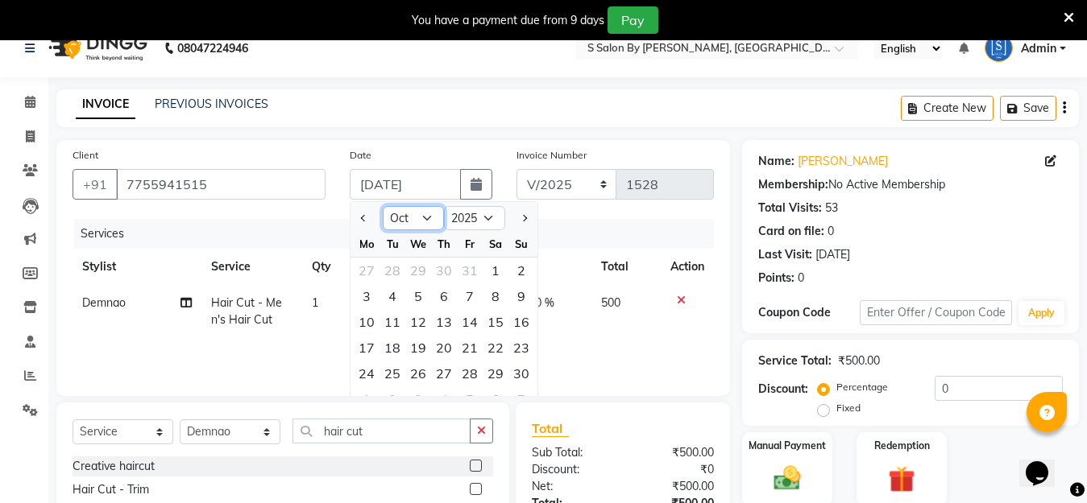
click at [383, 206] on select "Jan Feb Mar Apr May Jun Jul Aug Sep Oct Nov Dec" at bounding box center [413, 218] width 61 height 24
click at [340, 216] on div "Client +91 7755941515 Date 30-11-2024 Jan Feb Mar Apr May Jun Jul Aug Sep Oct N…" at bounding box center [392, 268] width 673 height 256
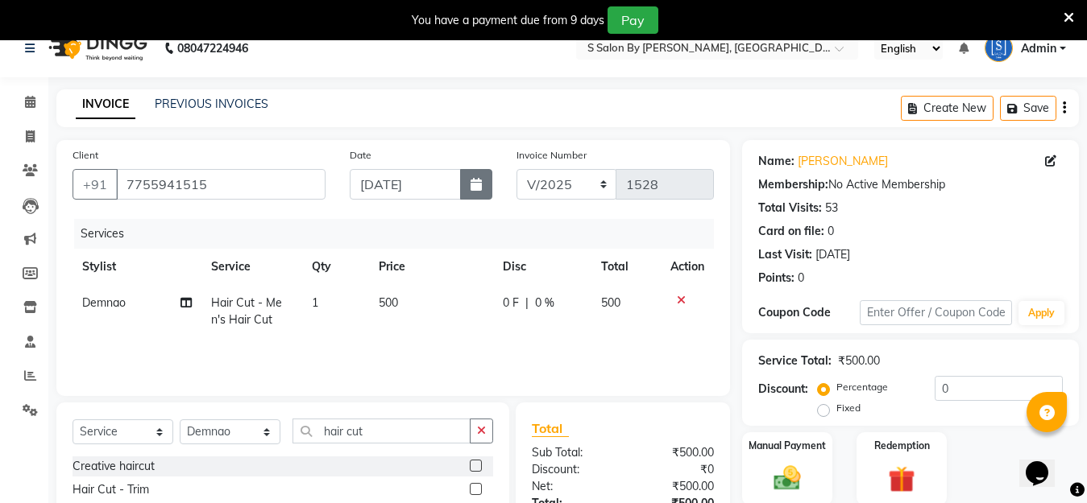
click at [474, 190] on icon "button" at bounding box center [475, 184] width 11 height 13
select select "11"
select select "2024"
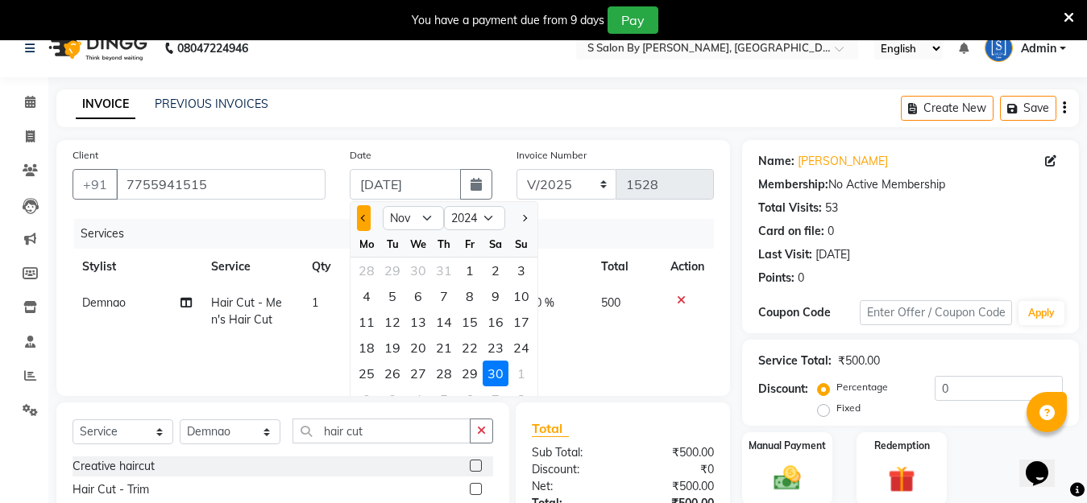
click at [361, 218] on span "Previous month" at bounding box center [364, 218] width 6 height 6
select select "10"
click at [447, 267] on div "3" at bounding box center [444, 271] width 26 height 26
type input "03-10-2024"
type input "3720"
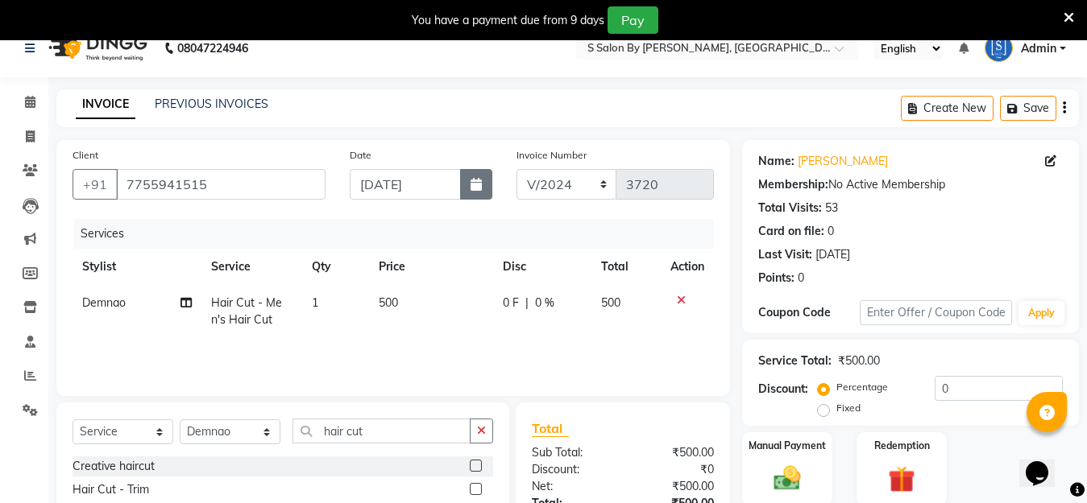
click at [479, 186] on icon "button" at bounding box center [475, 184] width 11 height 13
select select "10"
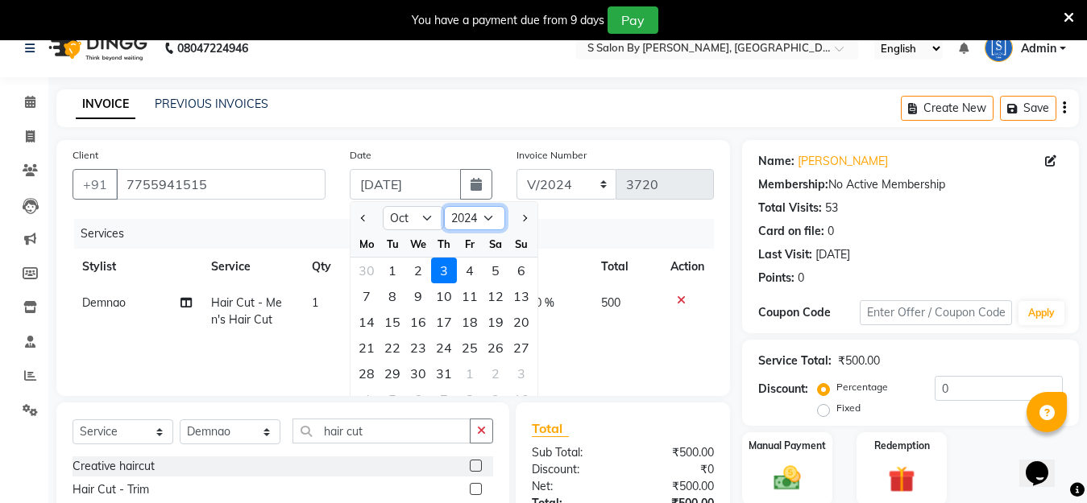
click at [492, 219] on select "2014 2015 2016 2017 2018 2019 2020 2021 2022 2023 2024 2025 2026 2027 2028 2029…" at bounding box center [474, 218] width 61 height 24
select select "2025"
click at [444, 206] on select "2014 2015 2016 2017 2018 2019 2020 2021 2022 2023 2024 2025 2026 2027 2028 2029…" at bounding box center [474, 218] width 61 height 24
click at [425, 217] on select "Jan Feb Mar Apr May Jun Jul Aug Sep Oct Nov Dec" at bounding box center [413, 218] width 61 height 24
click at [383, 206] on select "Jan Feb Mar Apr May Jun Jul Aug Sep Oct Nov Dec" at bounding box center [413, 218] width 61 height 24
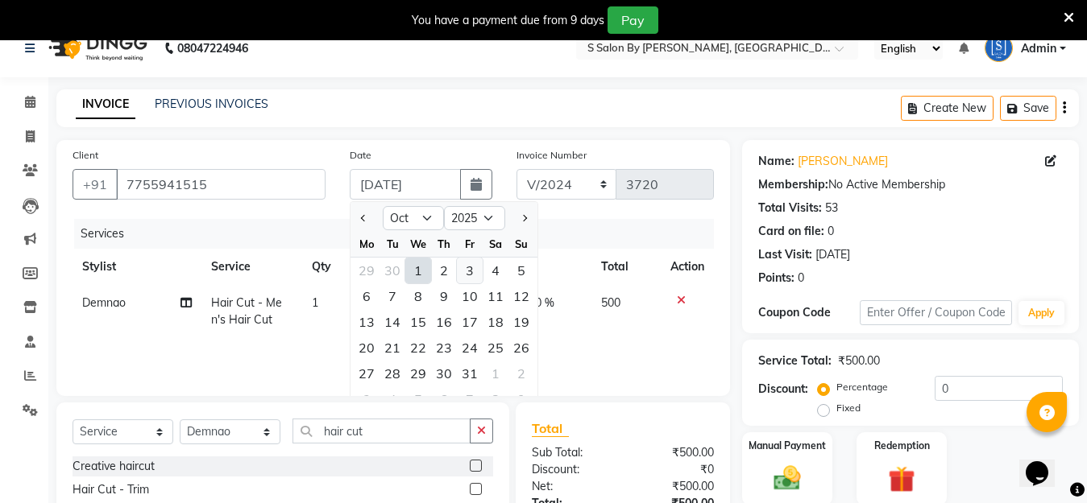
click at [469, 267] on div "3" at bounding box center [470, 271] width 26 height 26
type input "03-10-2025"
type input "1528"
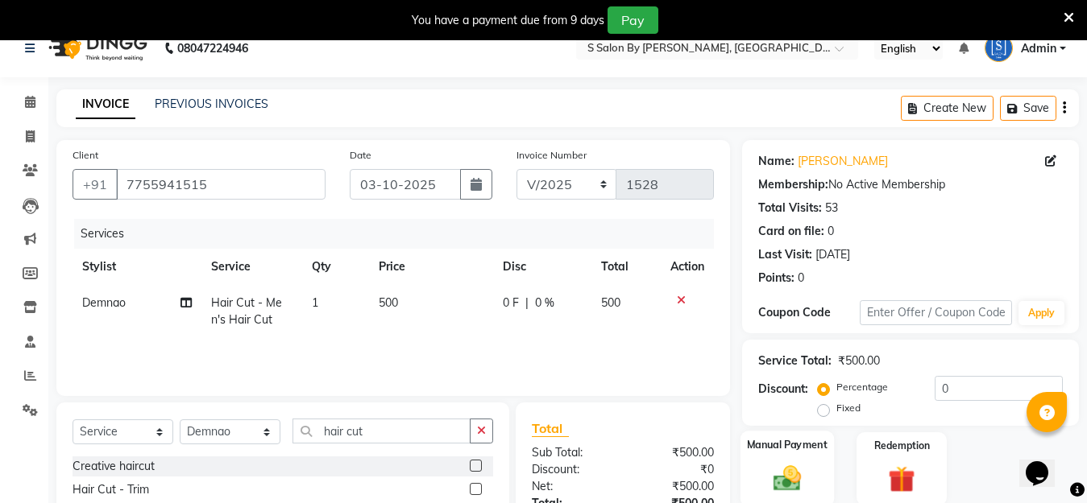
click at [787, 475] on img at bounding box center [786, 478] width 45 height 32
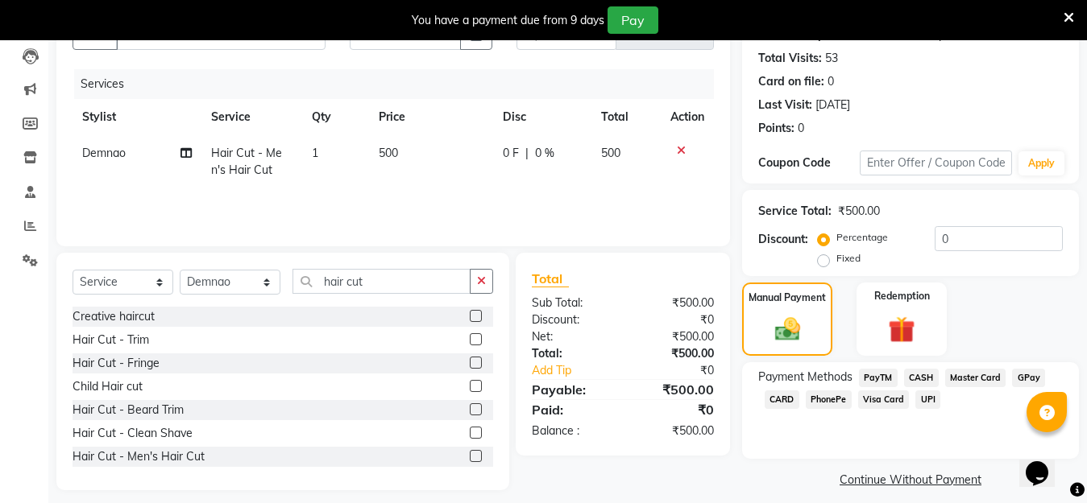
scroll to position [184, 0]
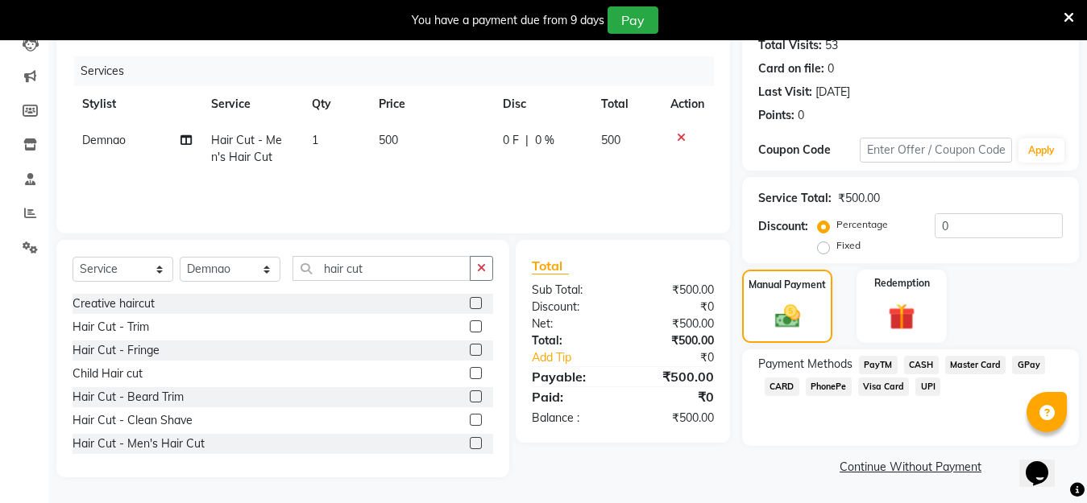
click at [921, 361] on span "CASH" at bounding box center [921, 365] width 35 height 19
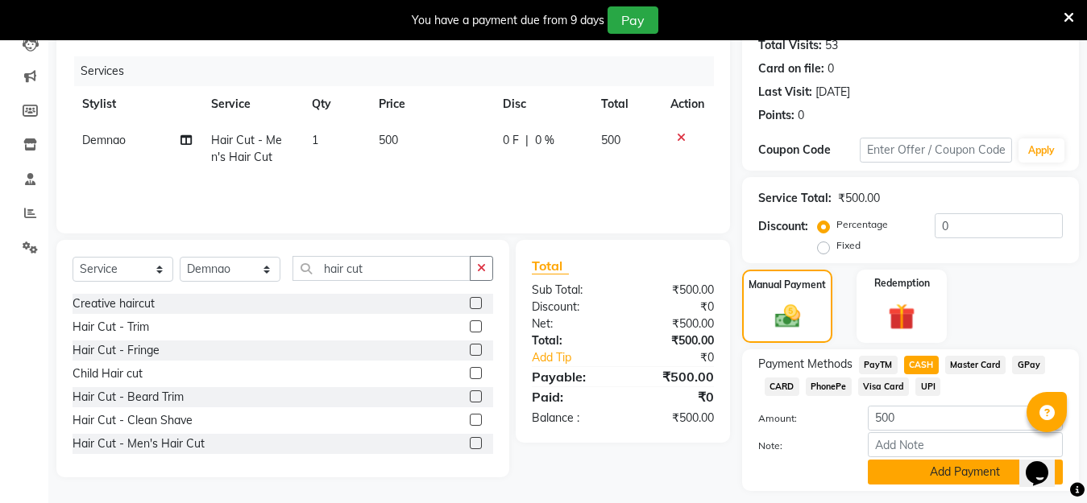
click at [878, 482] on button "Add Payment" at bounding box center [965, 472] width 195 height 25
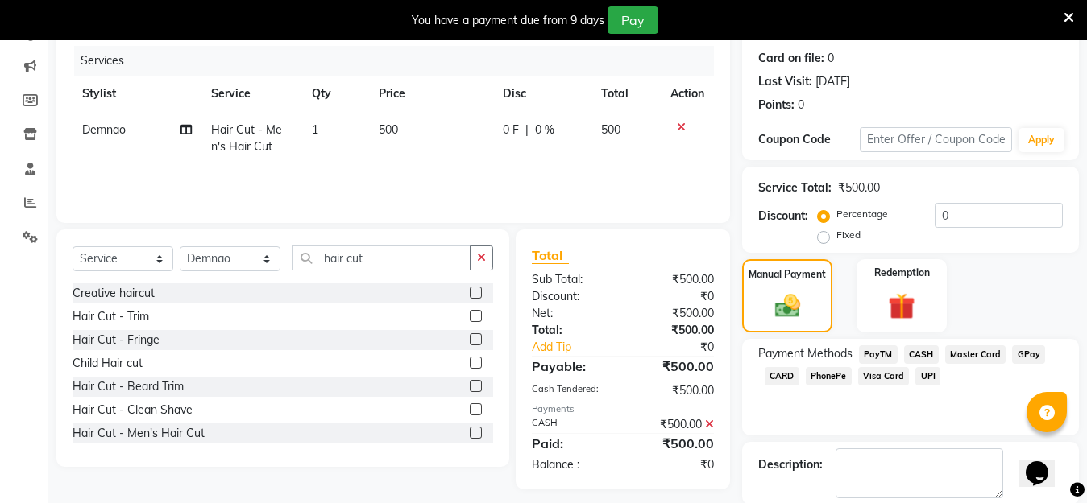
scroll to position [275, 0]
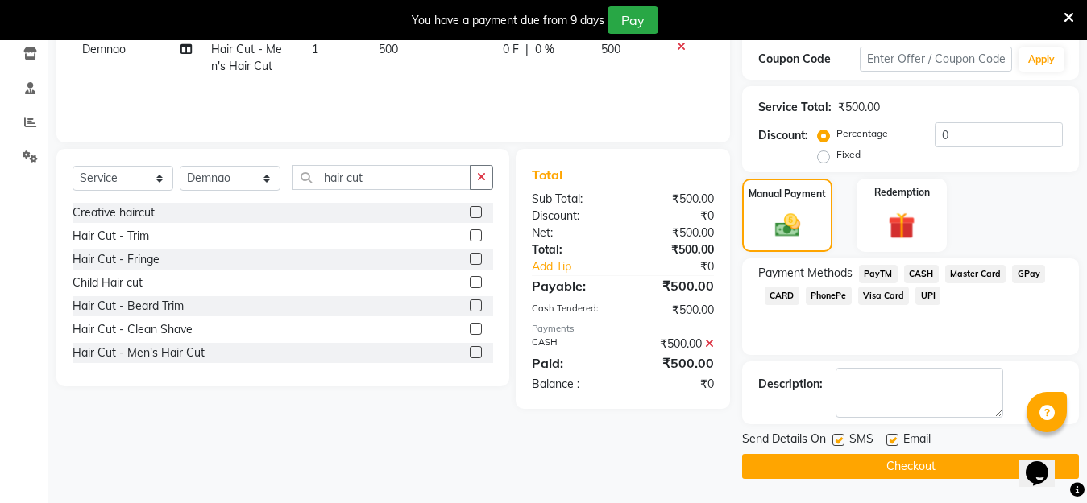
click at [855, 472] on button "Checkout" at bounding box center [910, 466] width 337 height 25
click at [862, 470] on button "Checkout" at bounding box center [910, 466] width 337 height 25
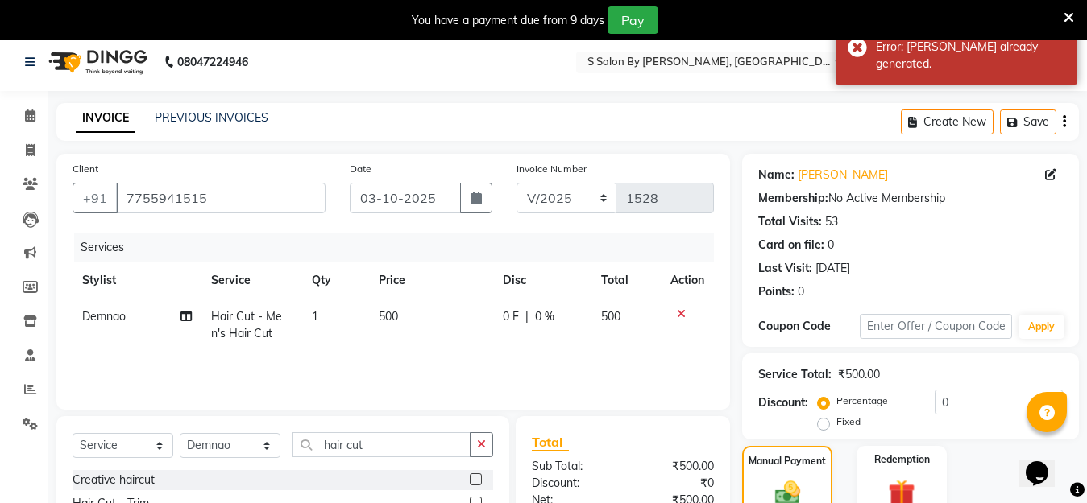
scroll to position [0, 0]
